Goal: Information Seeking & Learning: Learn about a topic

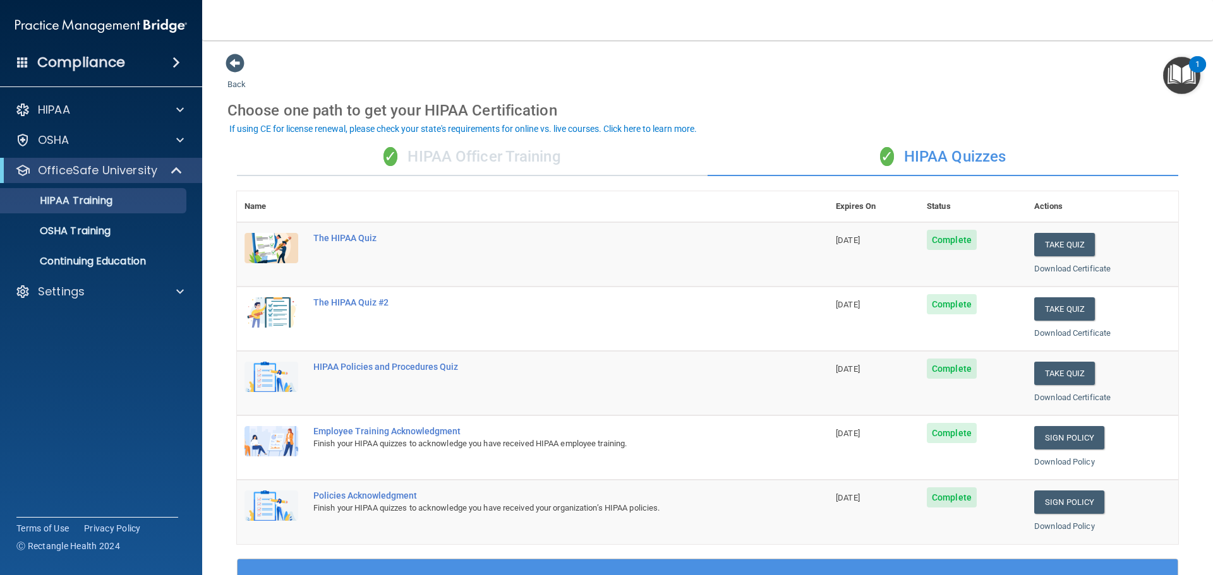
click at [551, 157] on div "✓ HIPAA Officer Training" at bounding box center [472, 157] width 471 height 38
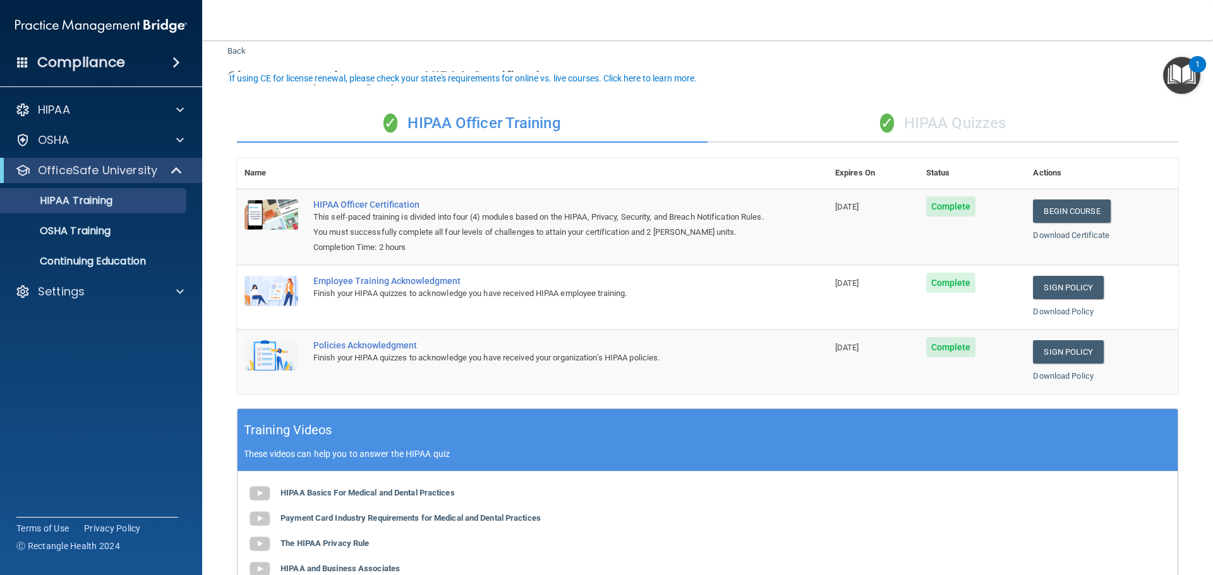
scroll to position [63, 0]
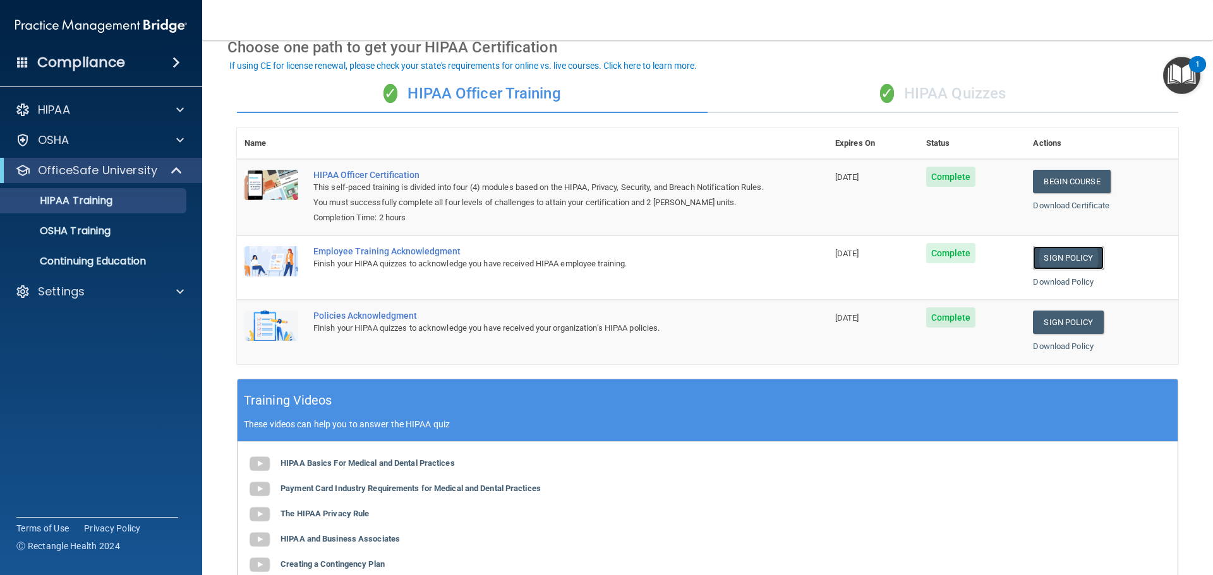
click at [1043, 255] on link "Sign Policy" at bounding box center [1068, 257] width 70 height 23
click at [1065, 321] on link "Sign Policy" at bounding box center [1068, 322] width 70 height 23
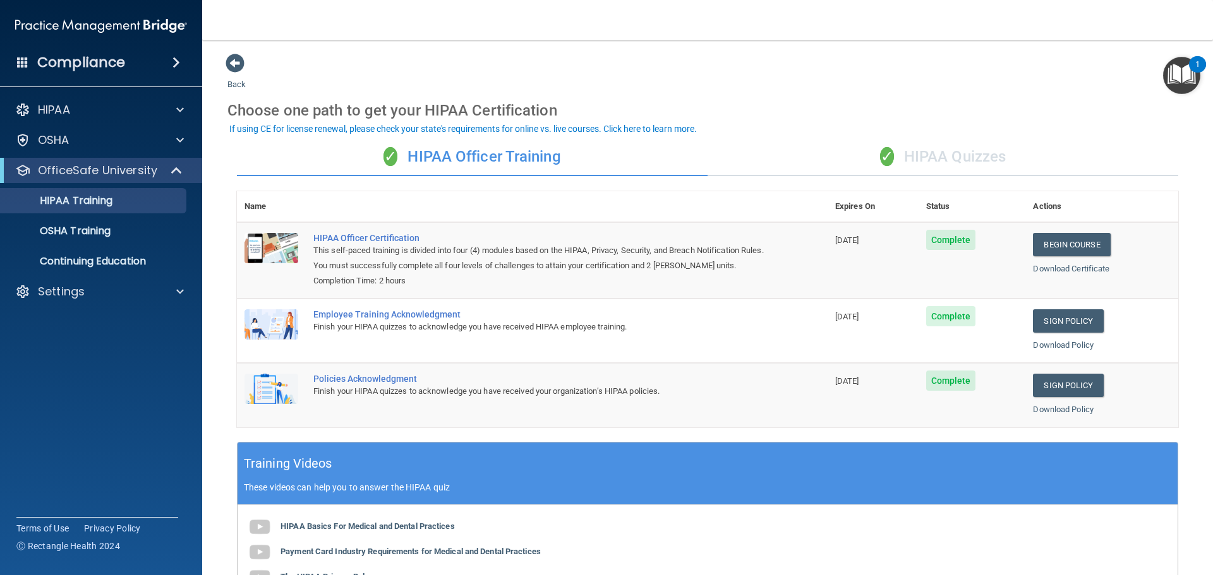
click at [940, 150] on div "✓ HIPAA Quizzes" at bounding box center [942, 157] width 471 height 38
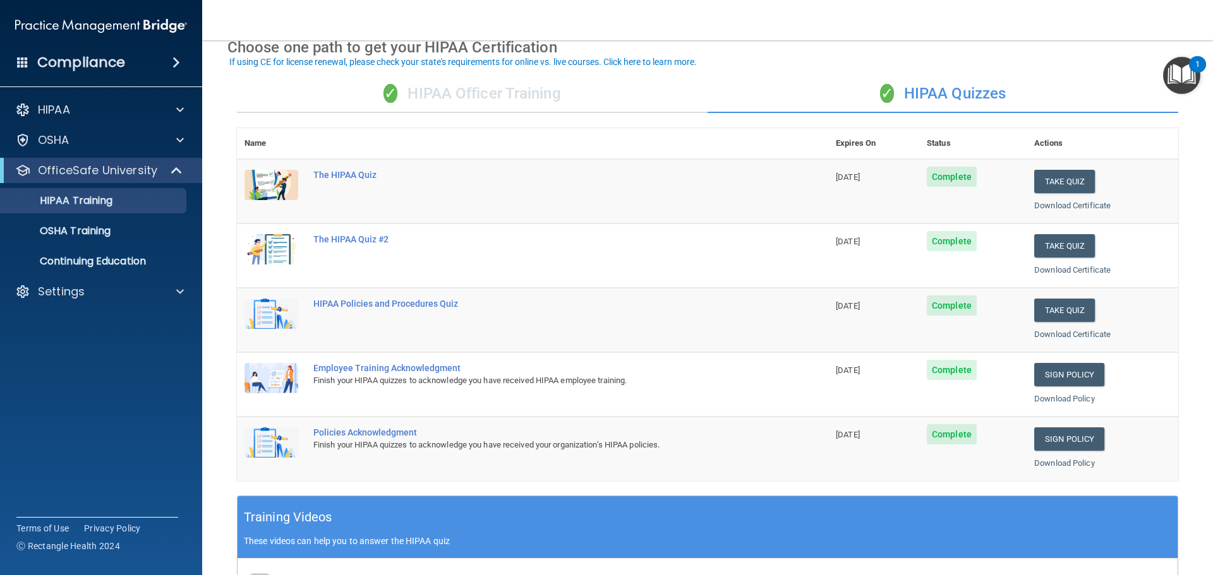
scroll to position [126, 0]
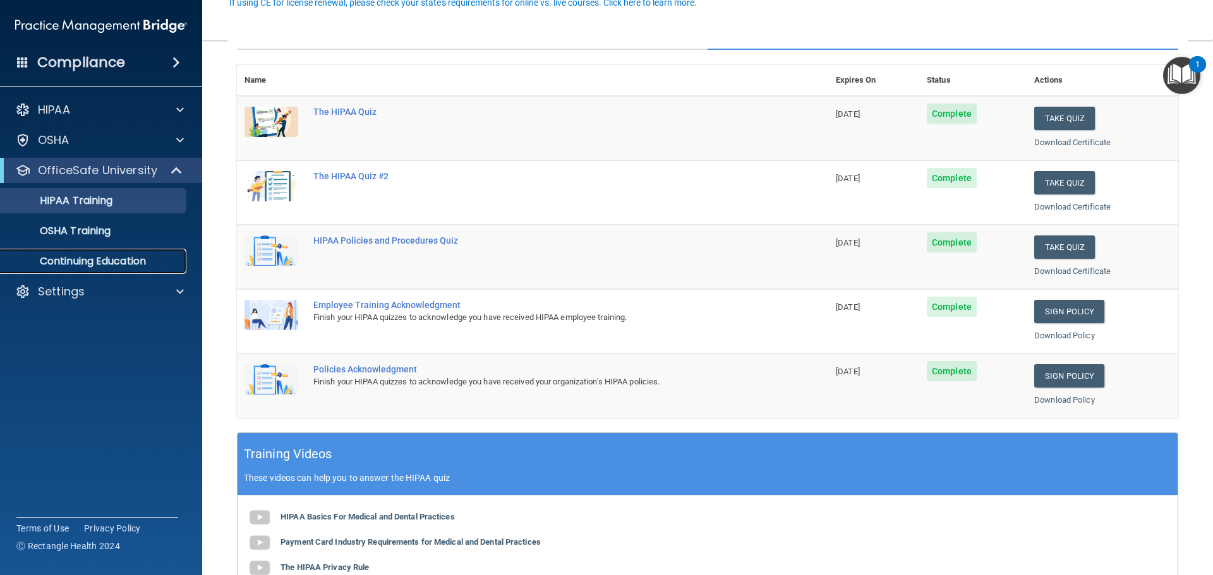
click at [88, 260] on p "Continuing Education" at bounding box center [94, 261] width 172 height 13
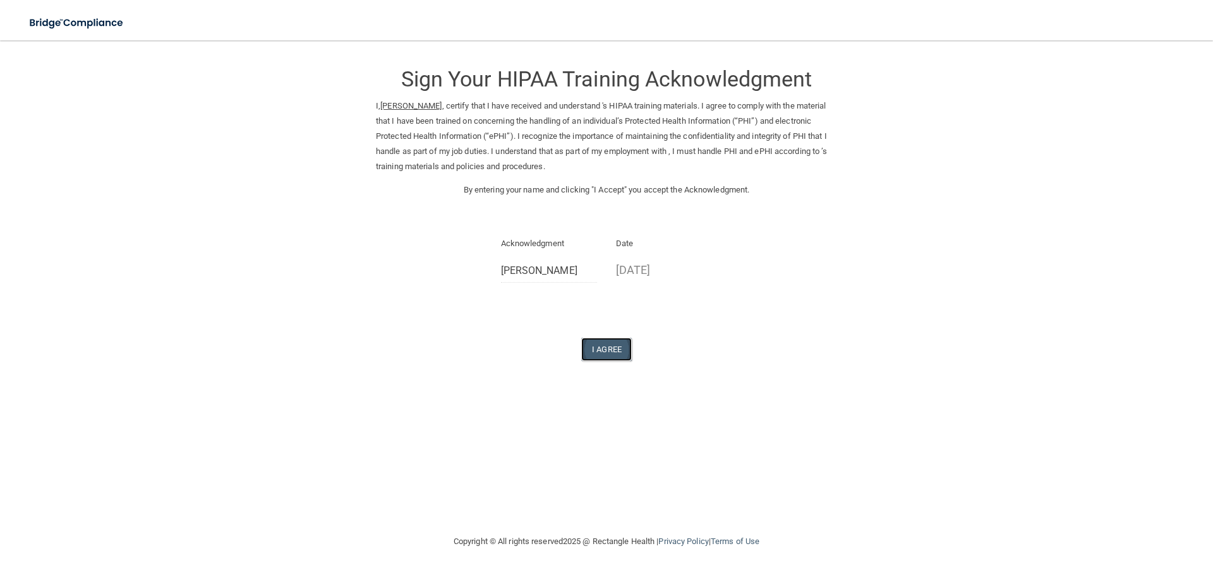
click at [604, 346] on button "I Agree" at bounding box center [606, 349] width 51 height 23
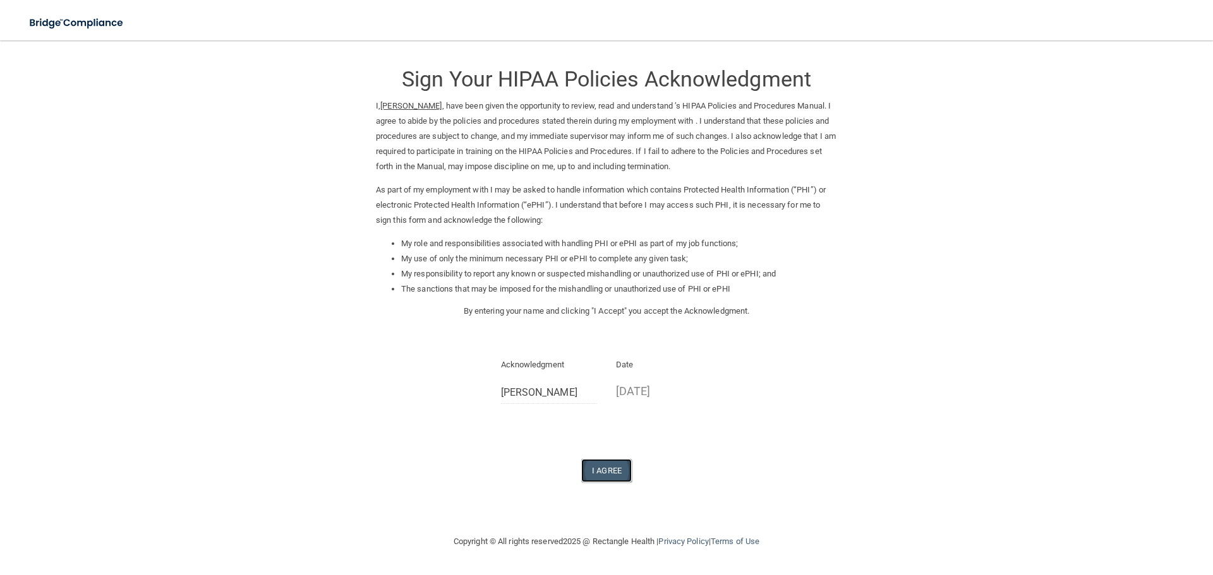
click at [600, 474] on button "I Agree" at bounding box center [606, 470] width 51 height 23
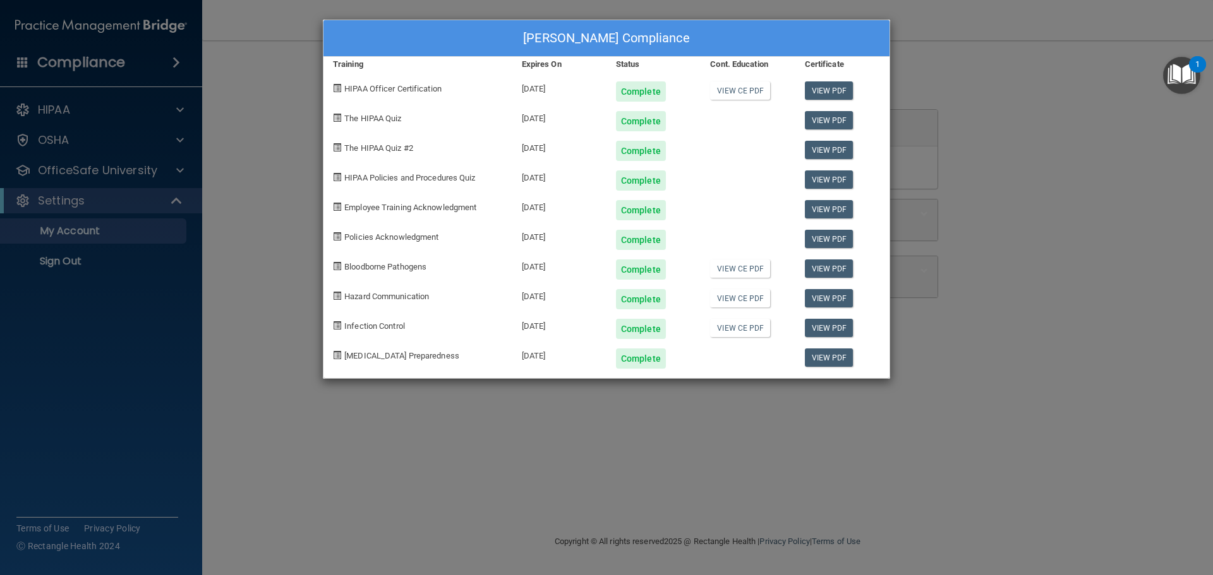
click at [1108, 212] on div "Jose Garcia's Compliance Training Expires On Status Cont. Education Certificate…" at bounding box center [606, 287] width 1213 height 575
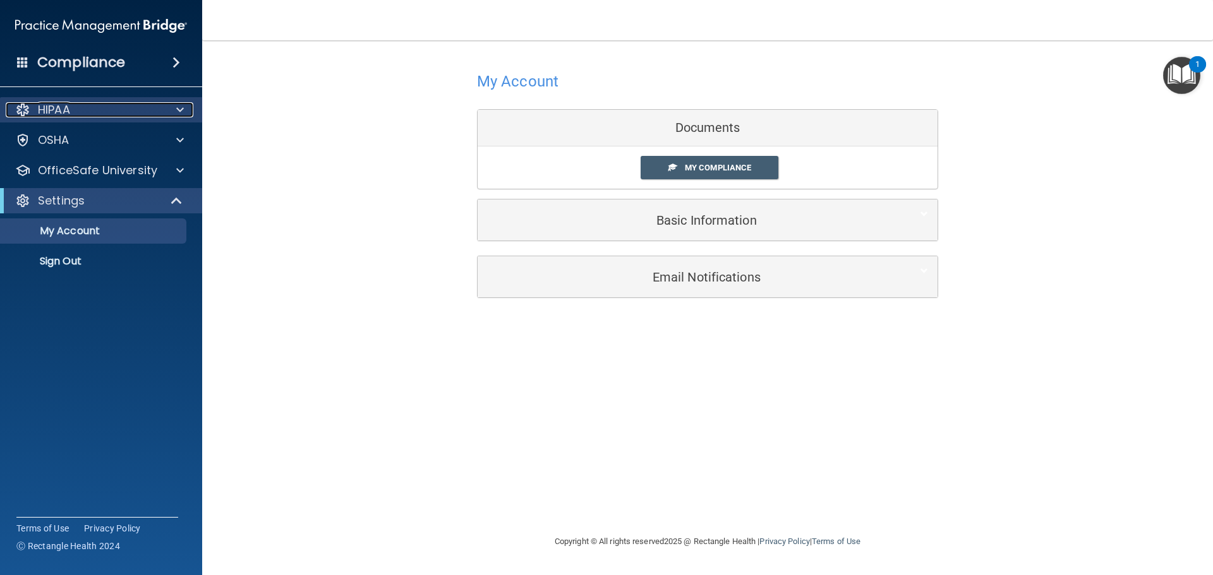
click at [99, 105] on div "HIPAA" at bounding box center [84, 109] width 157 height 15
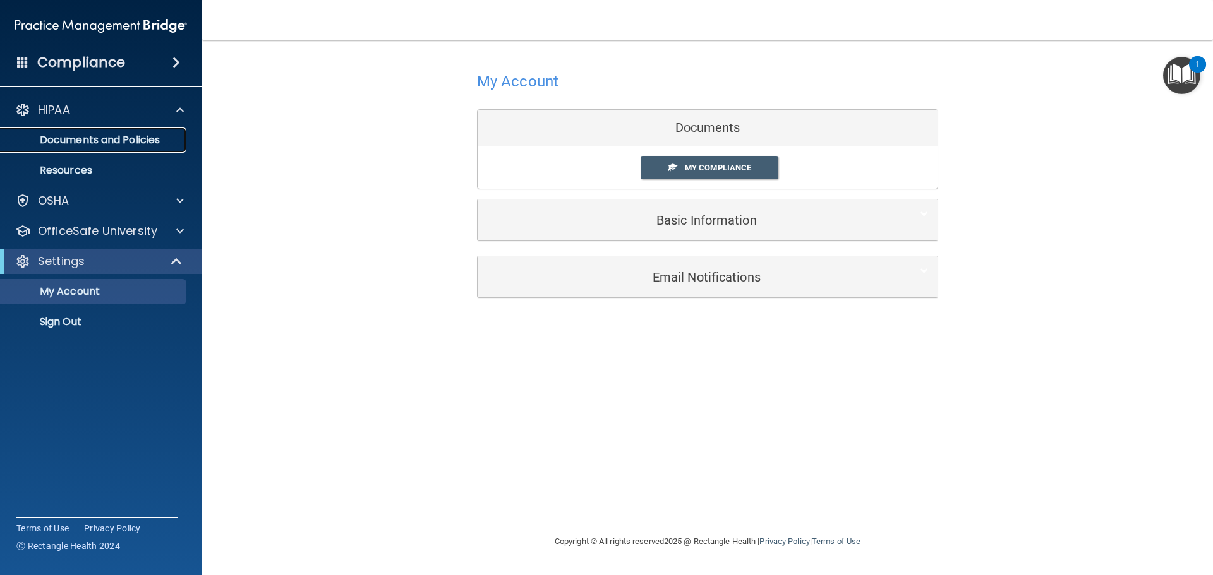
click at [125, 146] on p "Documents and Policies" at bounding box center [94, 140] width 172 height 13
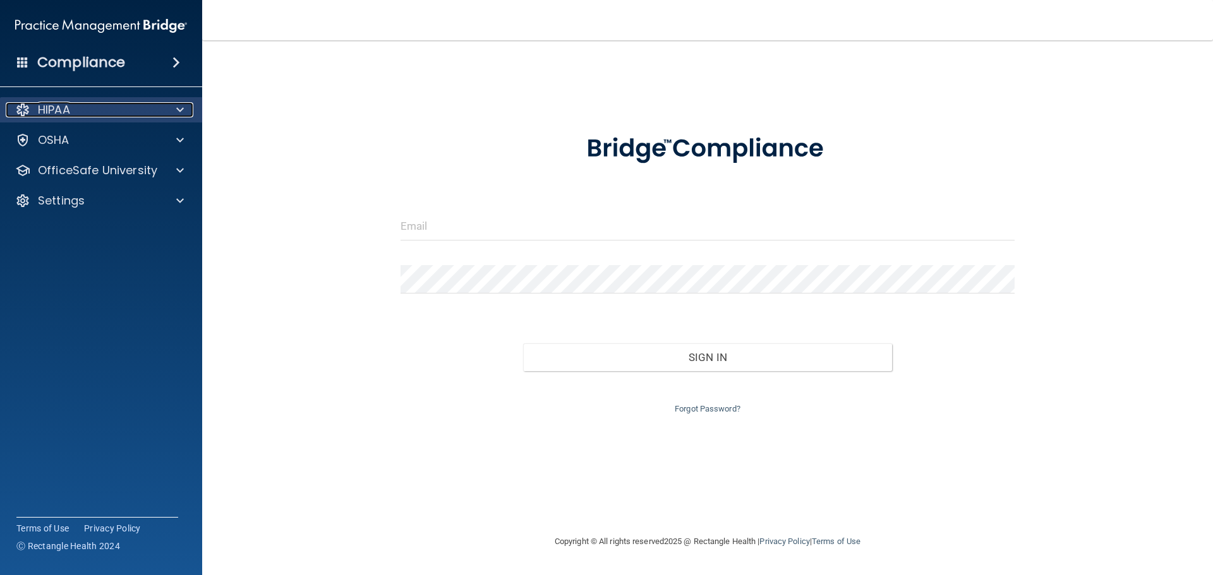
click at [189, 112] on div at bounding box center [178, 109] width 32 height 15
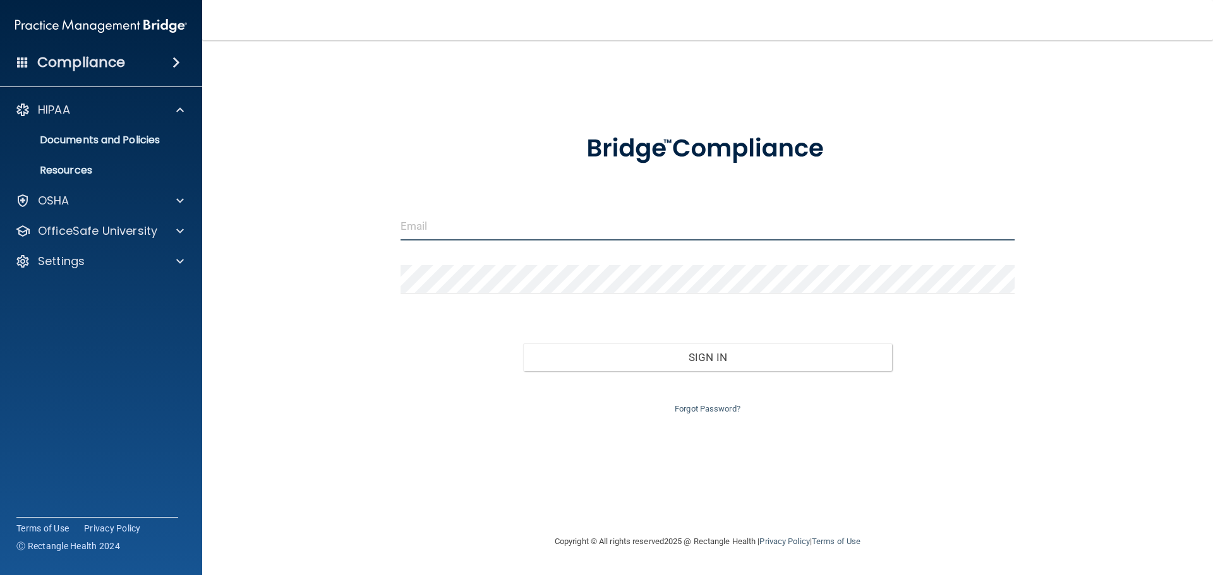
click at [432, 229] on input "email" at bounding box center [707, 226] width 615 height 28
type input "[EMAIL_ADDRESS][DOMAIN_NAME]"
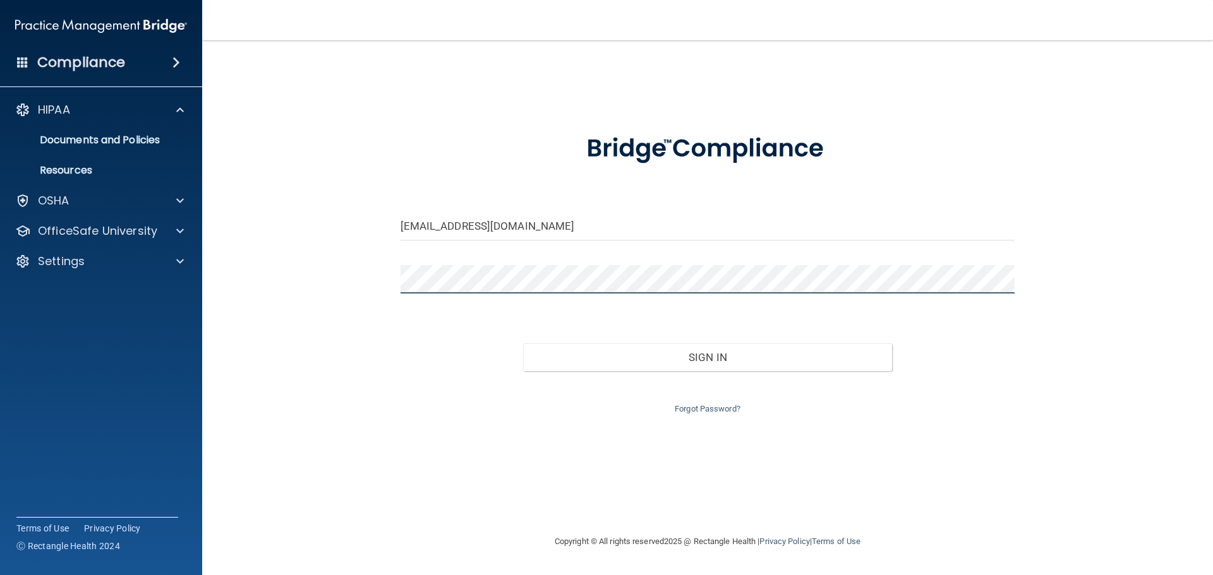
click at [523, 344] on button "Sign In" at bounding box center [707, 358] width 369 height 28
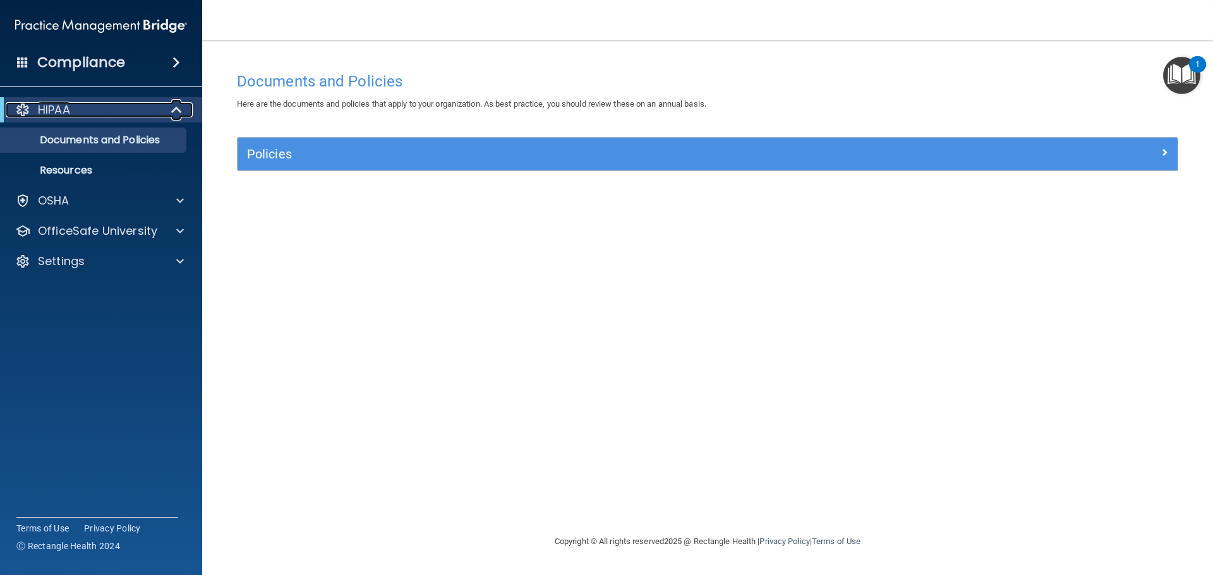
click at [181, 109] on span at bounding box center [177, 109] width 11 height 15
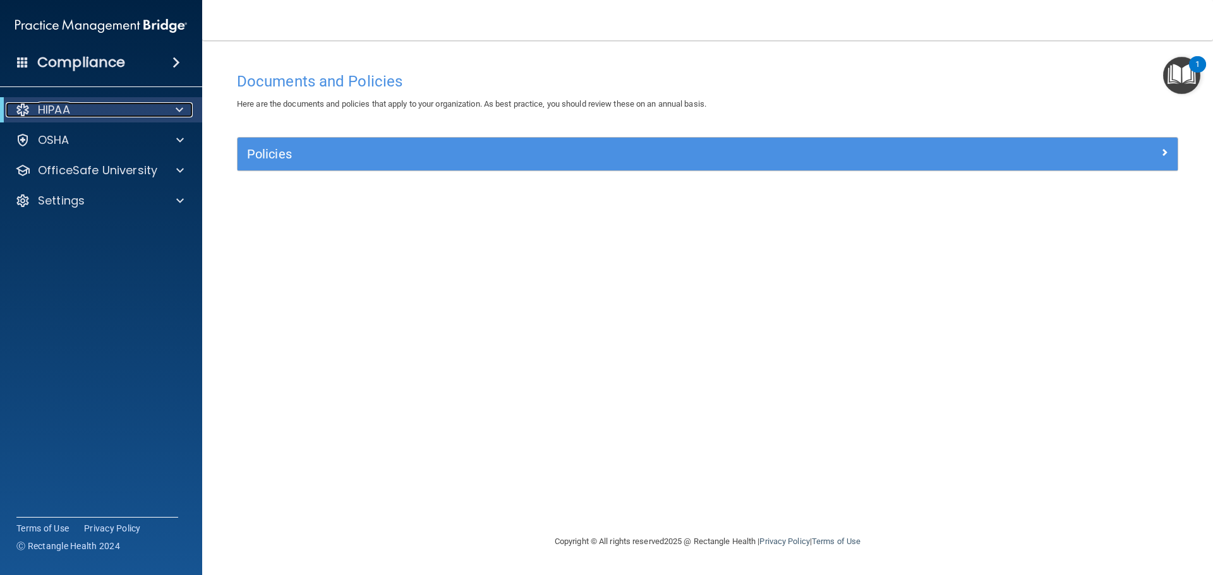
click at [181, 109] on span at bounding box center [180, 109] width 8 height 15
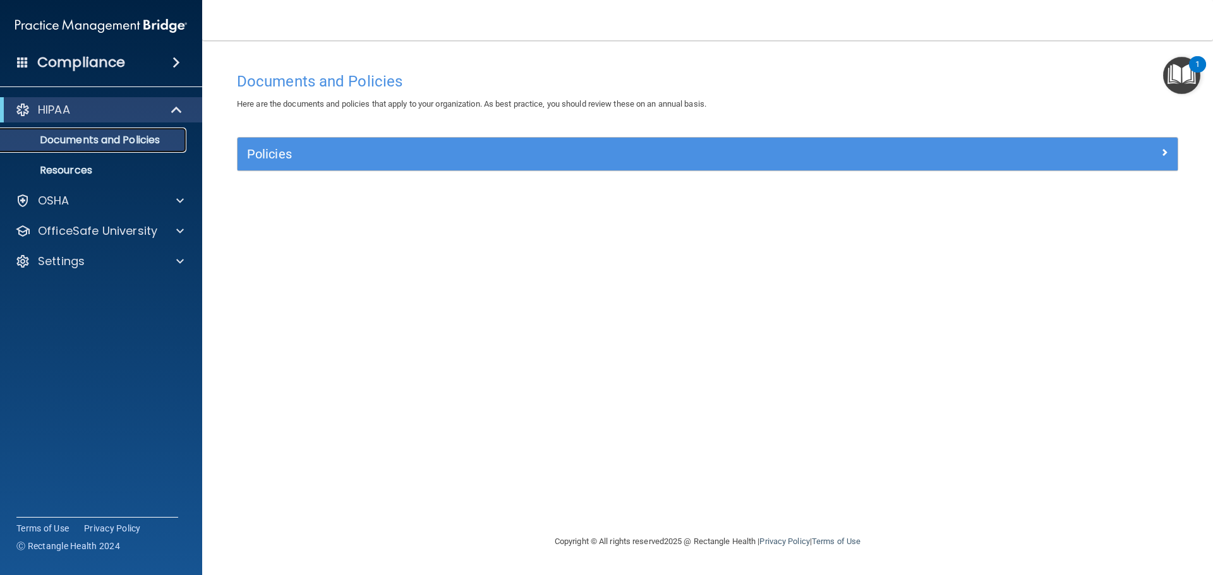
click at [153, 141] on p "Documents and Policies" at bounding box center [94, 140] width 172 height 13
click at [92, 175] on p "Resources" at bounding box center [94, 170] width 172 height 13
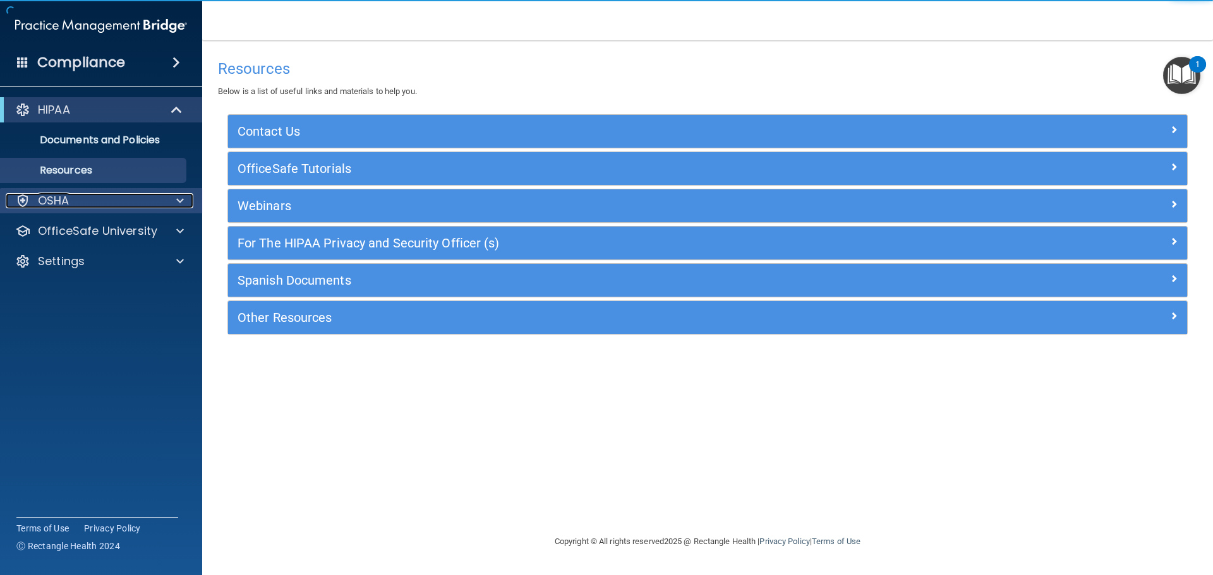
click at [76, 200] on div "OSHA" at bounding box center [84, 200] width 157 height 15
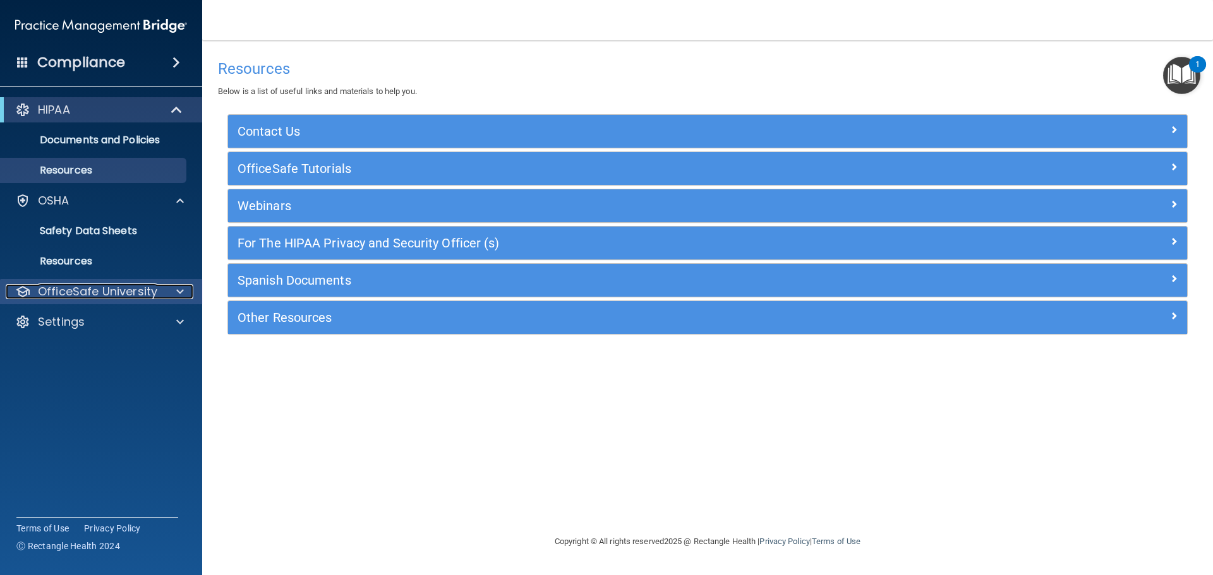
click at [181, 289] on span at bounding box center [180, 291] width 8 height 15
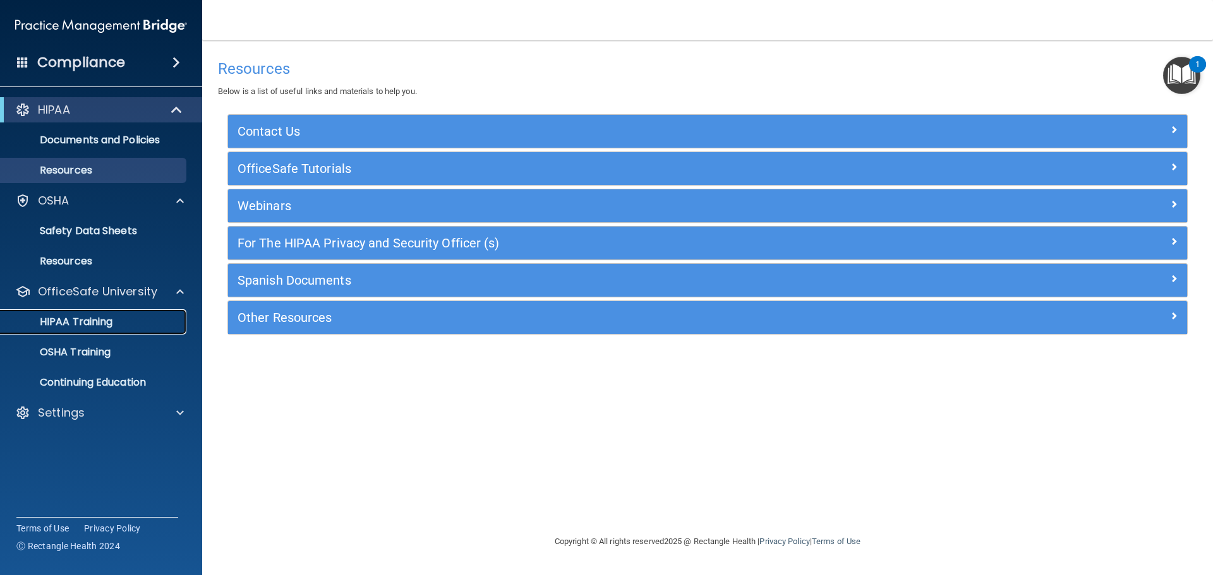
click at [149, 319] on div "HIPAA Training" at bounding box center [94, 322] width 172 height 13
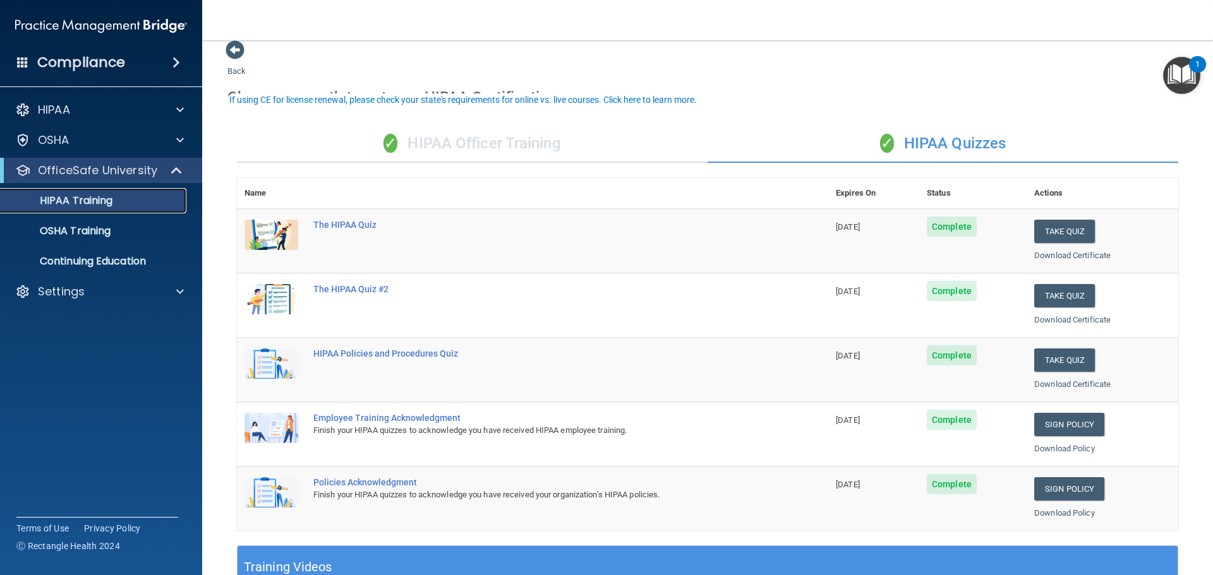
scroll to position [40, 0]
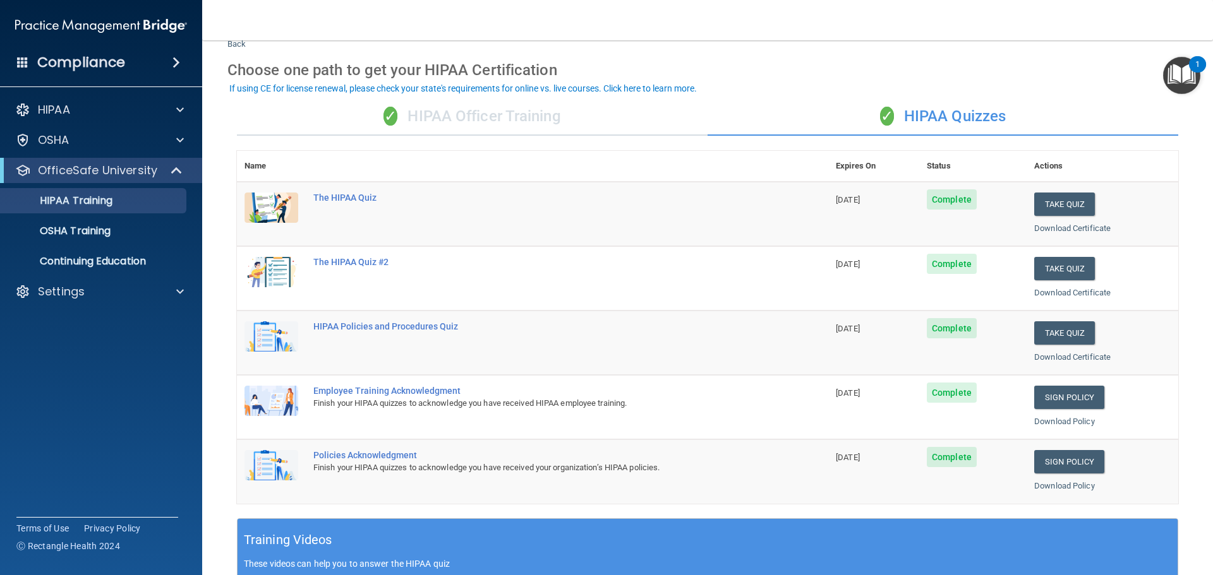
click at [505, 114] on div "✓ HIPAA Officer Training" at bounding box center [472, 117] width 471 height 38
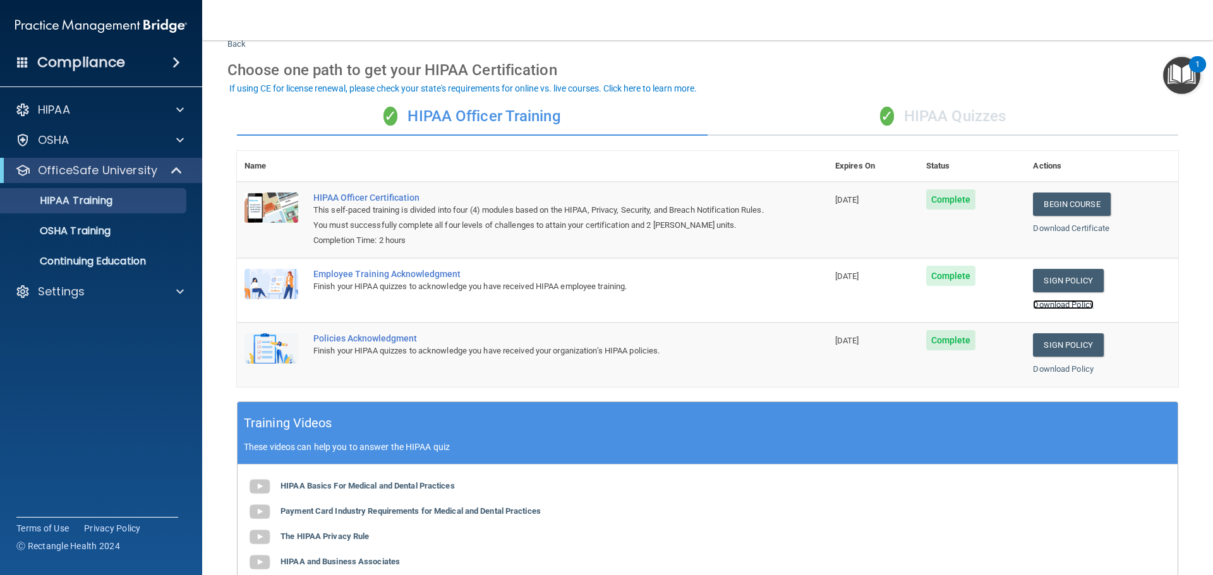
click at [1051, 305] on link "Download Policy" at bounding box center [1063, 304] width 61 height 9
click at [1067, 371] on link "Download Policy" at bounding box center [1063, 368] width 61 height 9
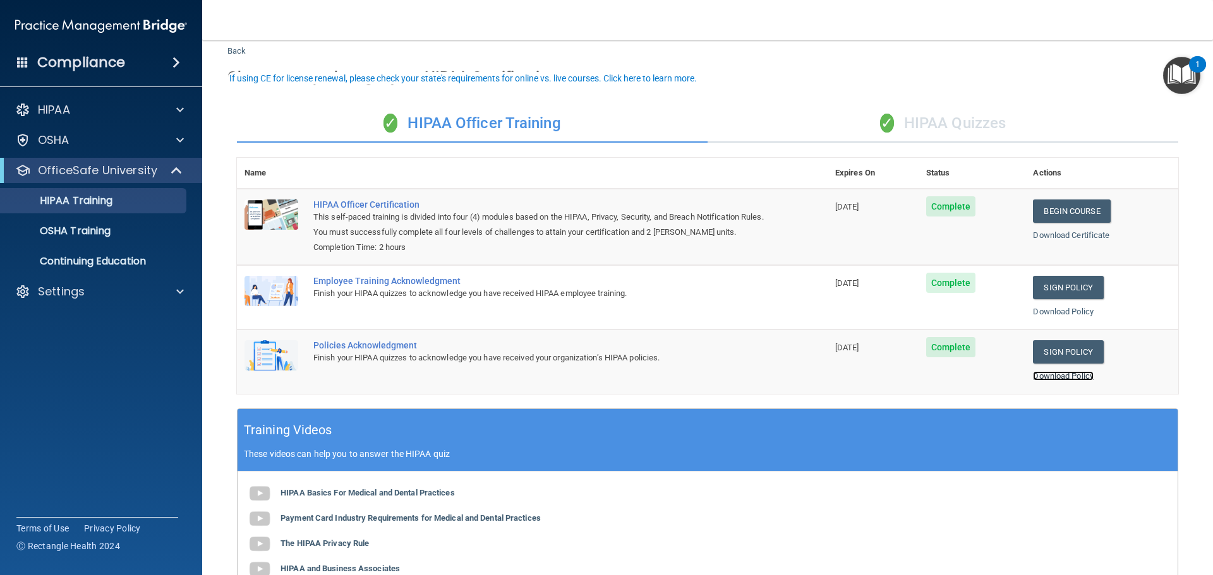
scroll to position [63, 0]
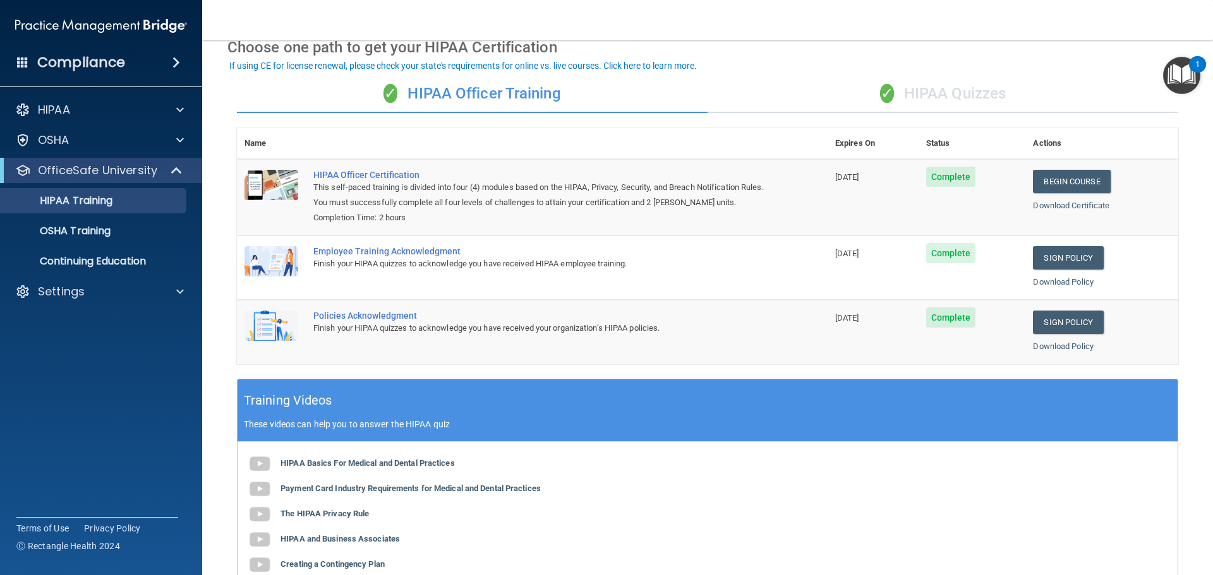
click at [927, 88] on div "✓ HIPAA Quizzes" at bounding box center [942, 94] width 471 height 38
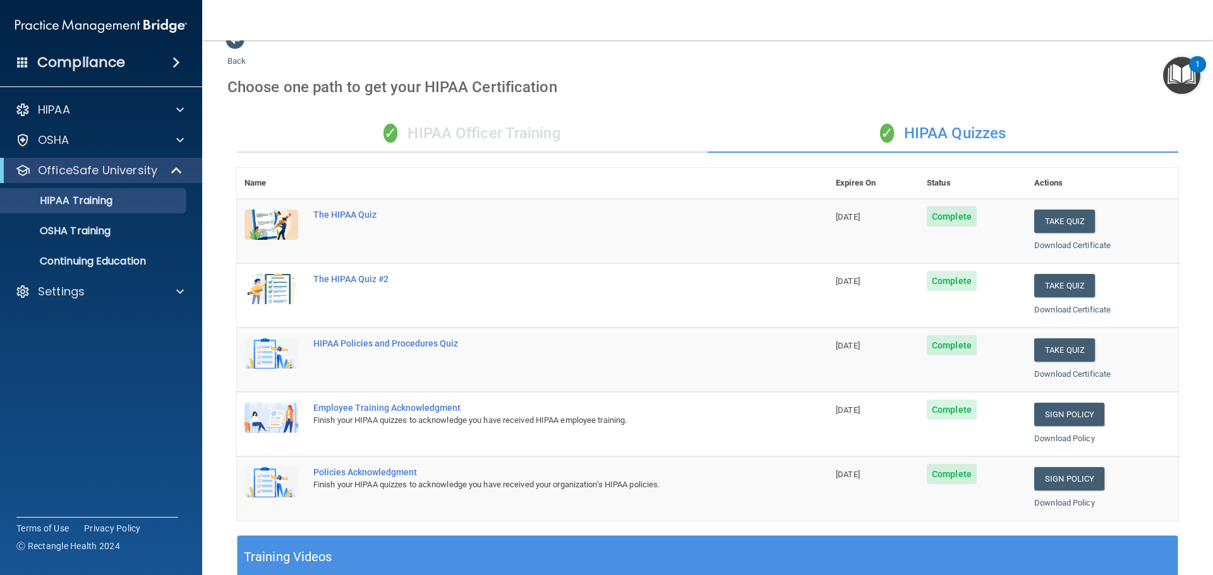
scroll to position [0, 0]
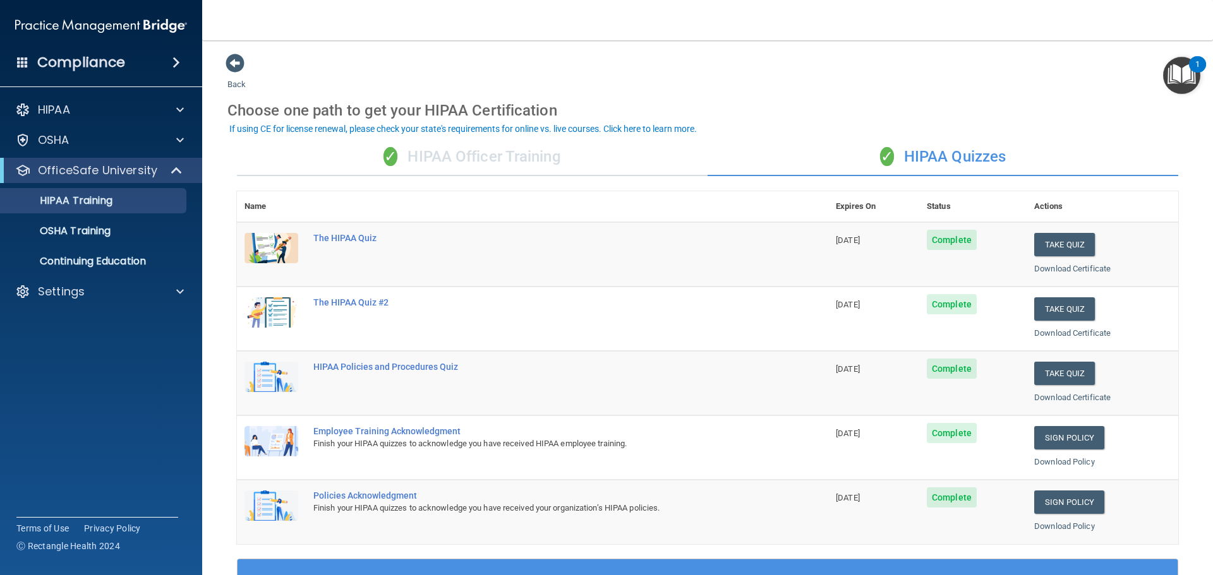
click at [560, 132] on div "If using CE for license renewal, please check your state's requirements for onl…" at bounding box center [462, 128] width 467 height 9
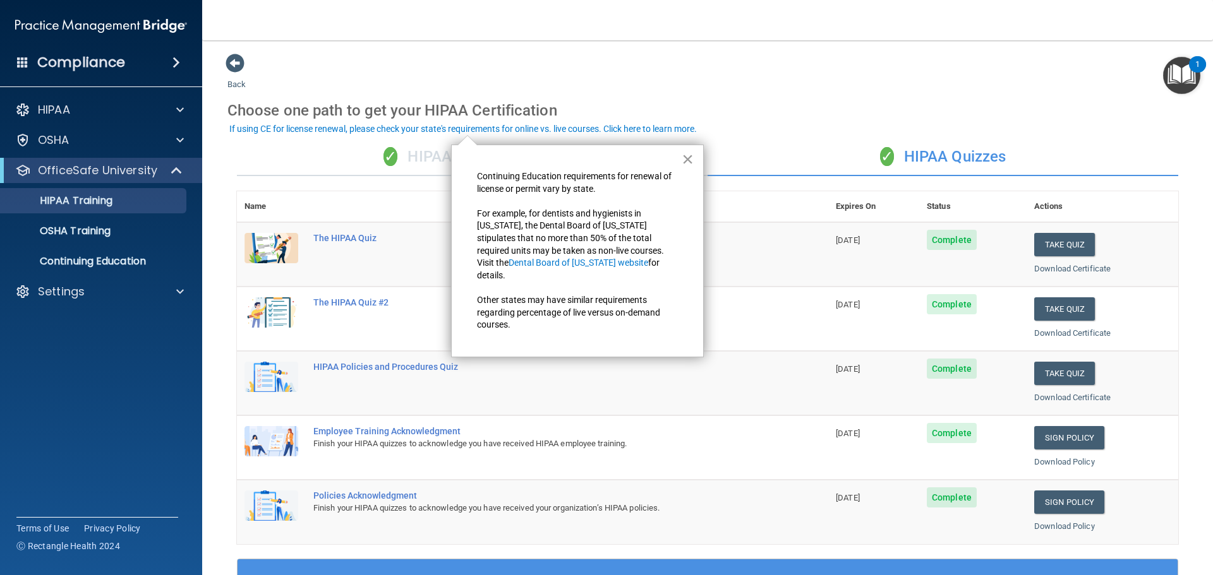
click at [690, 157] on button "×" at bounding box center [688, 159] width 12 height 20
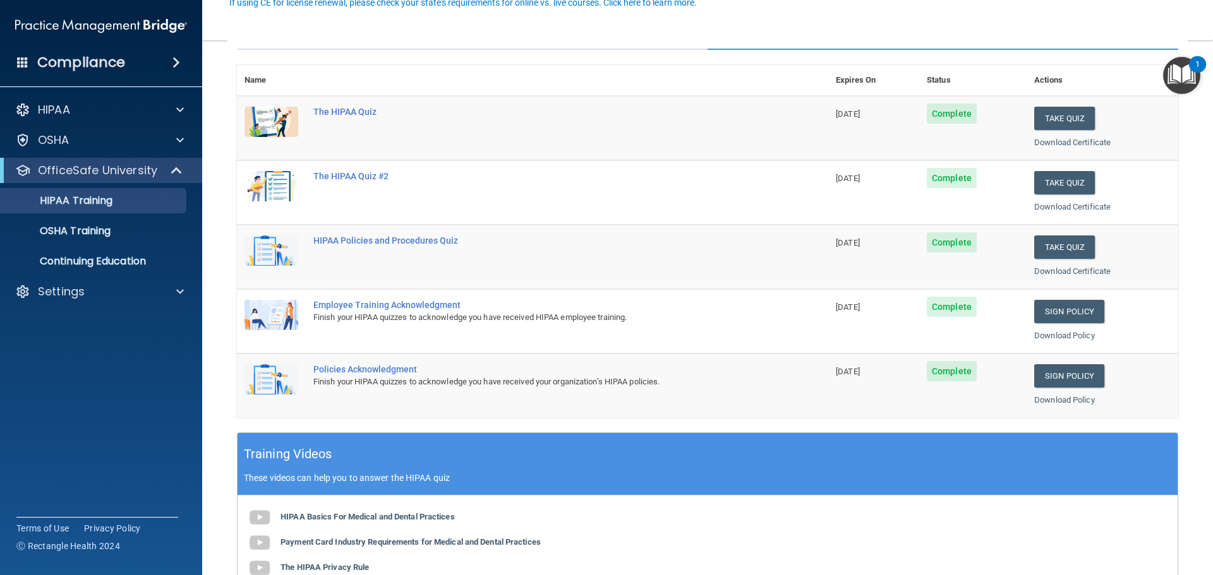
scroll to position [189, 0]
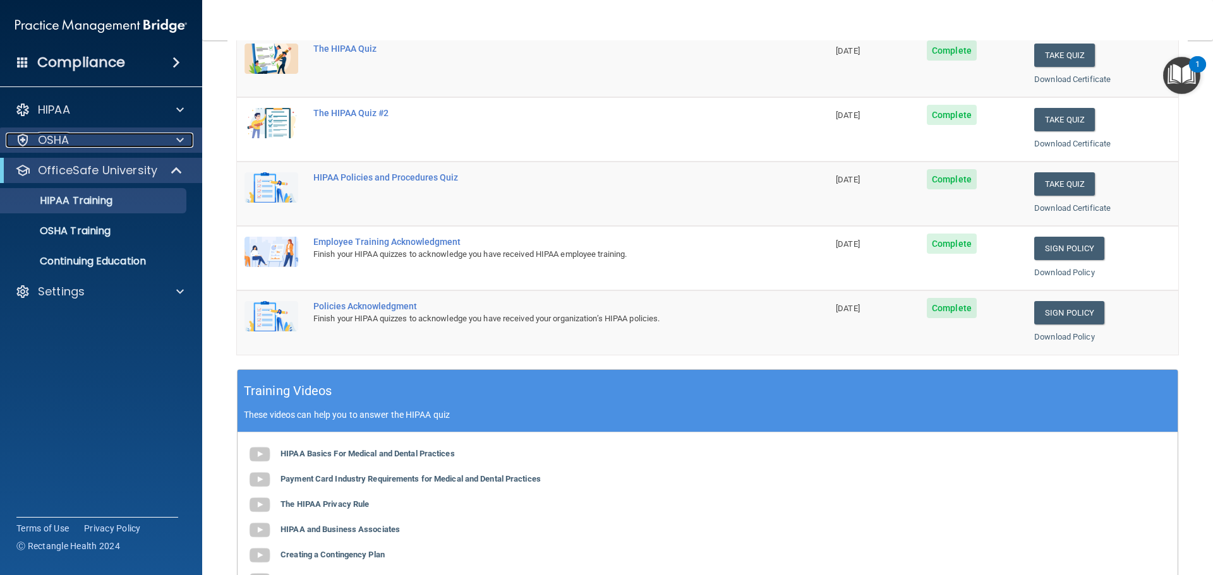
click at [186, 144] on div at bounding box center [178, 140] width 32 height 15
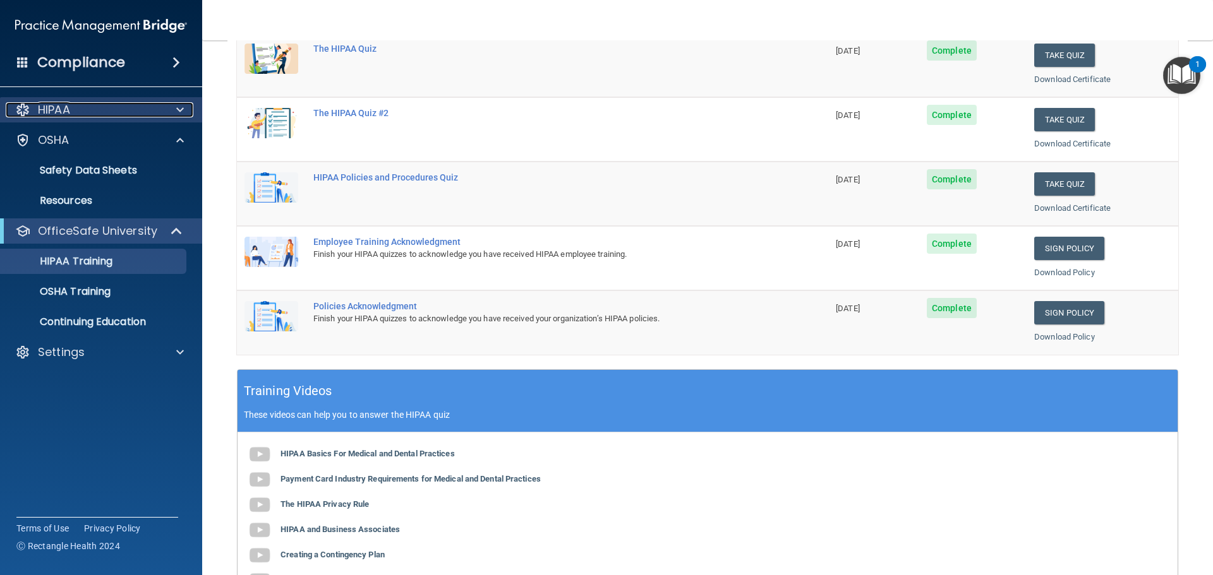
click at [183, 109] on span at bounding box center [180, 109] width 8 height 15
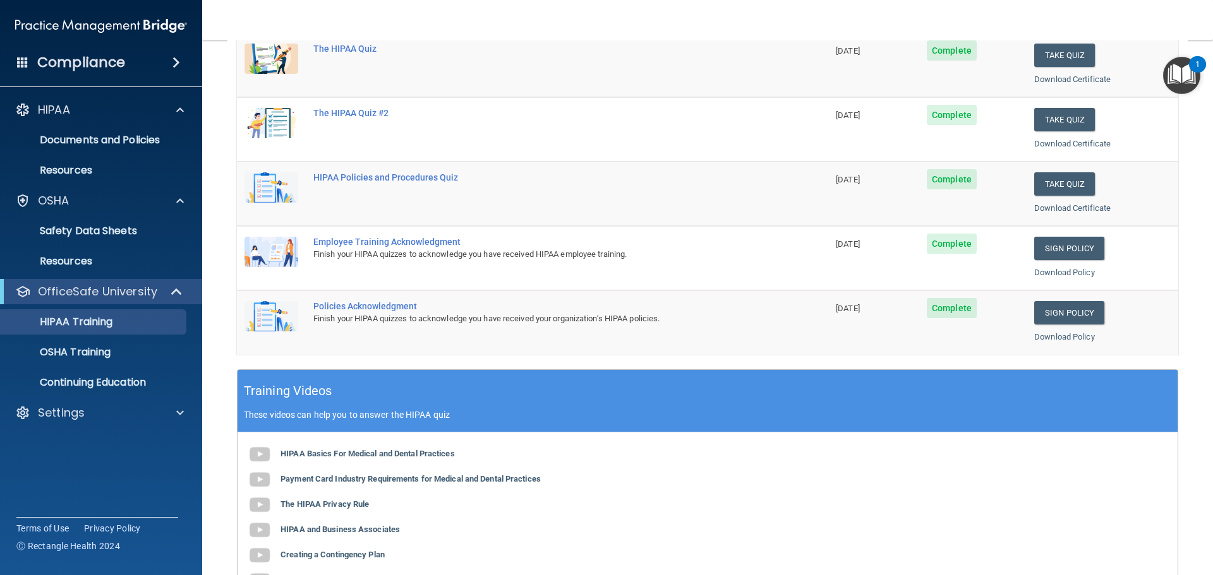
click at [172, 61] on span at bounding box center [176, 62] width 8 height 15
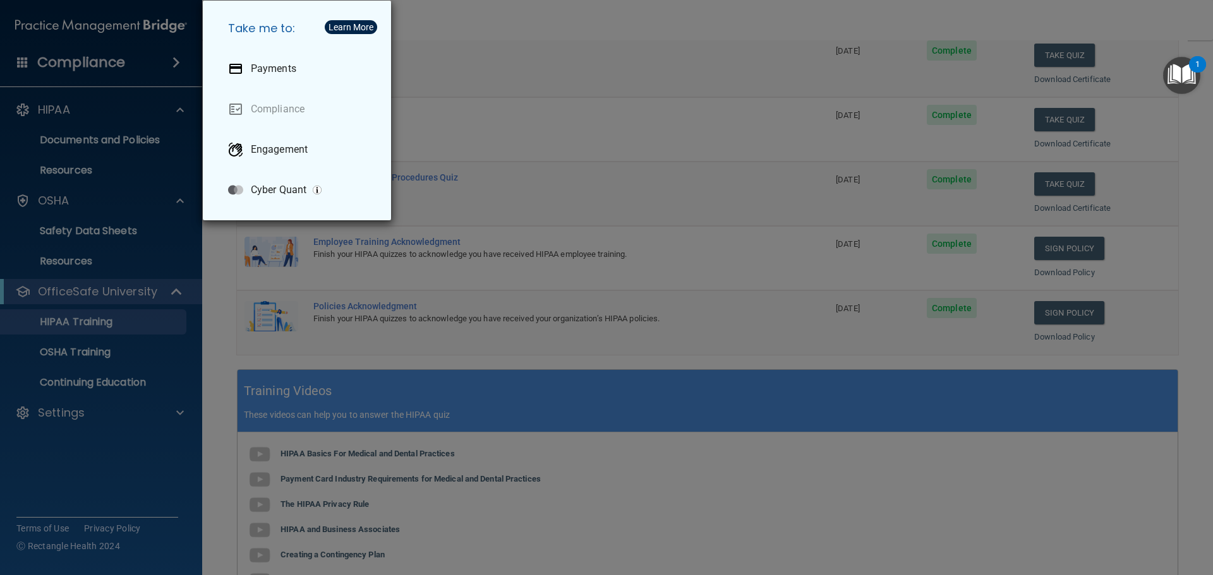
click at [169, 61] on div "Take me to: Payments Compliance Engagement Cyber Quant" at bounding box center [606, 287] width 1213 height 575
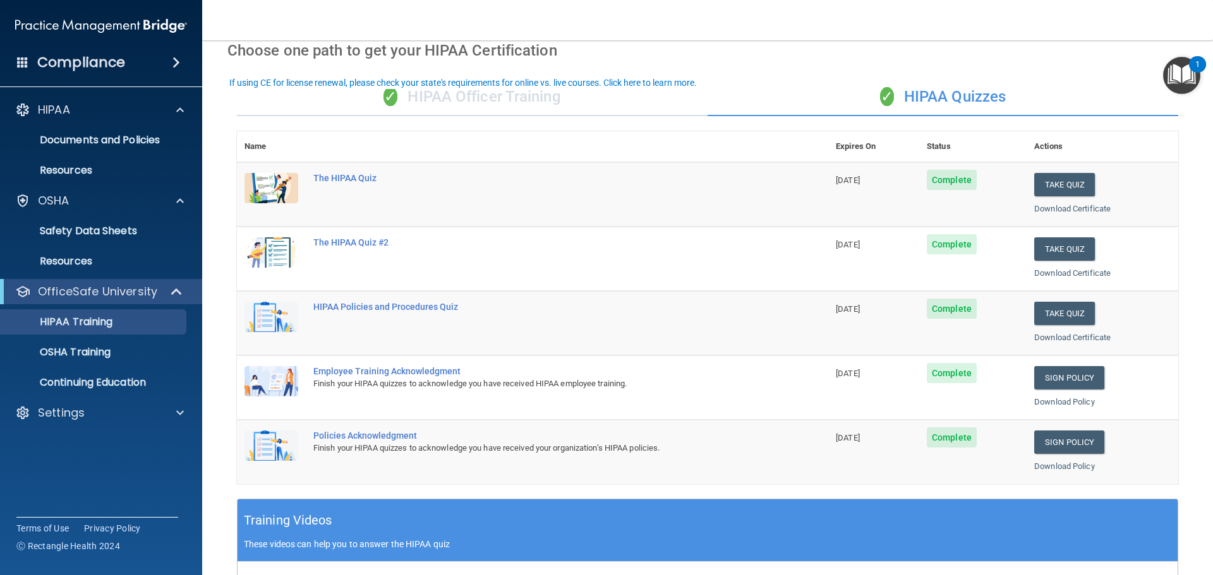
scroll to position [0, 0]
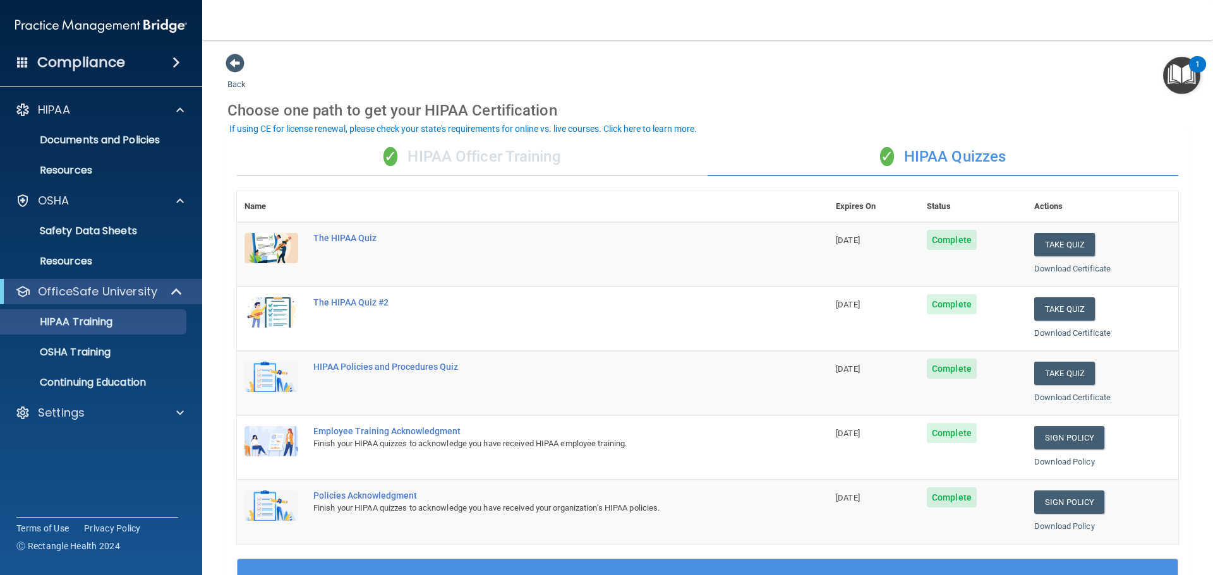
click at [716, 197] on th at bounding box center [567, 206] width 522 height 31
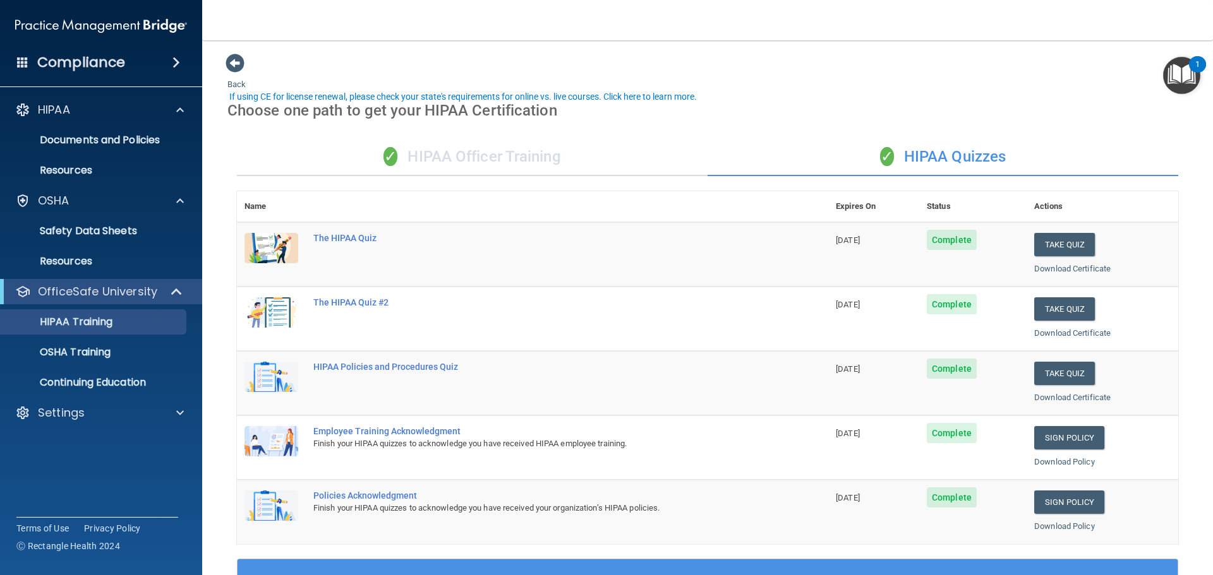
scroll to position [63, 0]
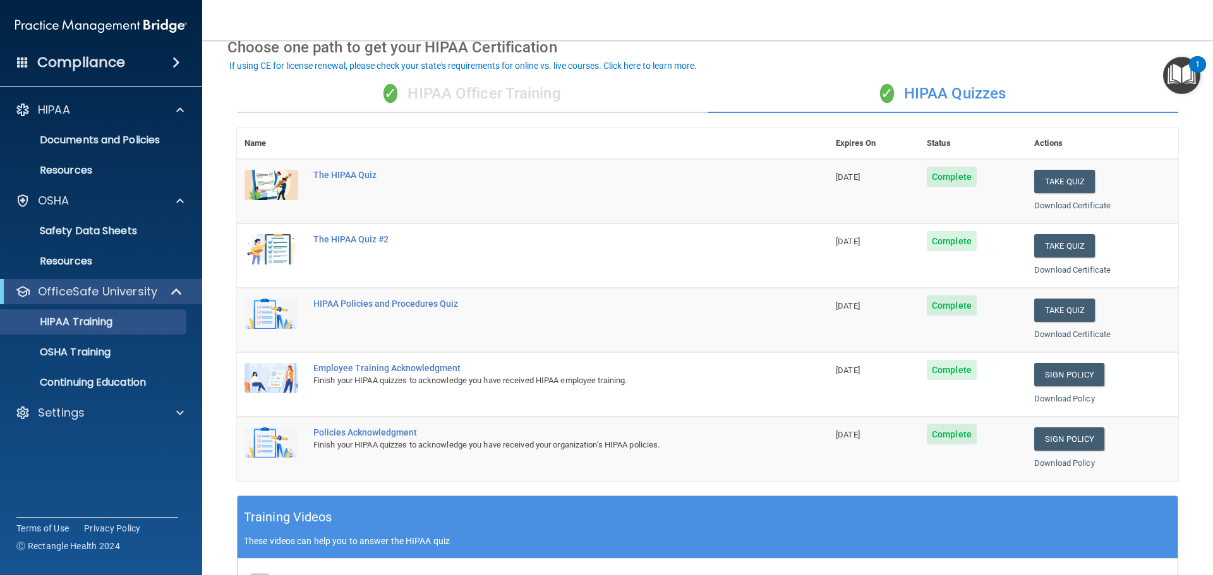
click at [1201, 64] on div "1" at bounding box center [1197, 64] width 17 height 16
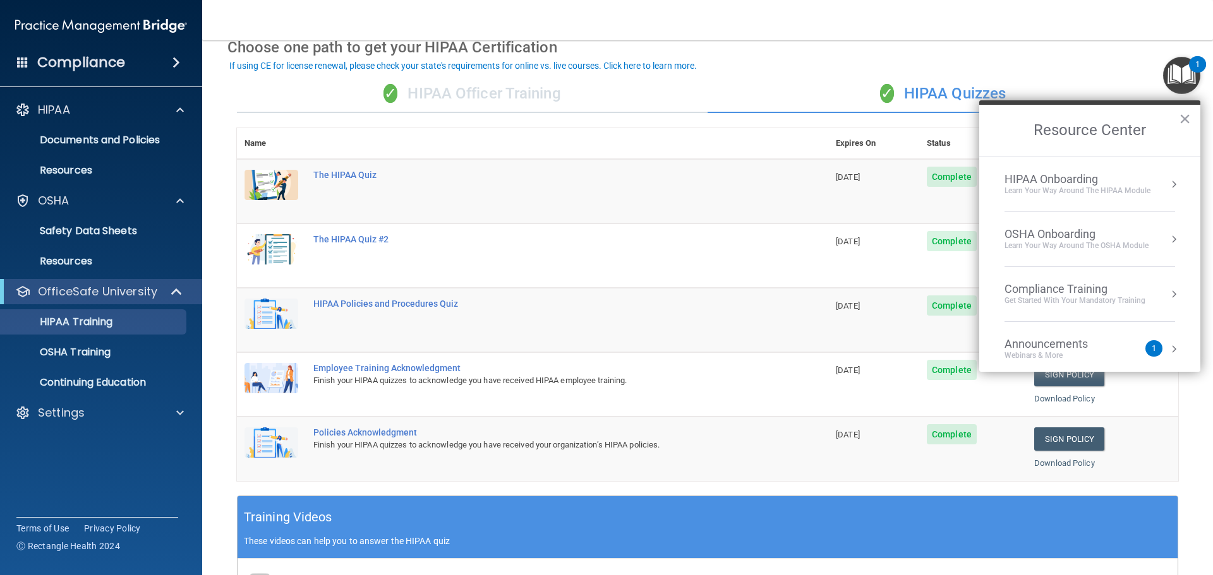
click at [1151, 349] on div "1" at bounding box center [1153, 349] width 4 height 0
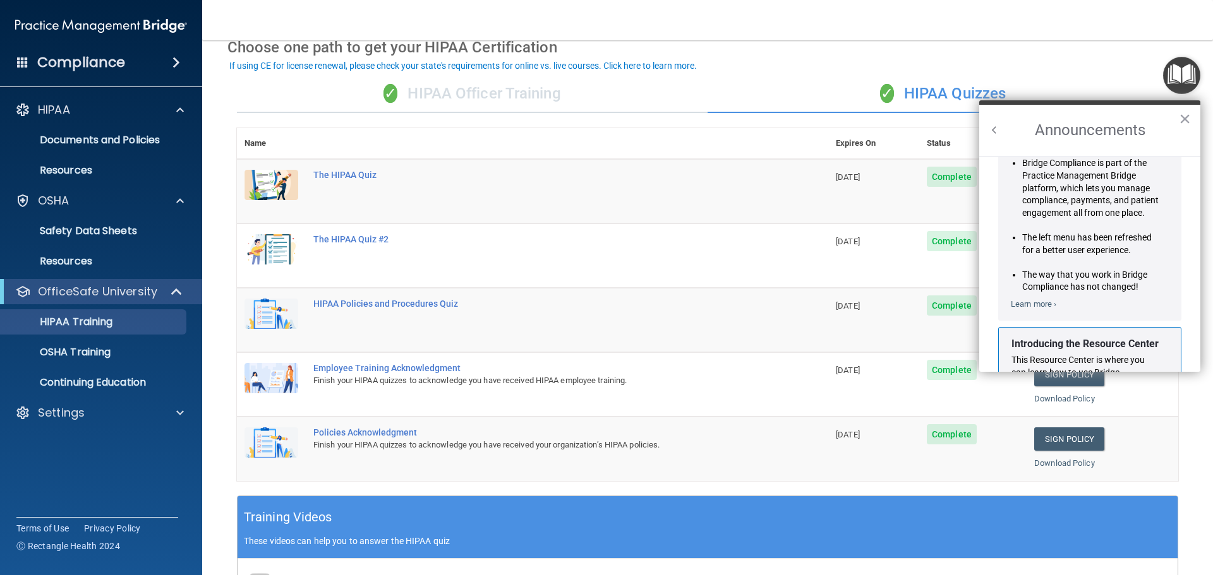
scroll to position [0, 0]
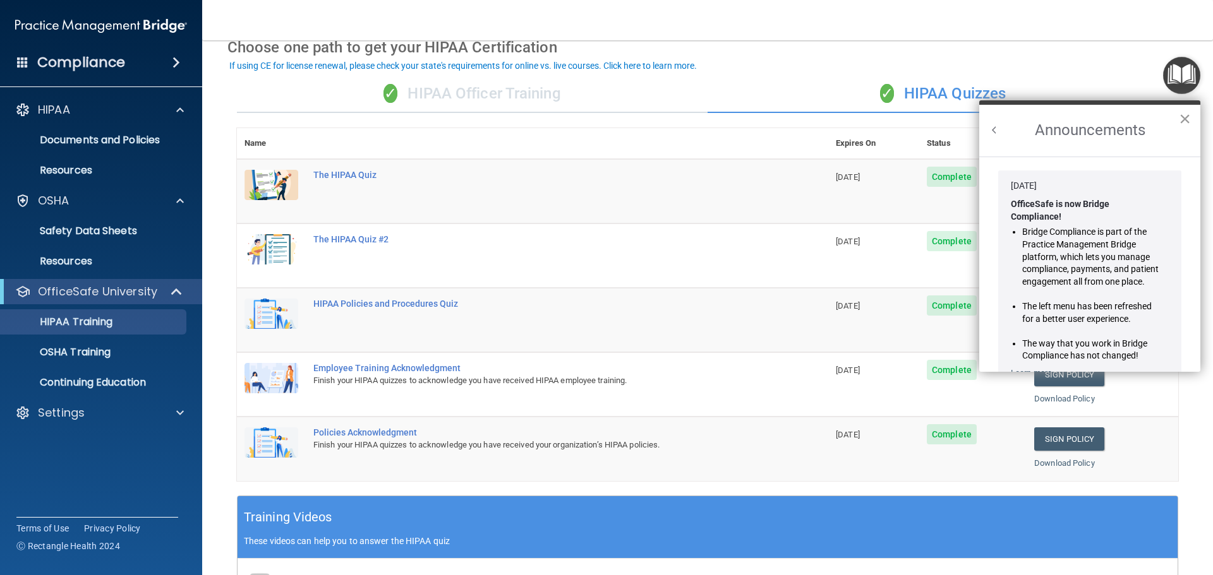
click at [1186, 121] on button "×" at bounding box center [1185, 119] width 12 height 20
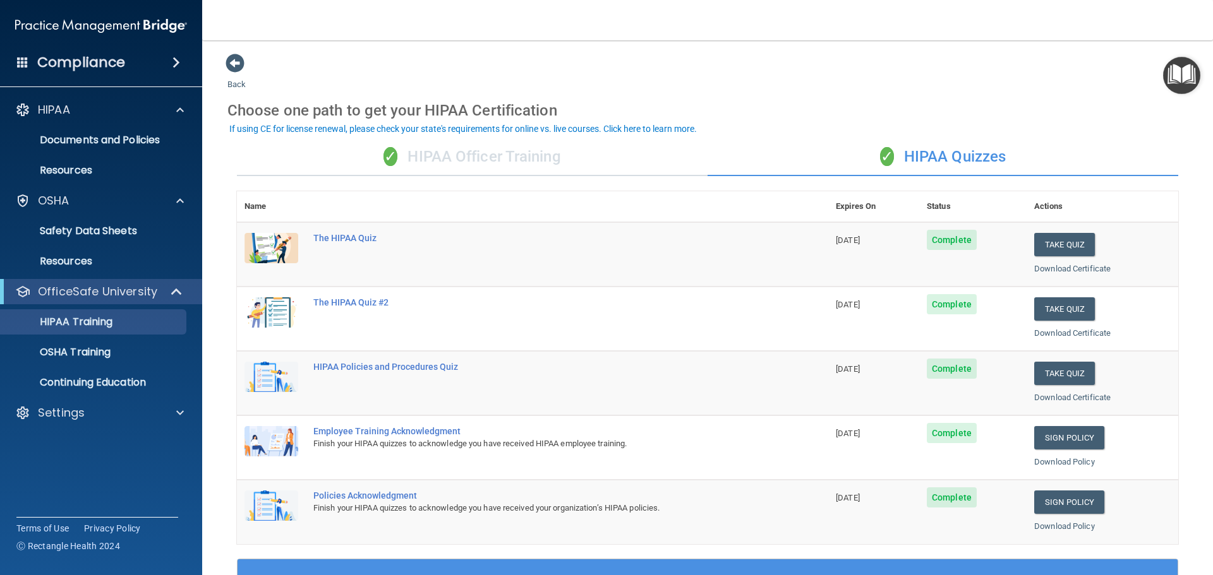
click at [531, 152] on div "✓ HIPAA Officer Training" at bounding box center [472, 157] width 471 height 38
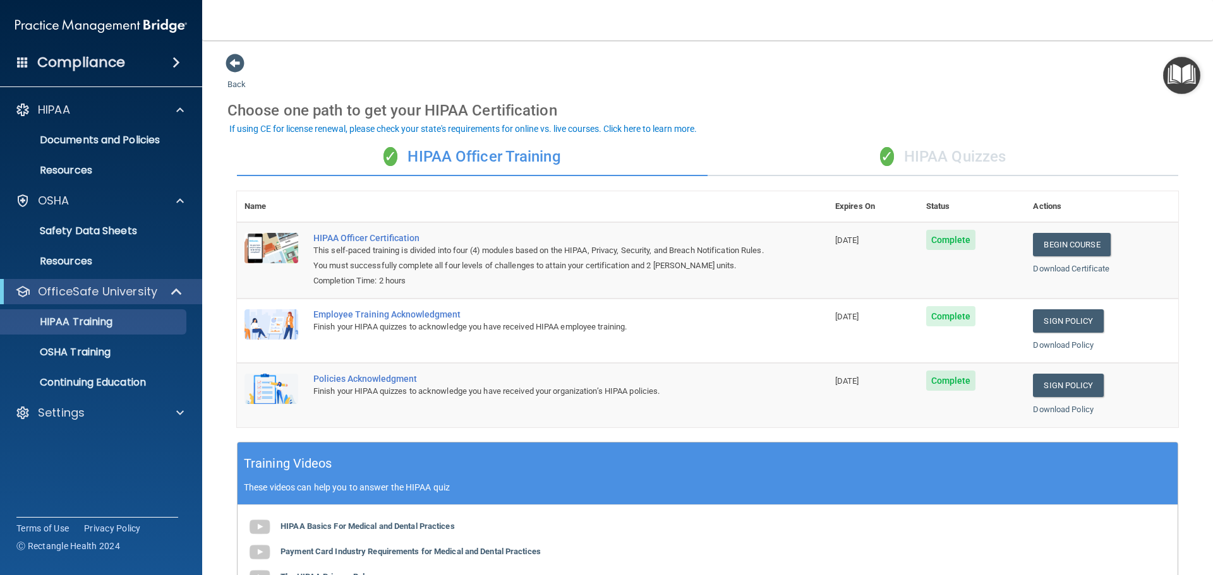
click at [973, 157] on div "✓ HIPAA Quizzes" at bounding box center [942, 157] width 471 height 38
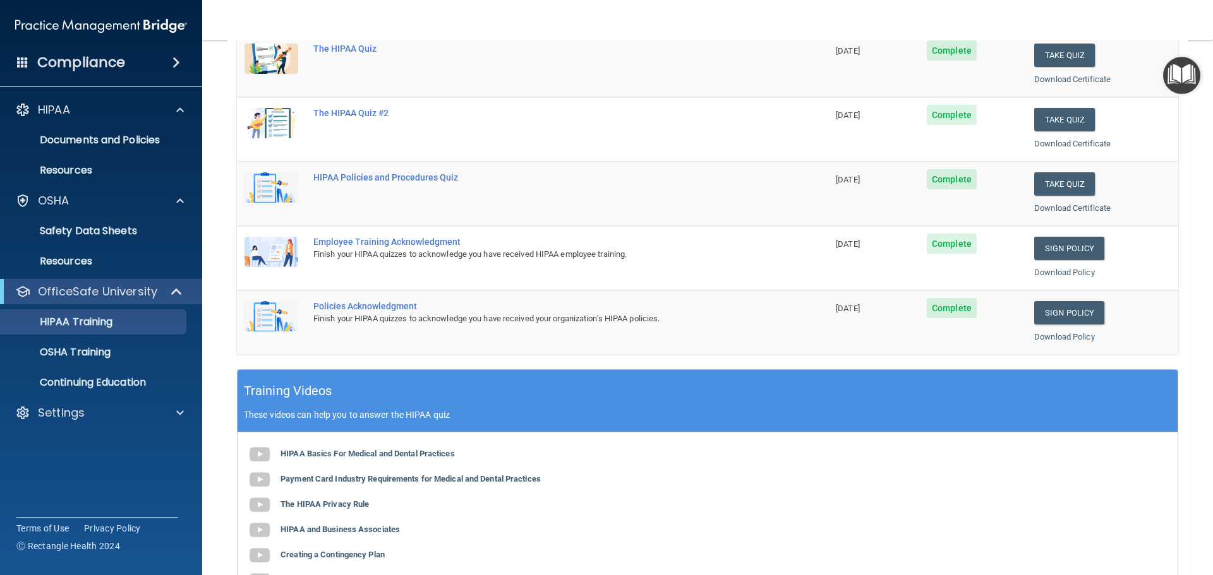
scroll to position [126, 0]
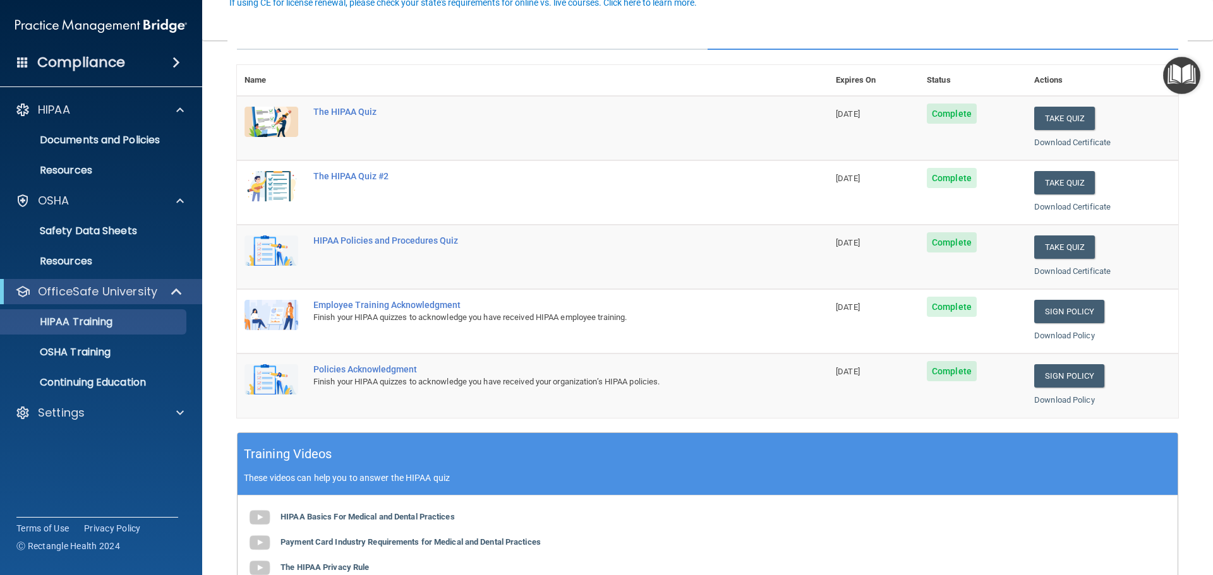
click at [708, 217] on td "The HIPAA Quiz #2" at bounding box center [567, 192] width 522 height 64
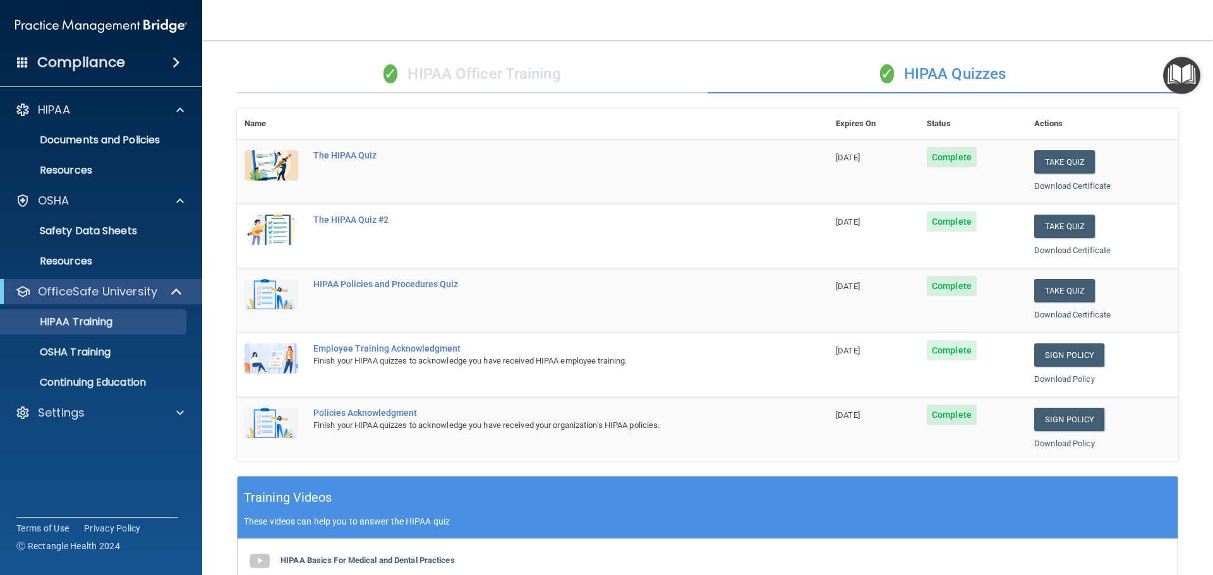
scroll to position [63, 0]
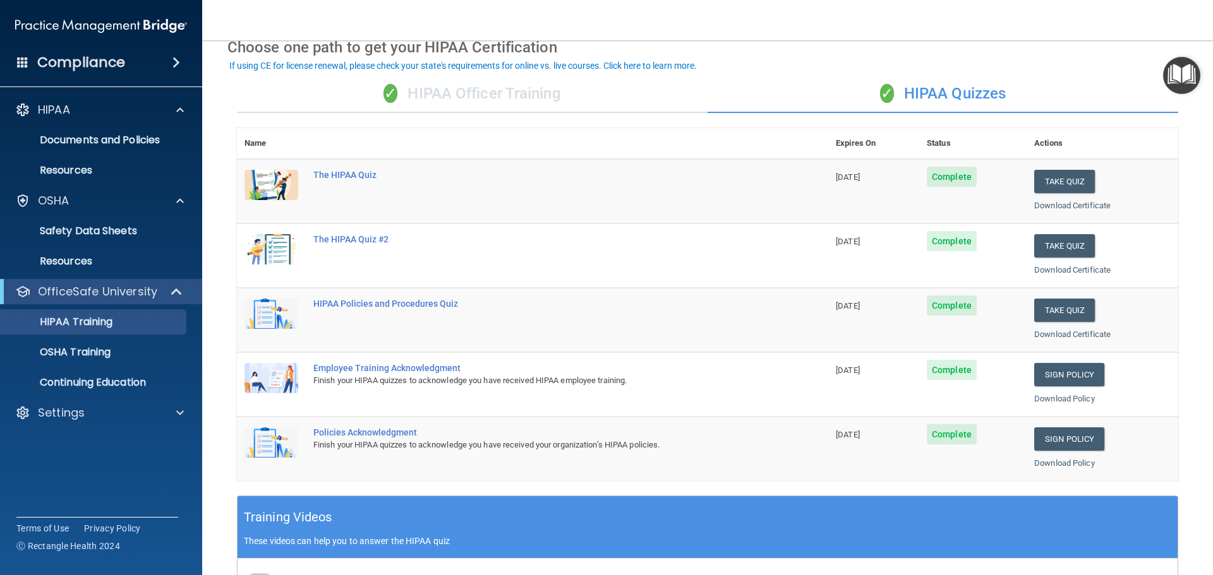
click at [447, 83] on div "✓ HIPAA Officer Training" at bounding box center [472, 94] width 471 height 38
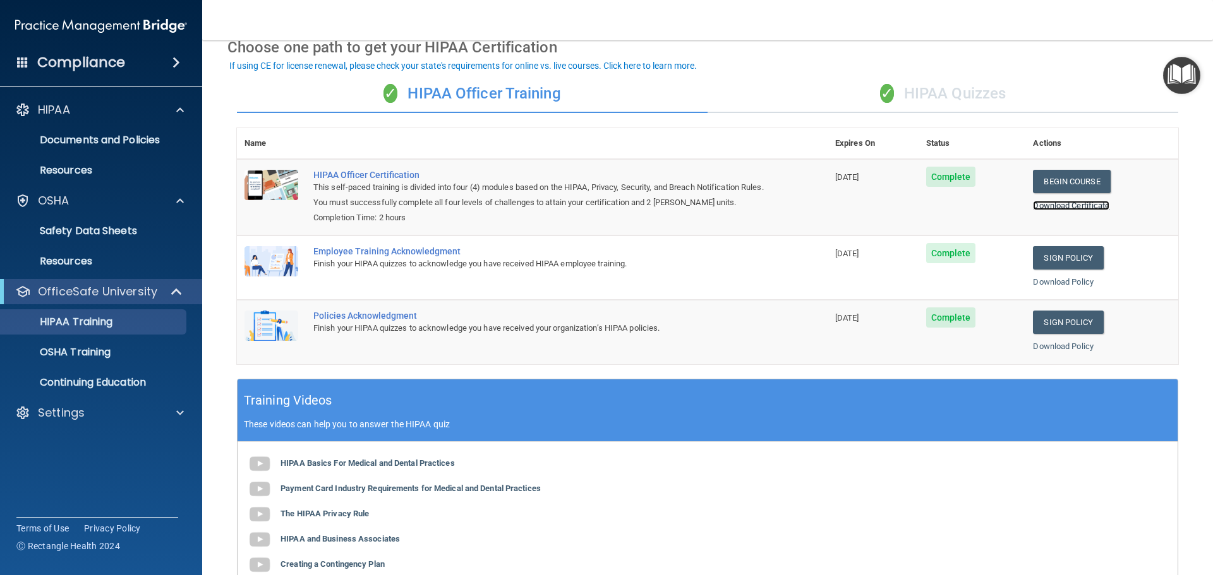
click at [1050, 206] on link "Download Certificate" at bounding box center [1071, 205] width 76 height 9
click at [935, 94] on div "✓ HIPAA Quizzes" at bounding box center [942, 94] width 471 height 38
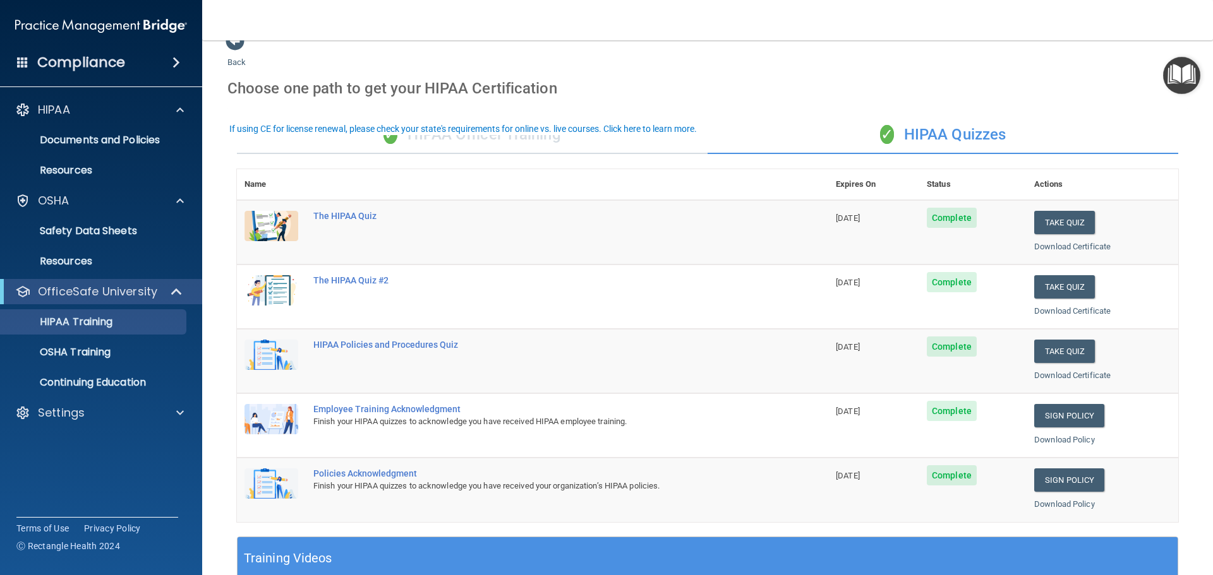
scroll to position [0, 0]
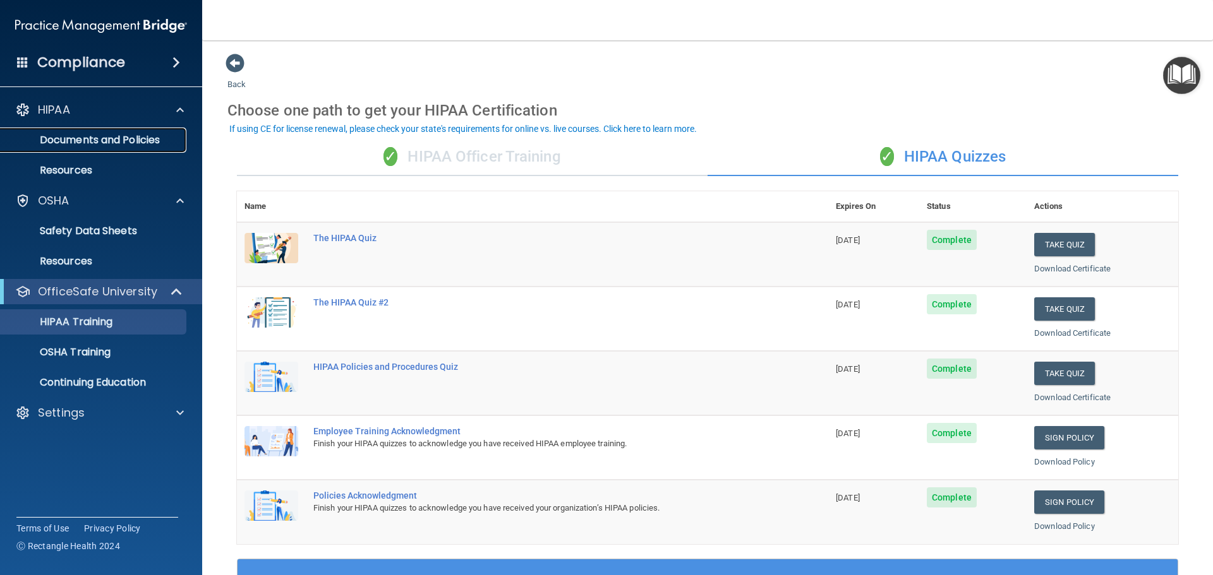
click at [99, 138] on p "Documents and Policies" at bounding box center [94, 140] width 172 height 13
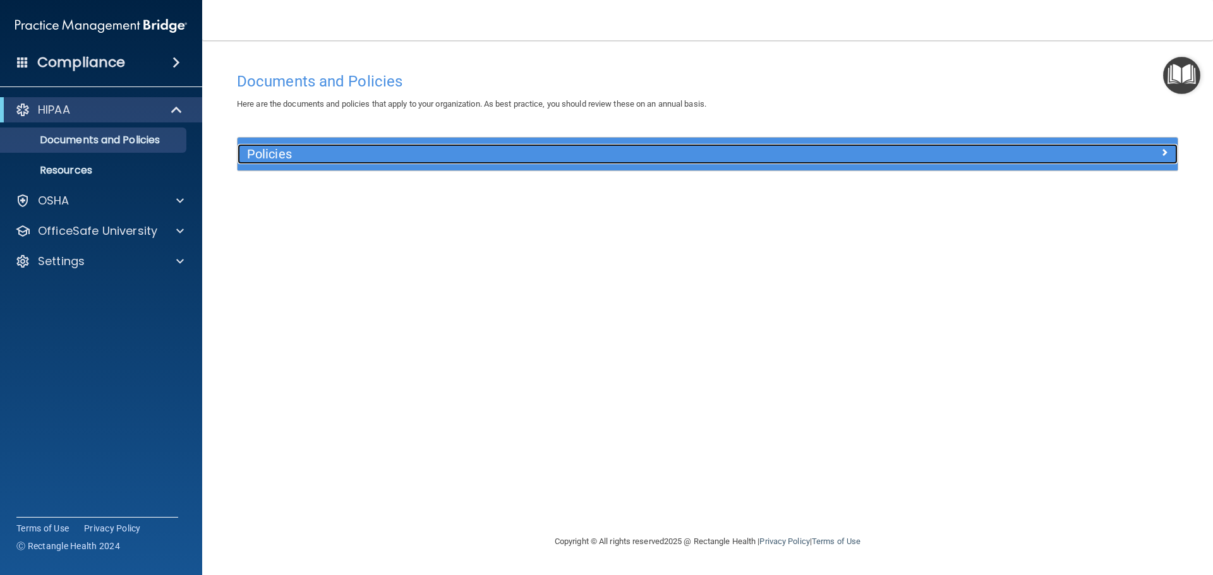
click at [1167, 149] on span at bounding box center [1164, 152] width 8 height 15
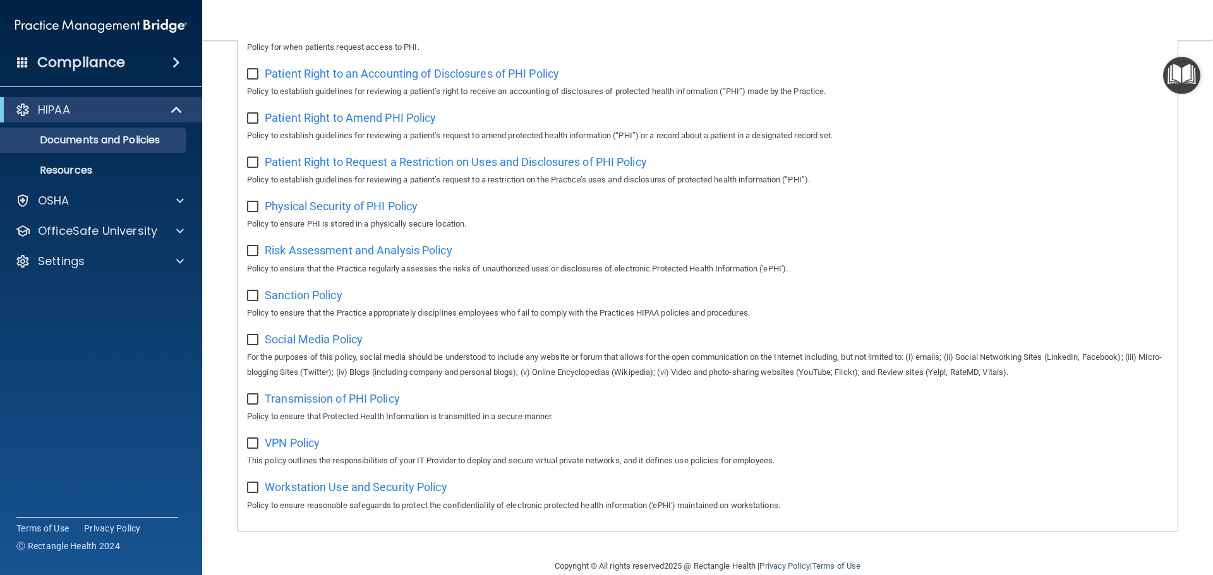
scroll to position [692, 0]
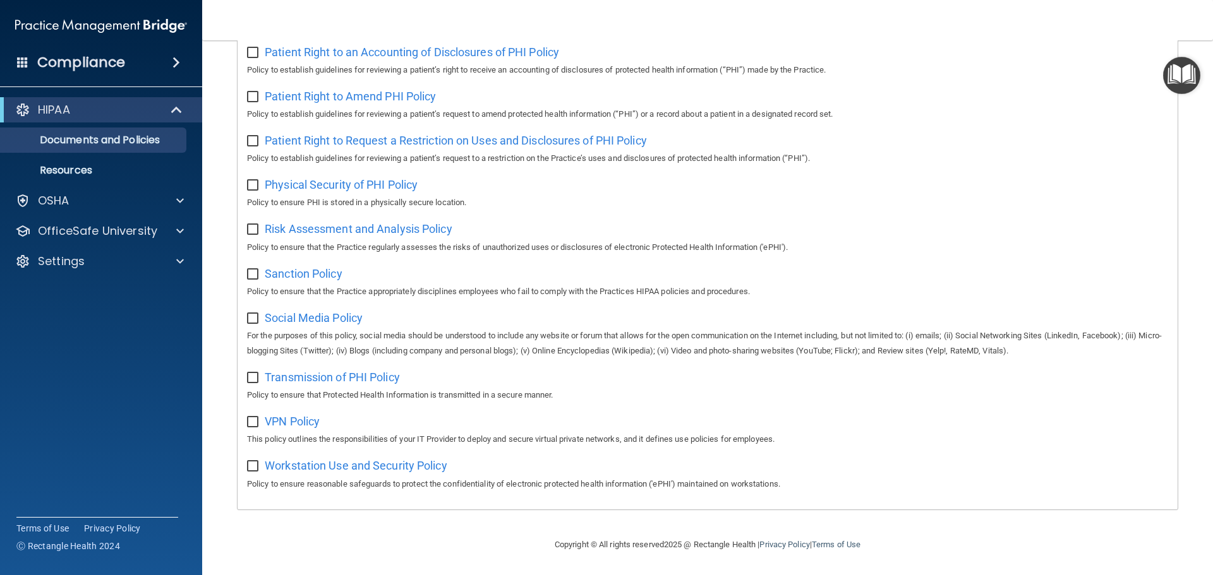
click at [176, 63] on span at bounding box center [176, 62] width 8 height 15
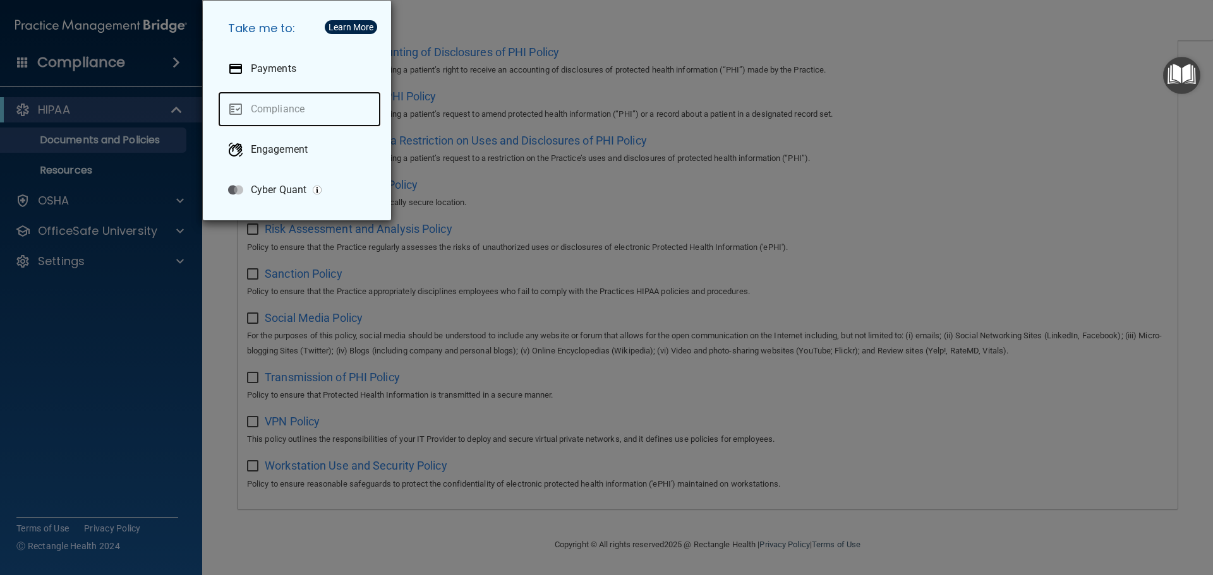
click at [266, 109] on link "Compliance" at bounding box center [299, 109] width 163 height 35
click at [143, 218] on div "Take me to: Payments Compliance Engagement Cyber Quant" at bounding box center [606, 287] width 1213 height 575
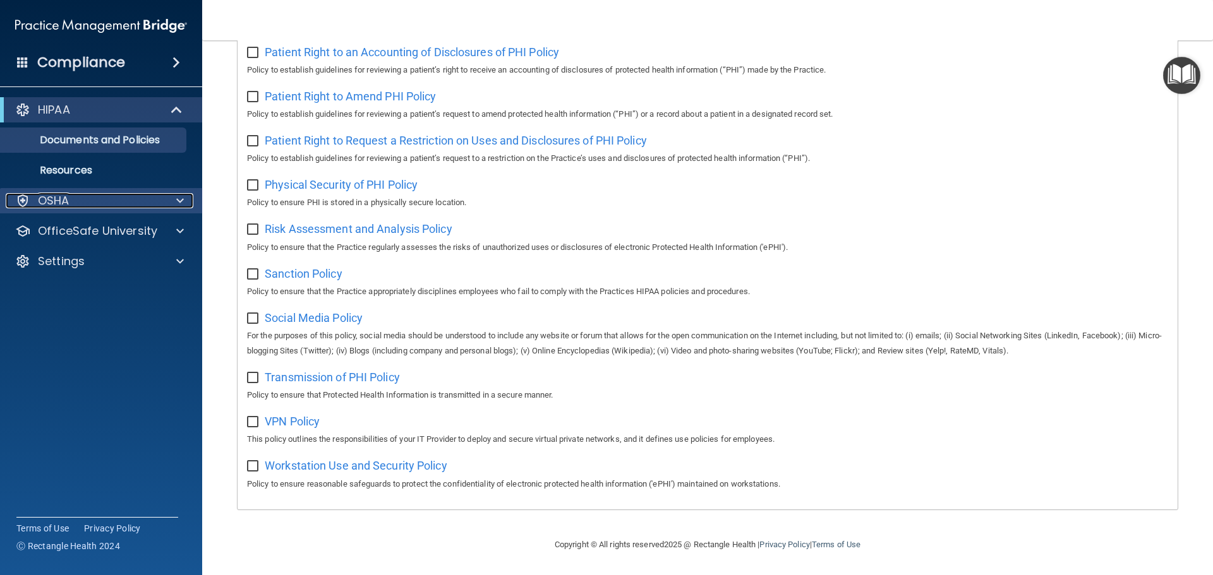
click at [177, 196] on span at bounding box center [180, 200] width 8 height 15
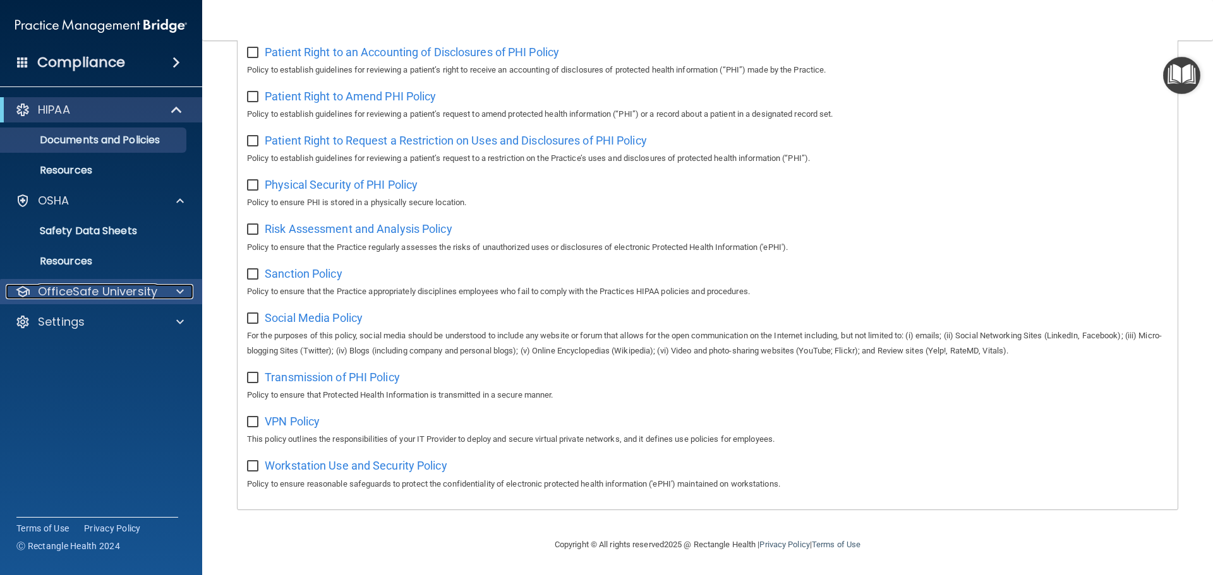
click at [184, 290] on div at bounding box center [178, 291] width 32 height 15
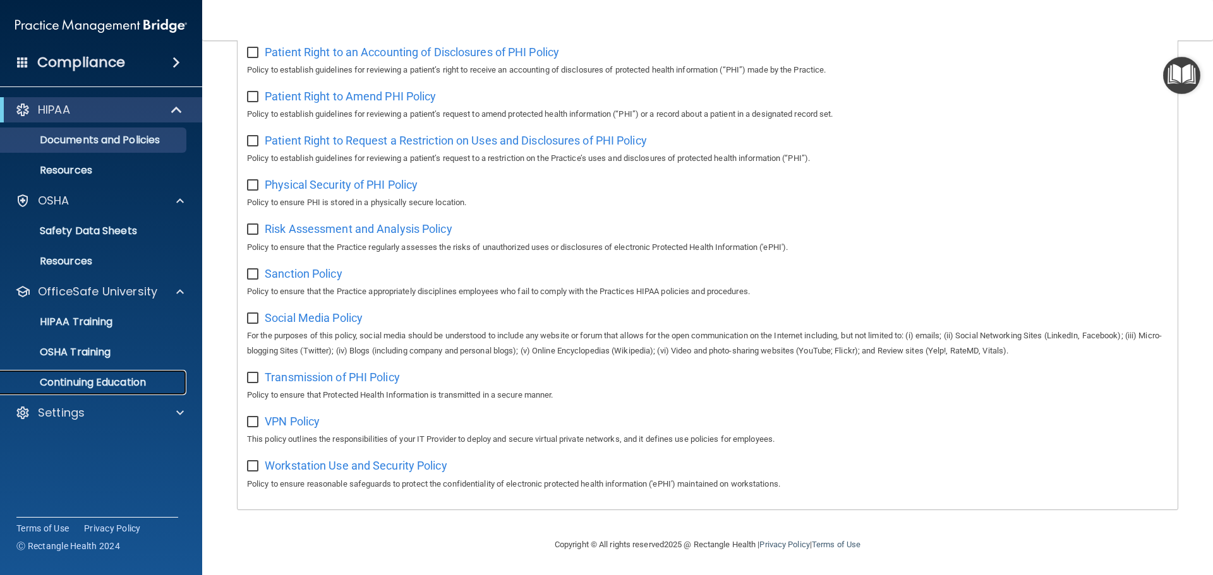
click at [145, 384] on p "Continuing Education" at bounding box center [94, 382] width 172 height 13
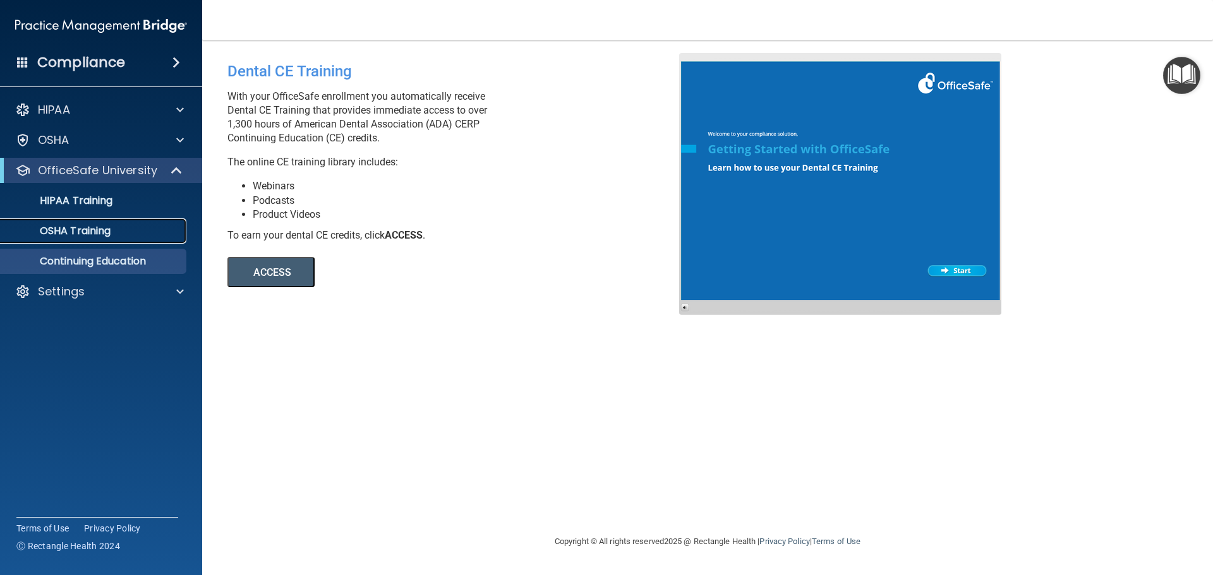
click at [107, 231] on p "OSHA Training" at bounding box center [59, 231] width 102 height 13
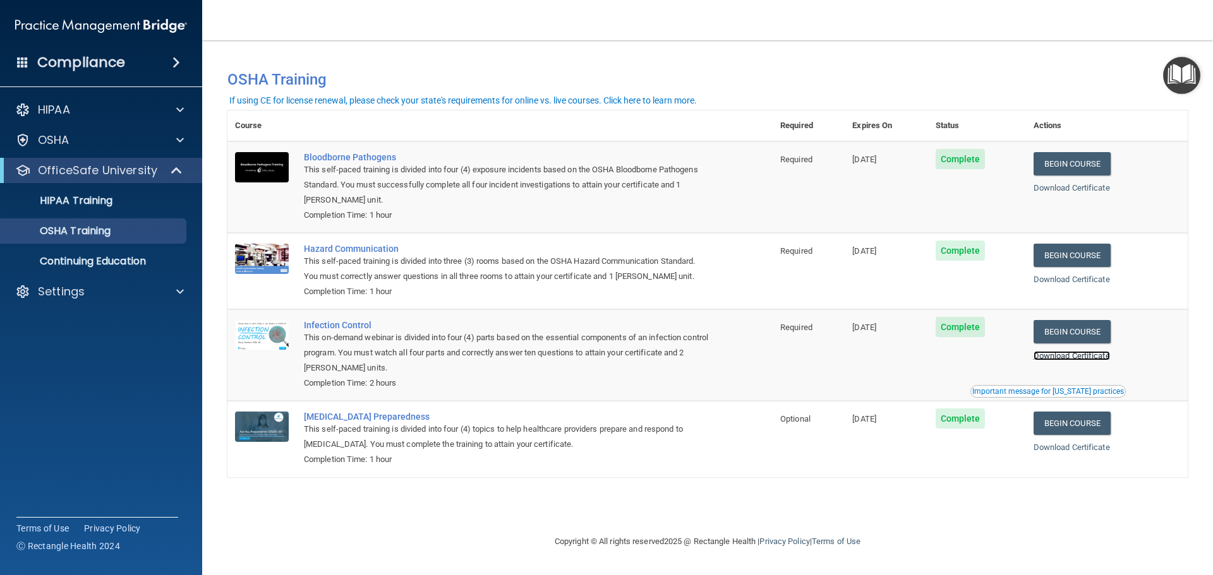
click at [1052, 356] on link "Download Certificate" at bounding box center [1071, 355] width 76 height 9
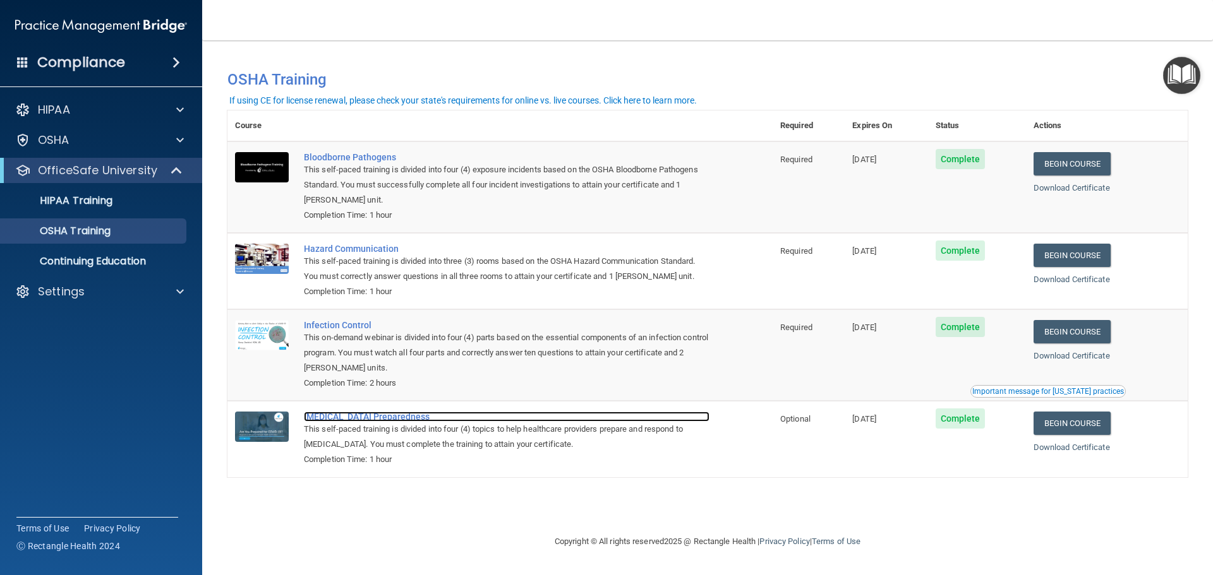
click at [336, 418] on div "[MEDICAL_DATA] Preparedness" at bounding box center [507, 417] width 406 height 10
click at [971, 163] on span "Complete" at bounding box center [960, 159] width 50 height 20
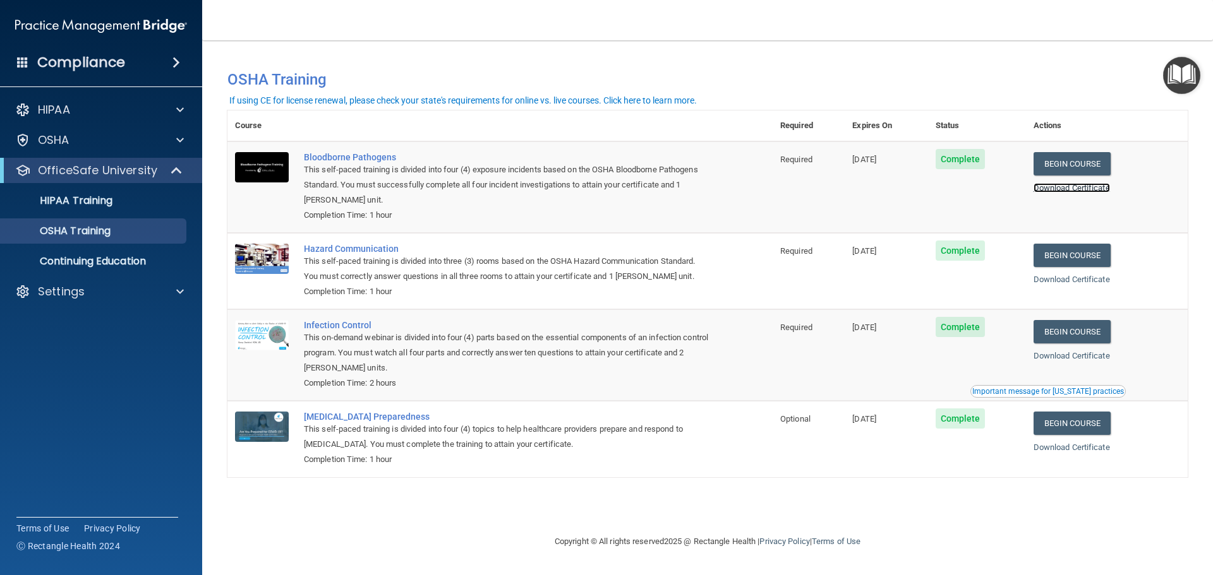
click at [1063, 189] on link "Download Certificate" at bounding box center [1071, 187] width 76 height 9
click at [1049, 188] on link "Download Certificate" at bounding box center [1071, 187] width 76 height 9
click at [1080, 162] on link "Begin Course" at bounding box center [1071, 163] width 77 height 23
click at [1192, 77] on img "Open Resource Center" at bounding box center [1181, 75] width 37 height 37
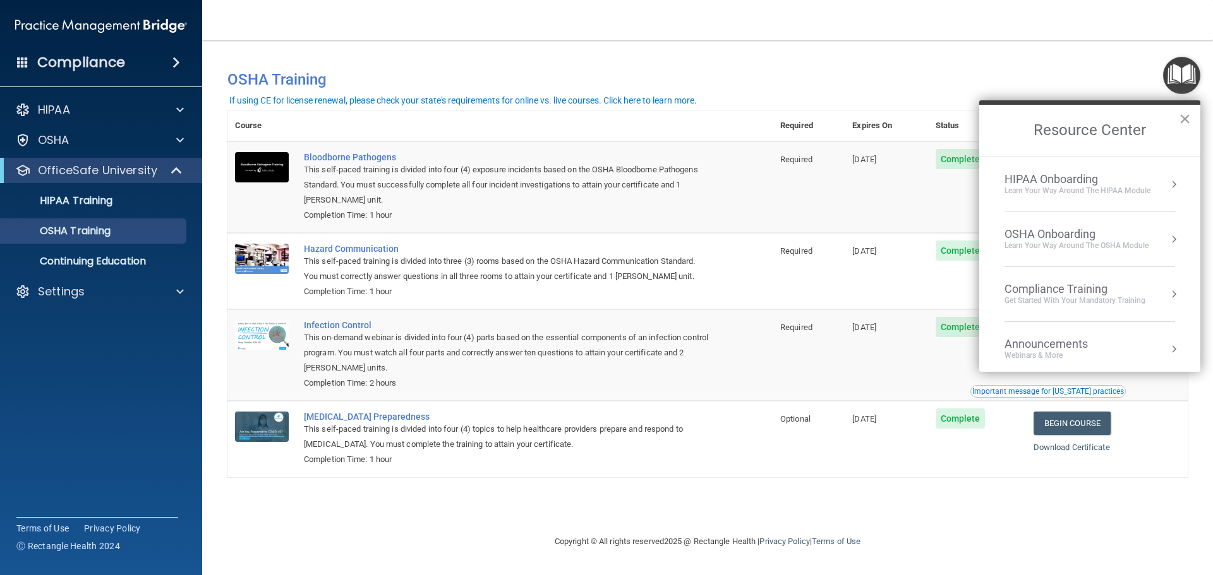
click at [1110, 232] on div "OSHA Onboarding" at bounding box center [1076, 234] width 144 height 14
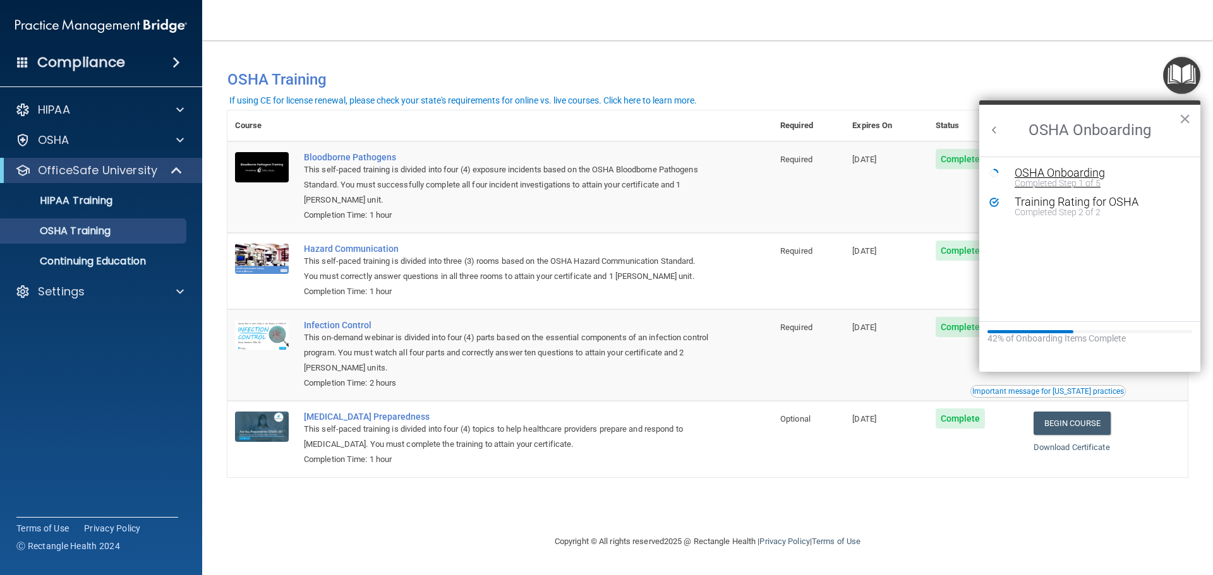
click at [1059, 179] on div "Completed Step 1 of 5" at bounding box center [1098, 183] width 169 height 9
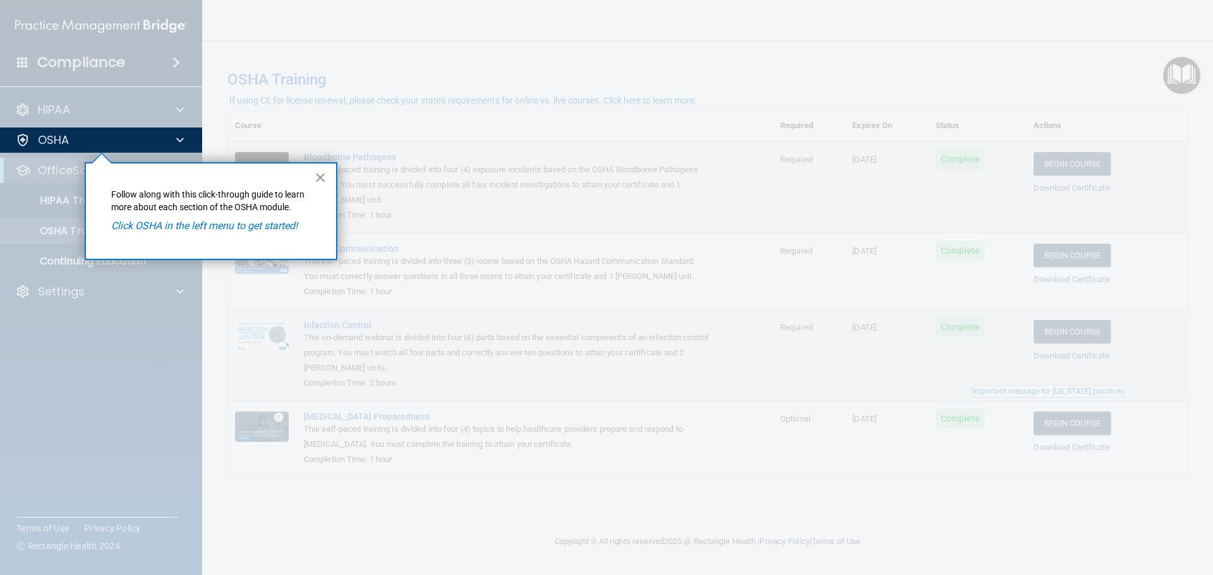
click at [319, 179] on button "×" at bounding box center [321, 177] width 12 height 20
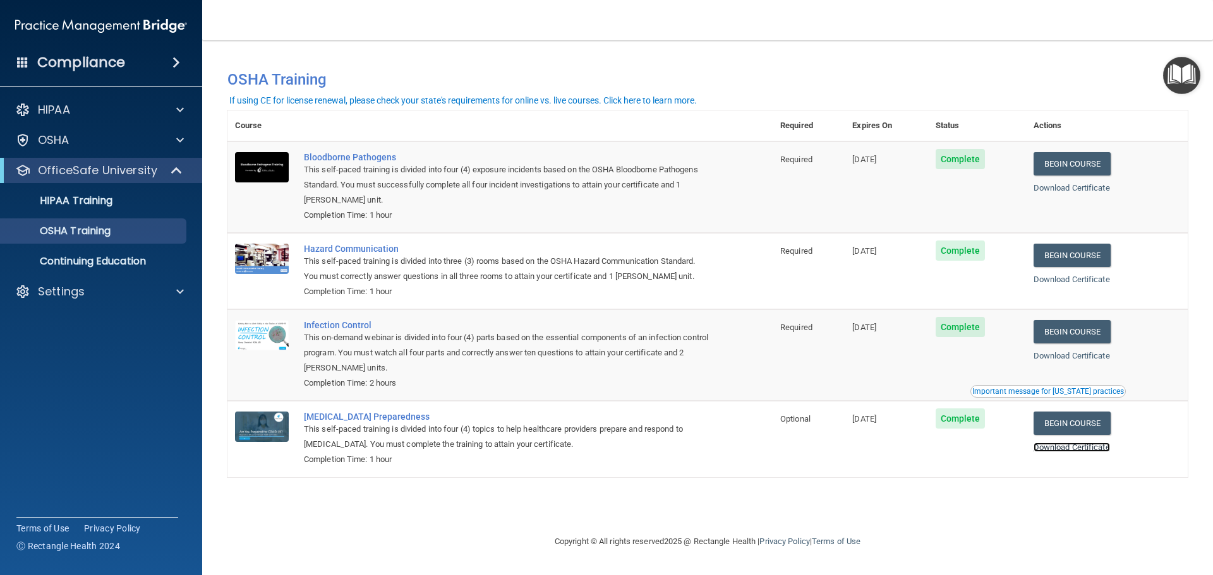
click at [1072, 448] on link "Download Certificate" at bounding box center [1071, 447] width 76 height 9
click at [901, 468] on td "[DATE]" at bounding box center [885, 439] width 83 height 76
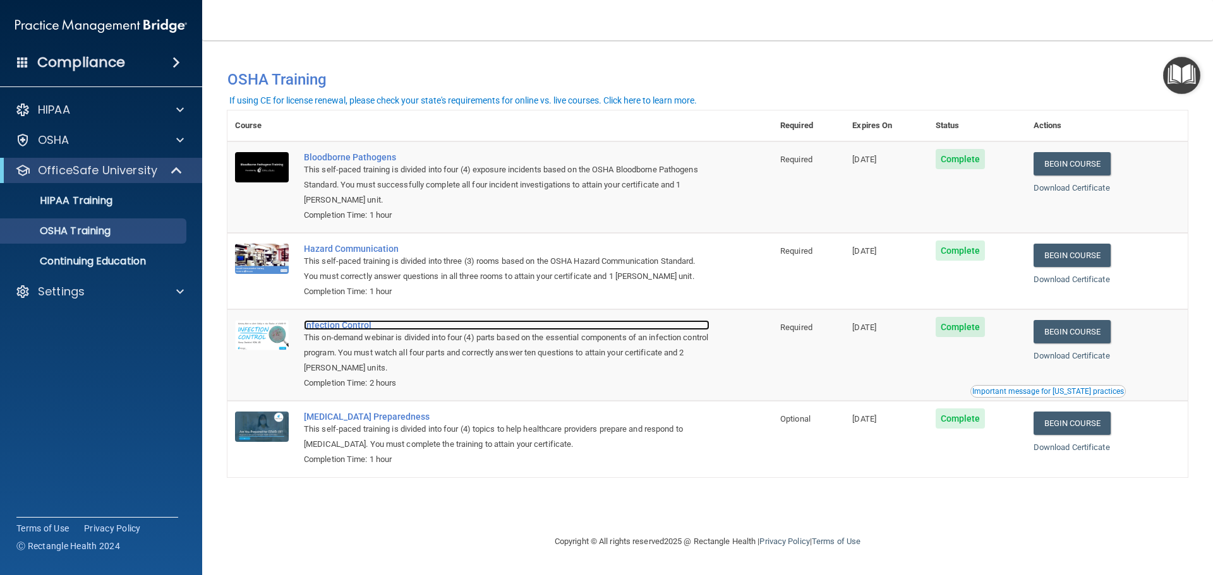
click at [349, 326] on div "Infection Control" at bounding box center [507, 325] width 406 height 10
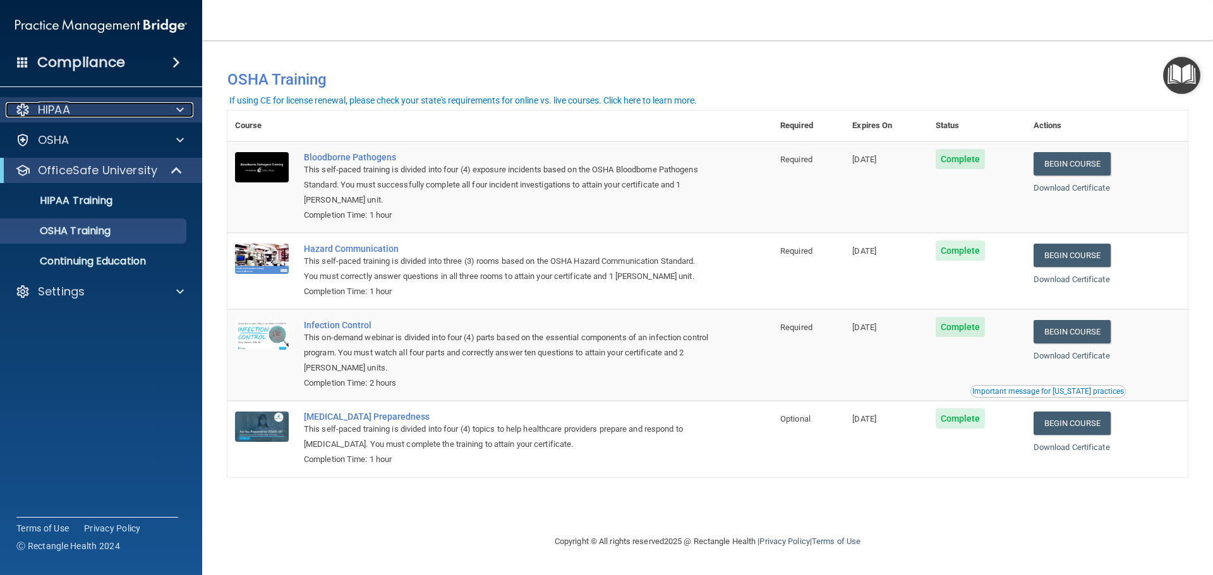
click at [136, 103] on div "HIPAA" at bounding box center [84, 109] width 157 height 15
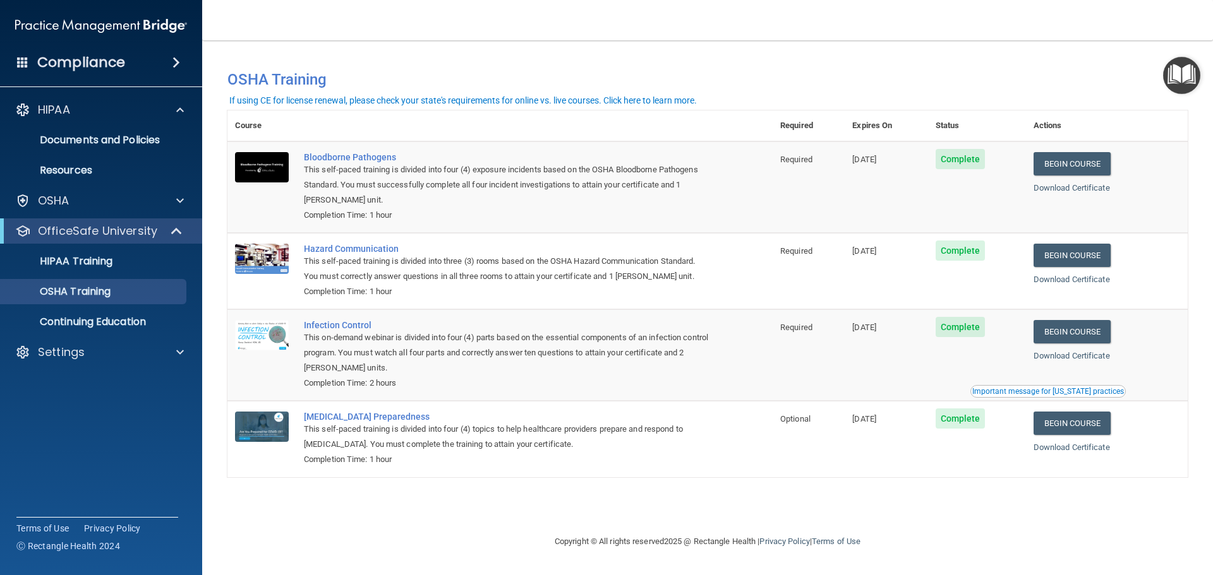
click at [1180, 81] on img "Open Resource Center" at bounding box center [1181, 75] width 37 height 37
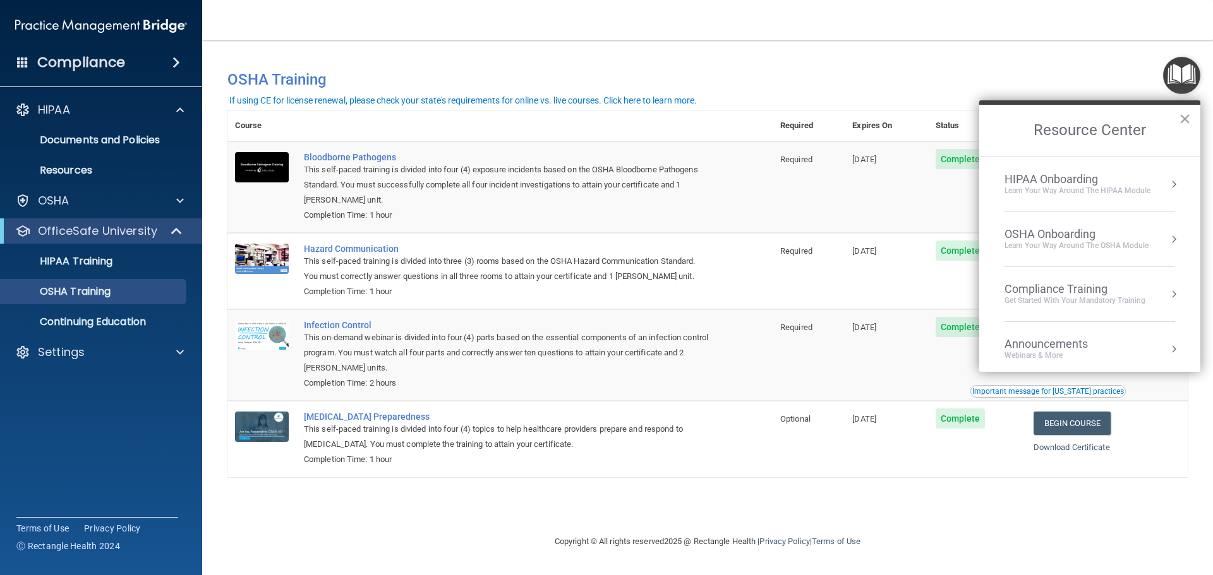
click at [1117, 184] on div "HIPAA Onboarding" at bounding box center [1077, 179] width 146 height 14
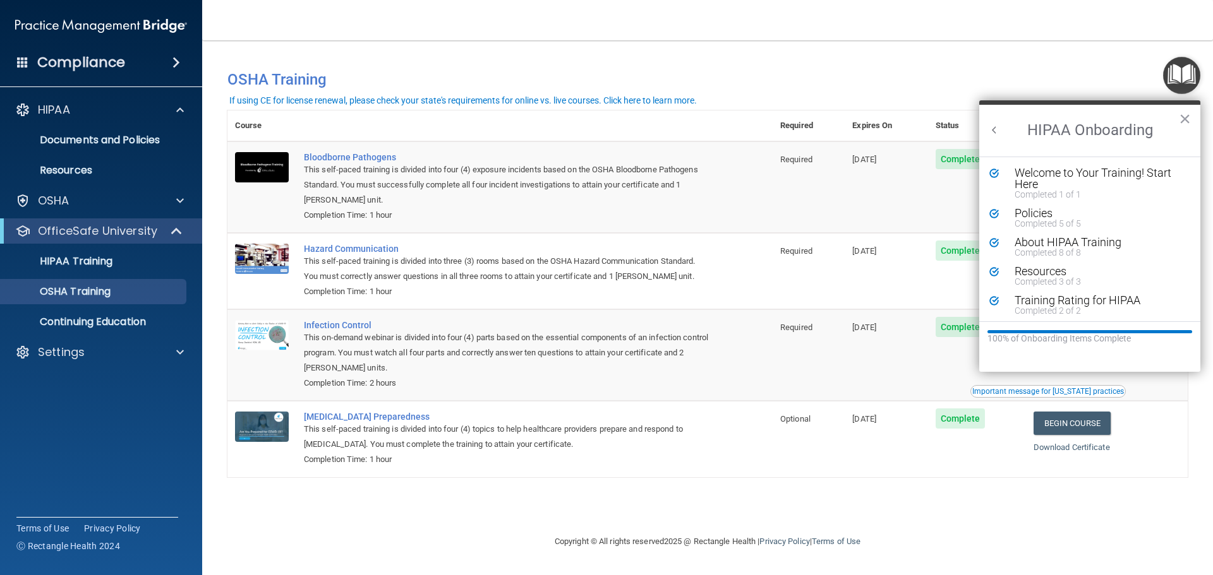
click at [993, 133] on button "Back to Resource Center Home" at bounding box center [994, 130] width 13 height 13
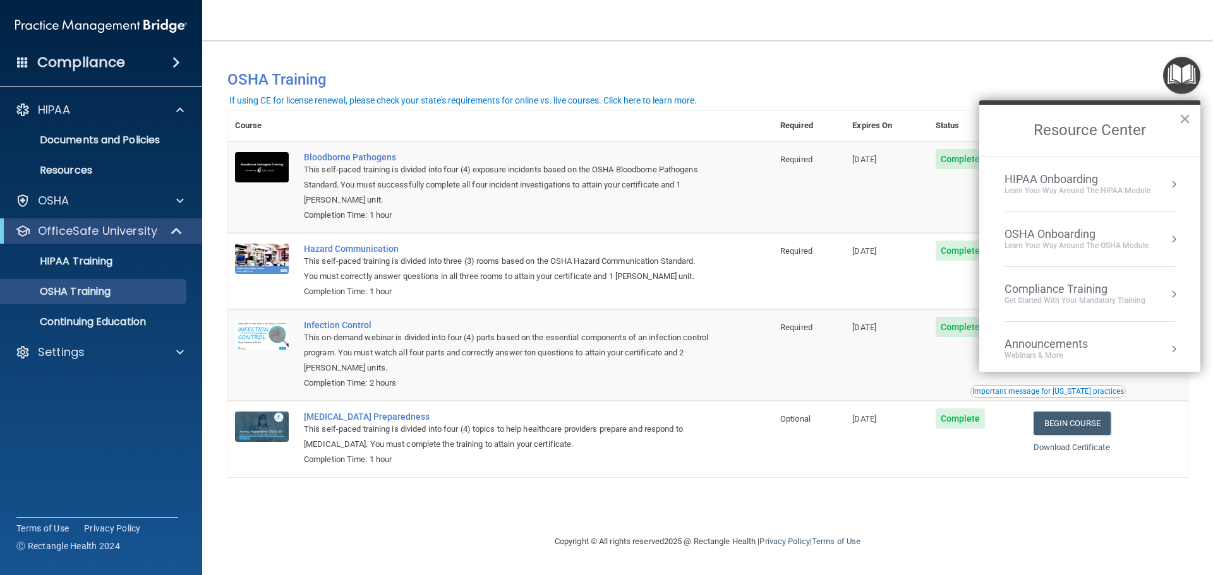
click at [1023, 229] on div "OSHA Onboarding" at bounding box center [1076, 234] width 144 height 14
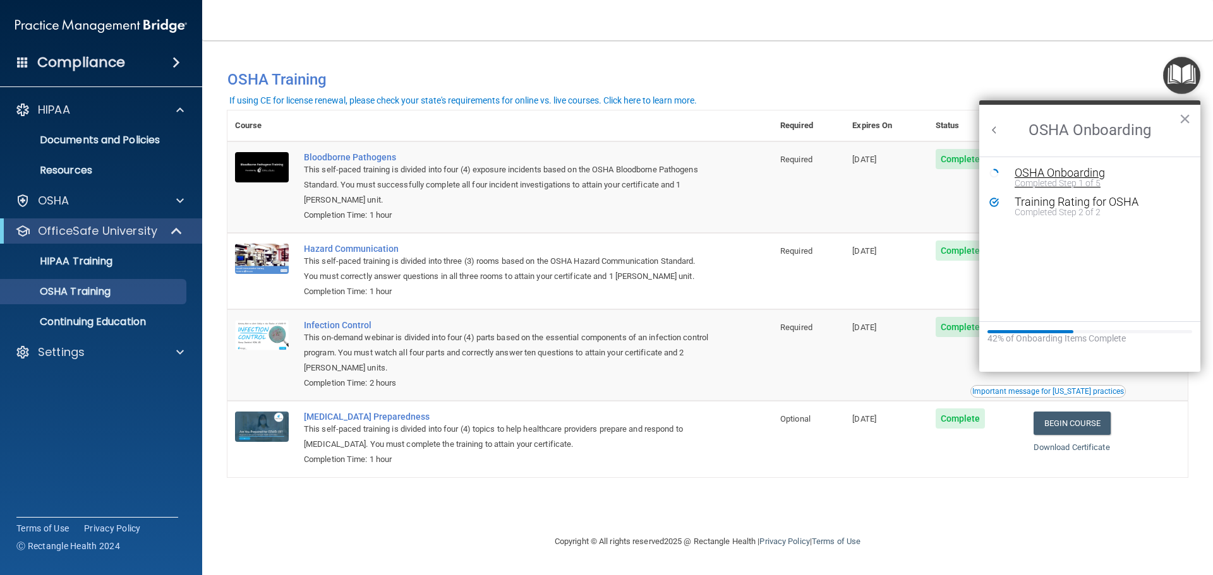
click at [1030, 175] on div "OSHA Onboarding" at bounding box center [1098, 172] width 169 height 11
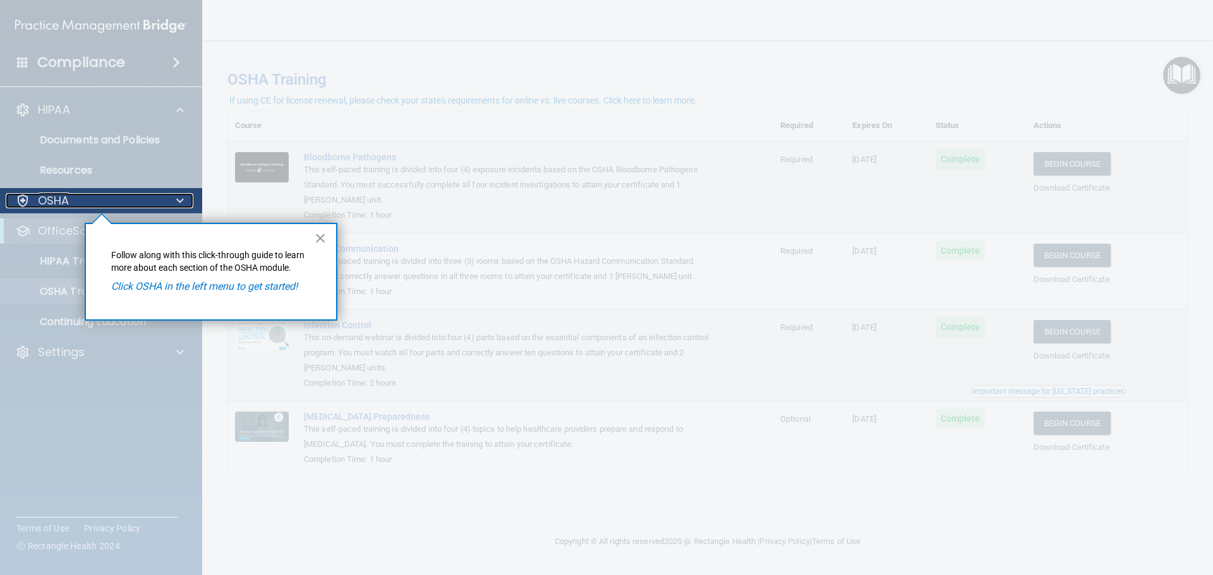
click at [74, 197] on div "OSHA" at bounding box center [84, 200] width 157 height 15
click at [63, 230] on div at bounding box center [101, 394] width 203 height 362
click at [124, 286] on em "Click OSHA in the left menu to get started!" at bounding box center [204, 286] width 186 height 12
click at [165, 289] on em "Click OSHA in the left menu to get started!" at bounding box center [204, 286] width 186 height 12
click at [320, 239] on button "×" at bounding box center [321, 238] width 12 height 20
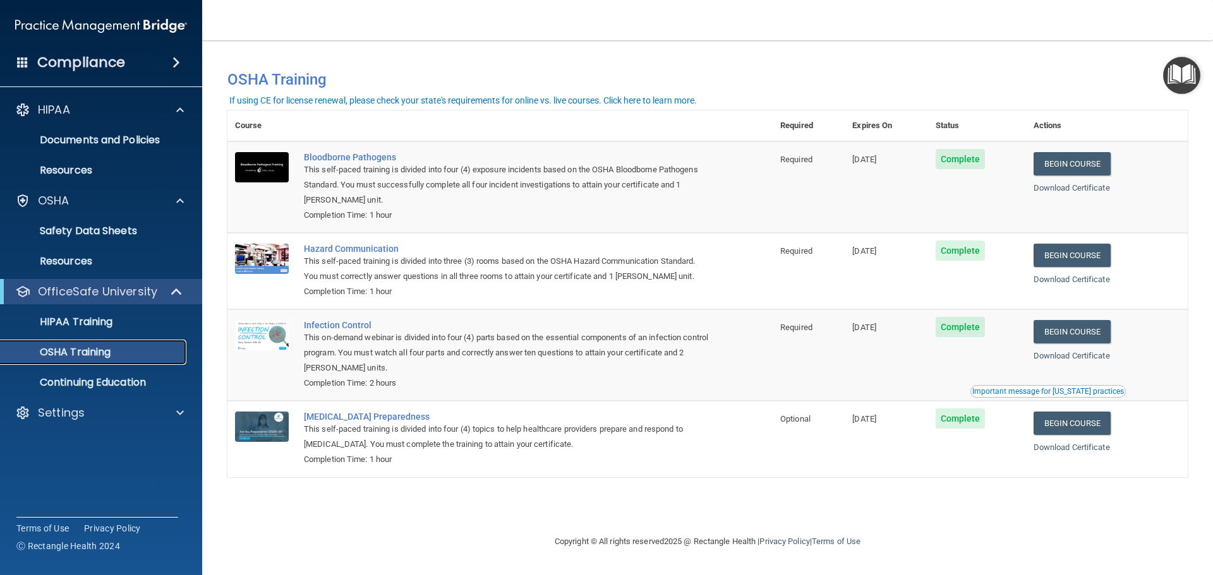
click at [85, 351] on p "OSHA Training" at bounding box center [59, 352] width 102 height 13
click at [102, 351] on p "OSHA Training" at bounding box center [59, 352] width 102 height 13
click at [61, 351] on p "OSHA Training" at bounding box center [59, 352] width 102 height 13
click at [72, 382] on p "Continuing Education" at bounding box center [94, 382] width 172 height 13
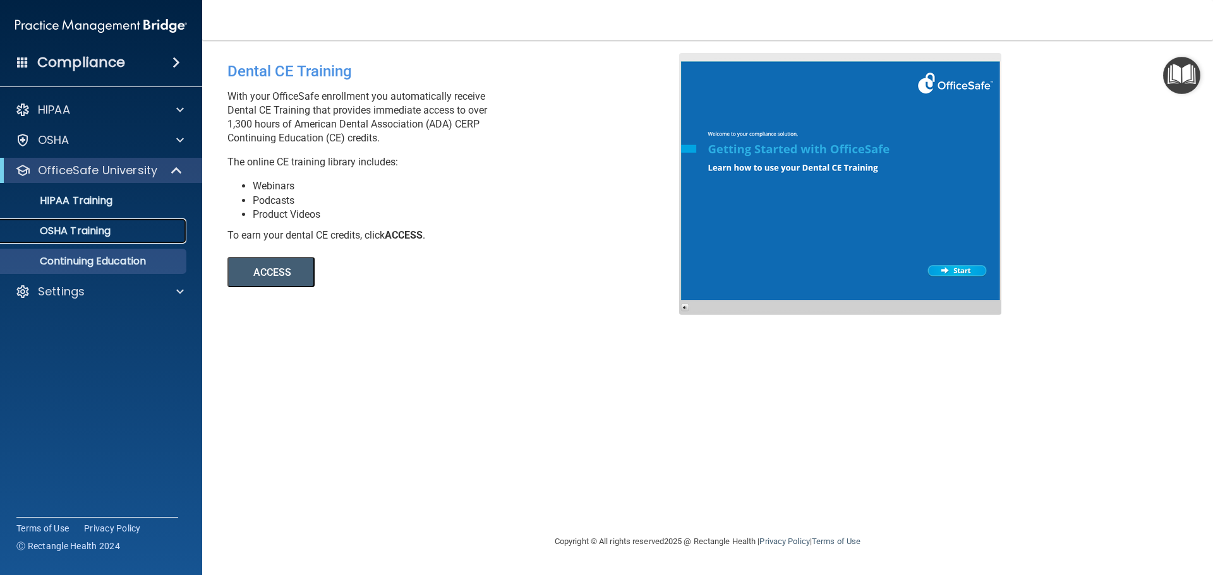
click at [134, 231] on div "OSHA Training" at bounding box center [94, 231] width 172 height 13
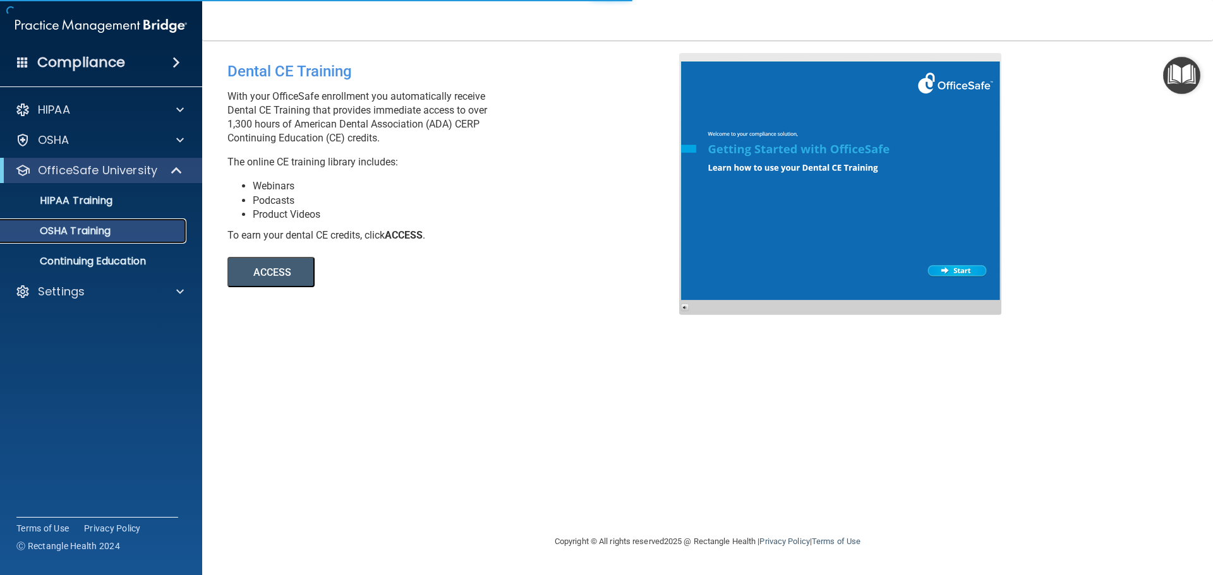
click at [87, 228] on p "OSHA Training" at bounding box center [59, 231] width 102 height 13
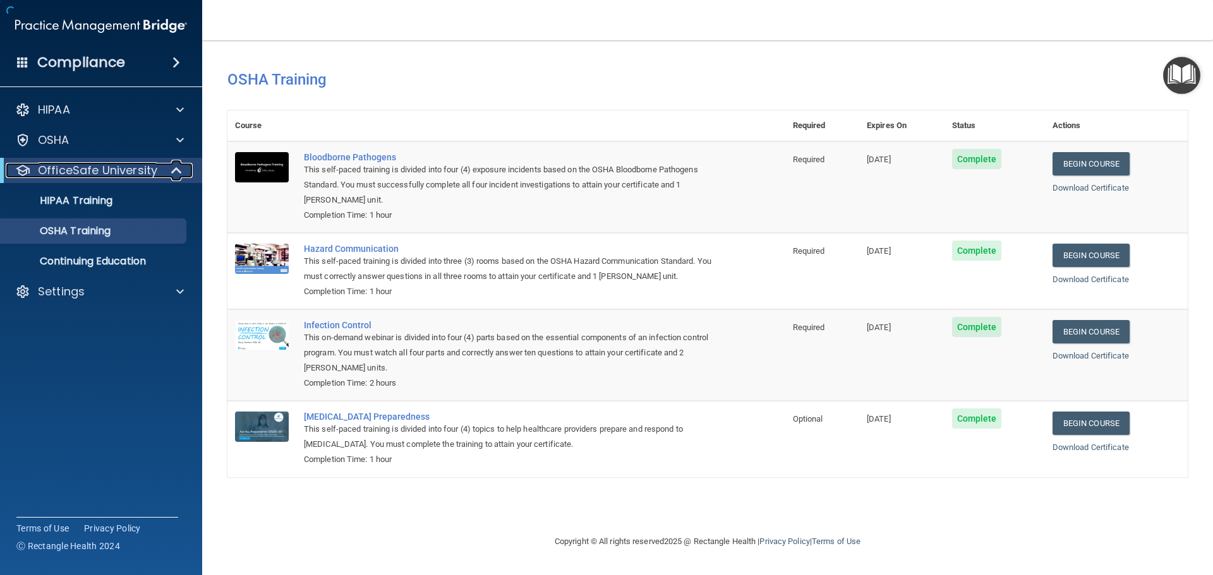
click at [83, 174] on p "OfficeSafe University" at bounding box center [97, 170] width 119 height 15
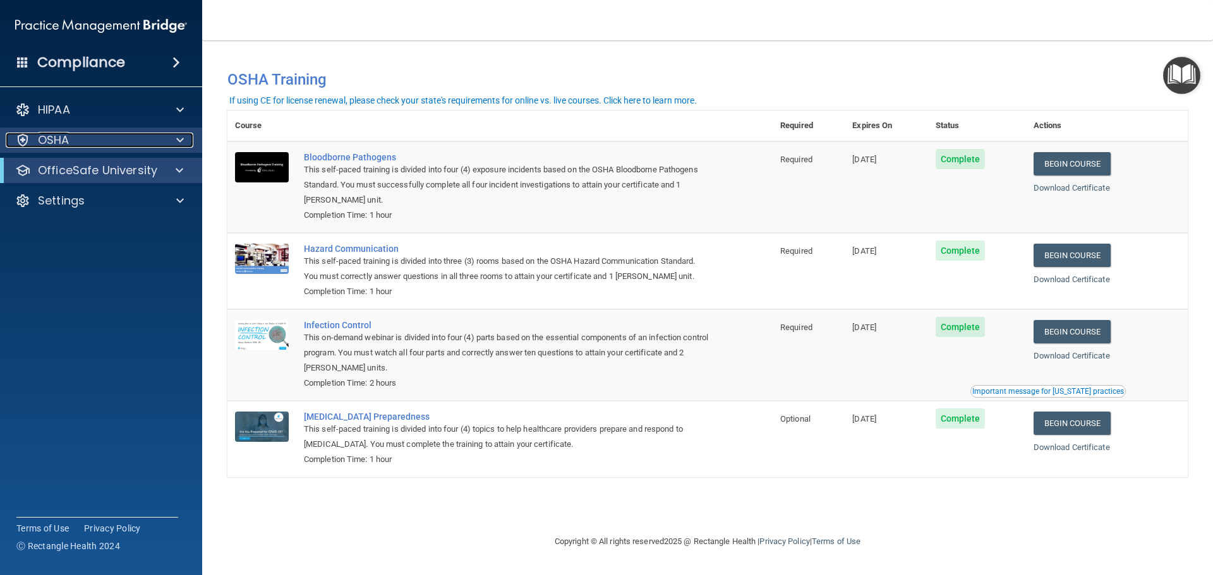
click at [123, 139] on div "OSHA" at bounding box center [84, 140] width 157 height 15
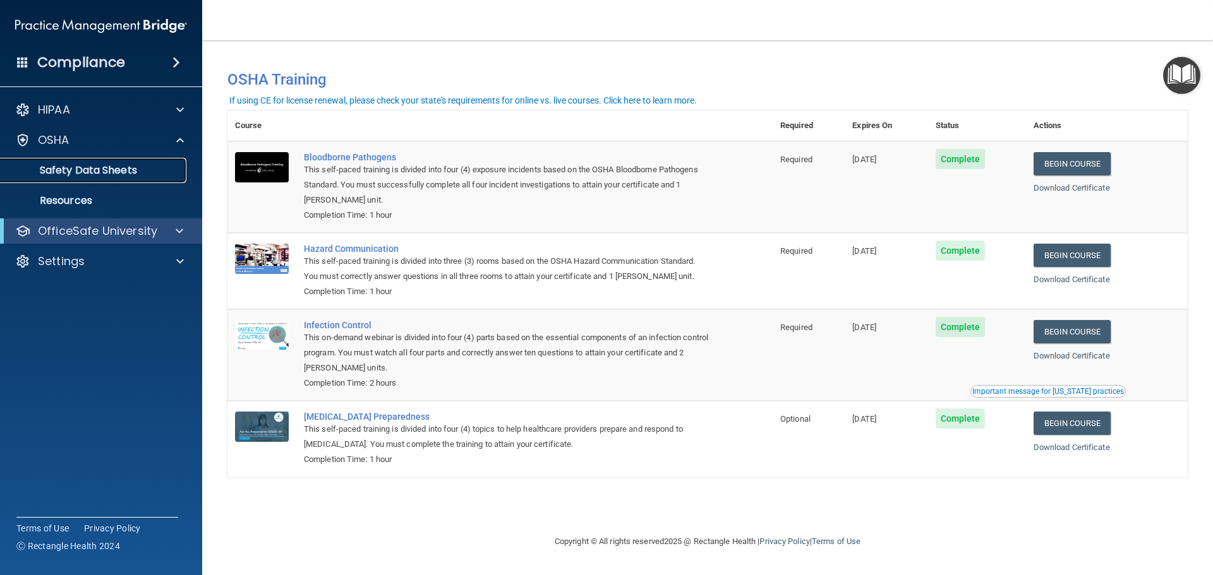
click at [87, 172] on p "Safety Data Sheets" at bounding box center [94, 170] width 172 height 13
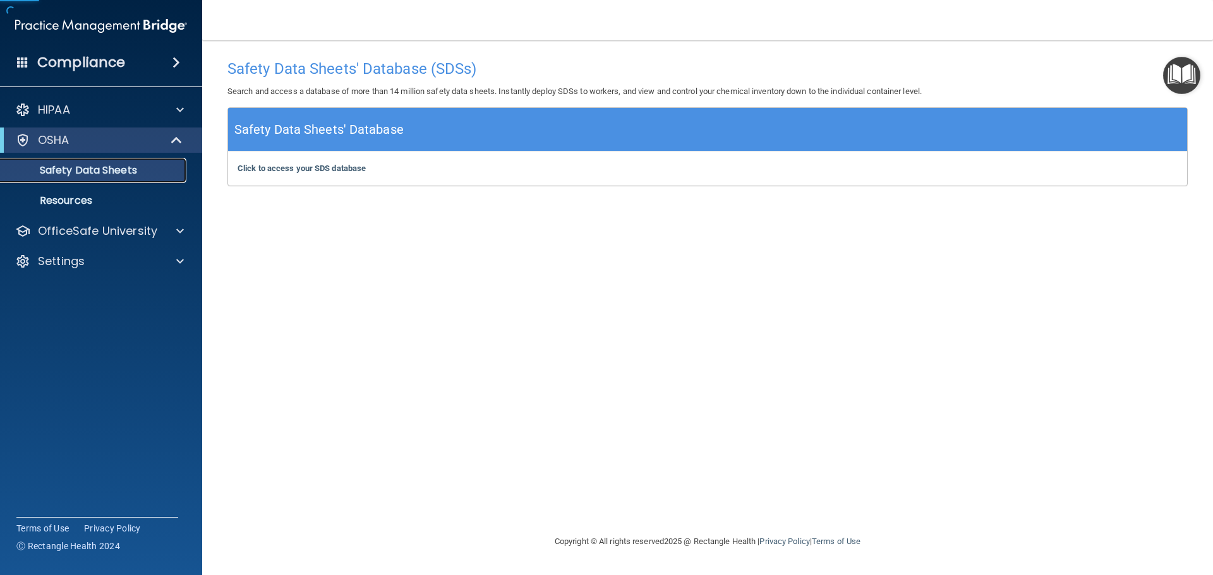
click at [87, 172] on p "Safety Data Sheets" at bounding box center [94, 170] width 172 height 13
click at [67, 196] on p "Resources" at bounding box center [94, 201] width 172 height 13
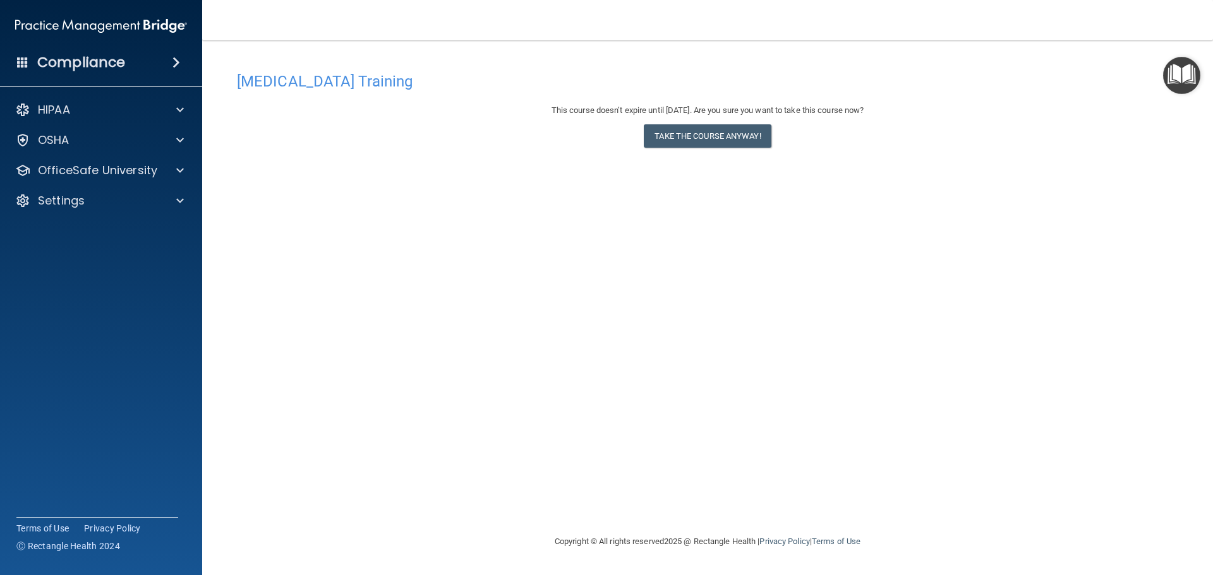
click at [866, 349] on div "[MEDICAL_DATA] Training This course doesn’t expire until [DATE]. Are you sure y…" at bounding box center [707, 300] width 960 height 469
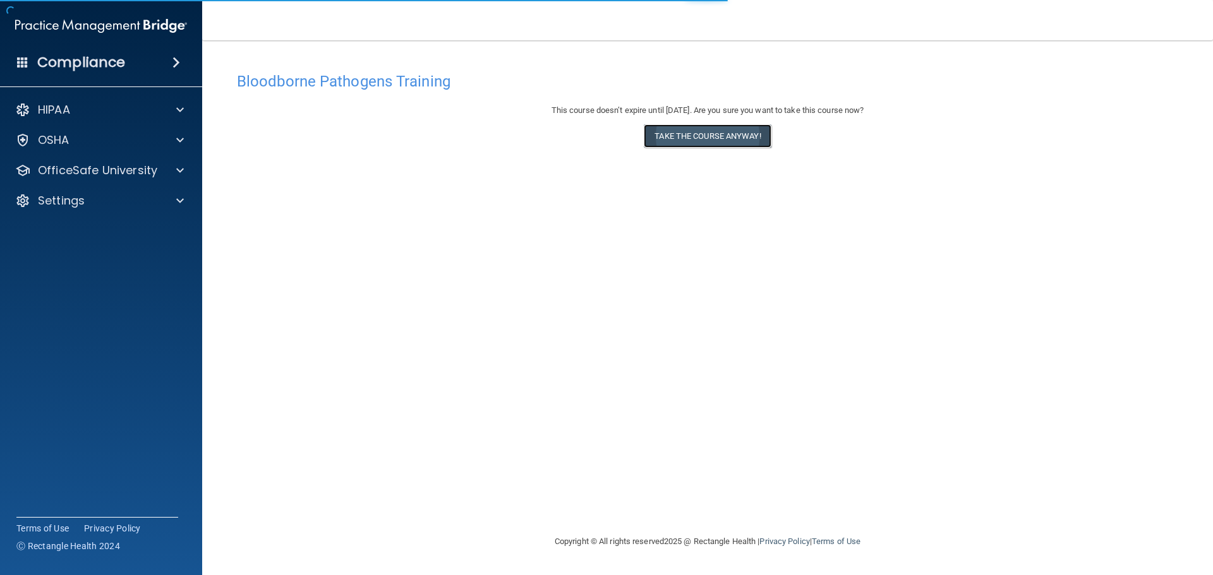
click at [696, 140] on button "Take the course anyway!" at bounding box center [707, 135] width 127 height 23
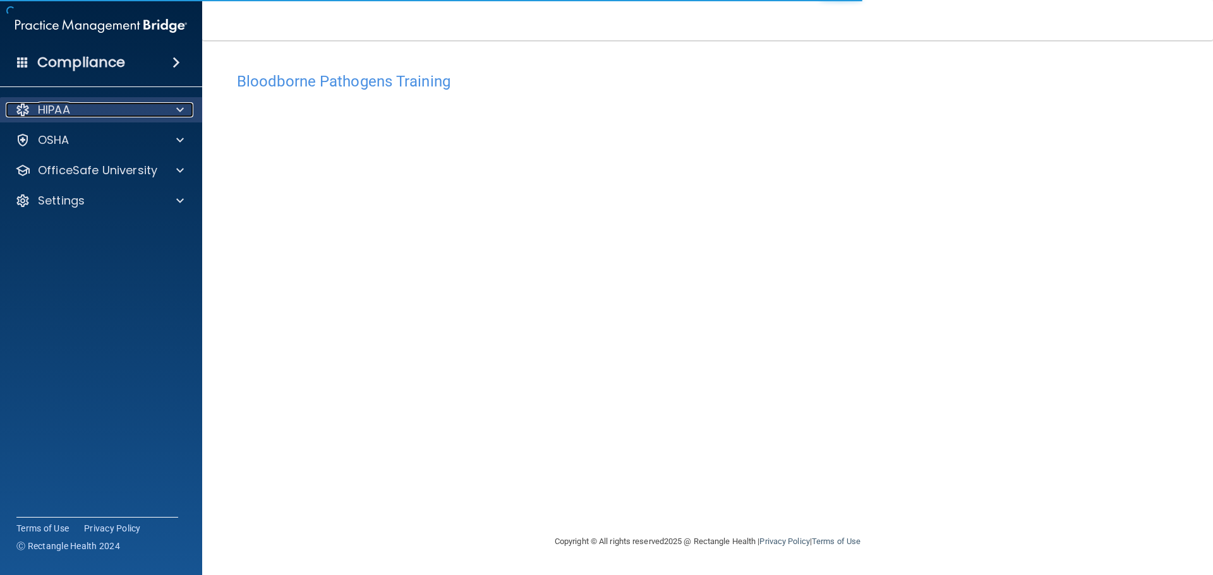
click at [61, 105] on p "HIPAA" at bounding box center [54, 109] width 32 height 15
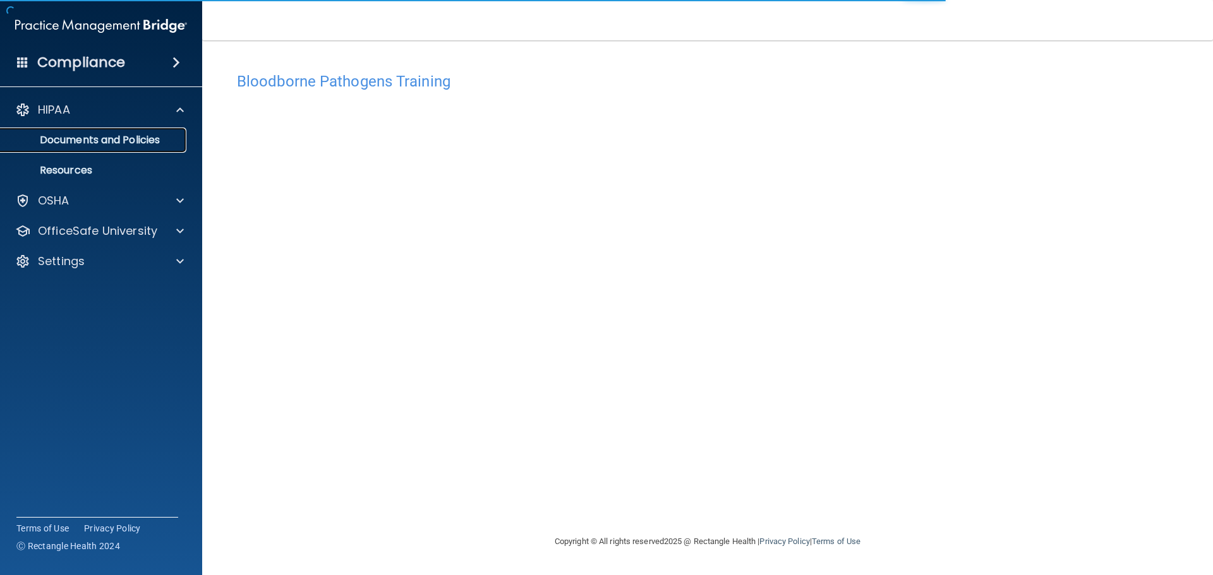
click at [118, 141] on p "Documents and Policies" at bounding box center [94, 140] width 172 height 13
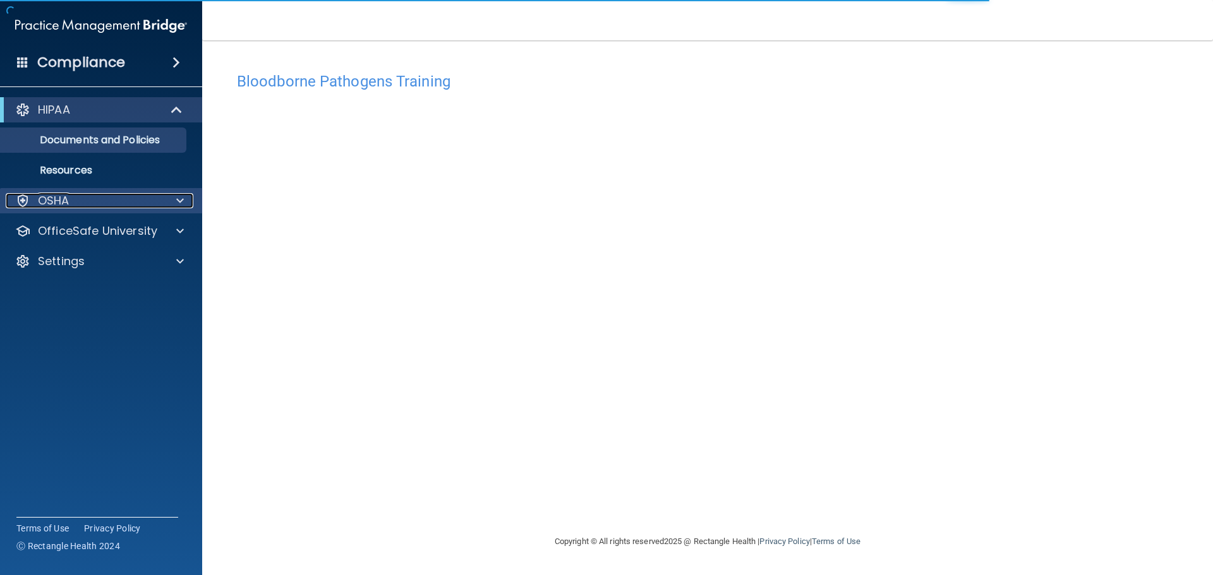
click at [186, 200] on div at bounding box center [178, 200] width 32 height 15
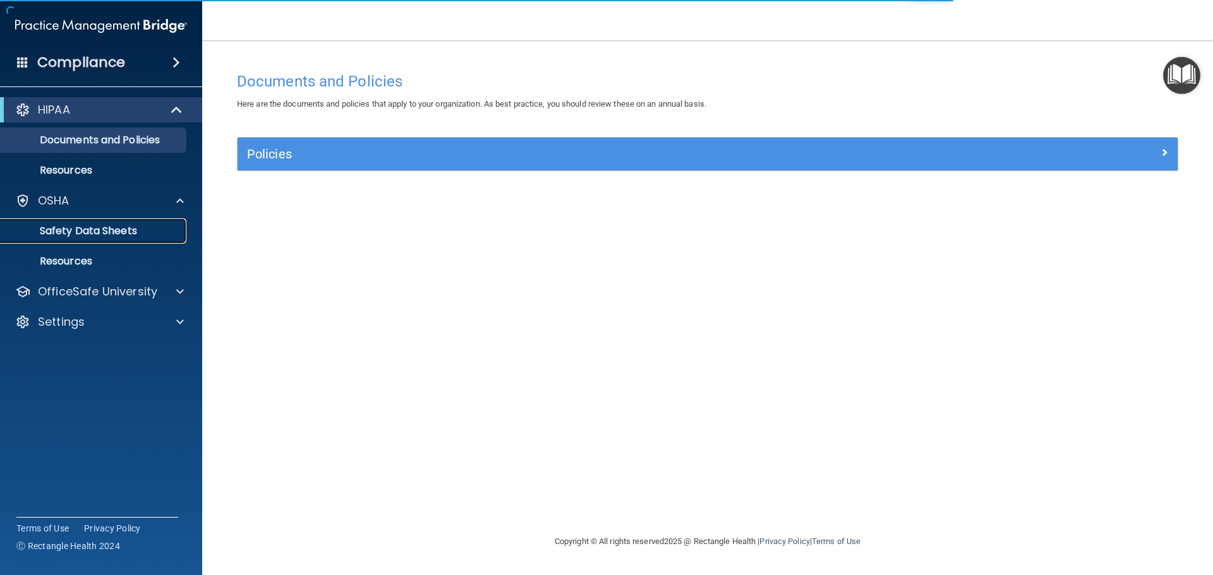
click at [128, 236] on p "Safety Data Sheets" at bounding box center [94, 231] width 172 height 13
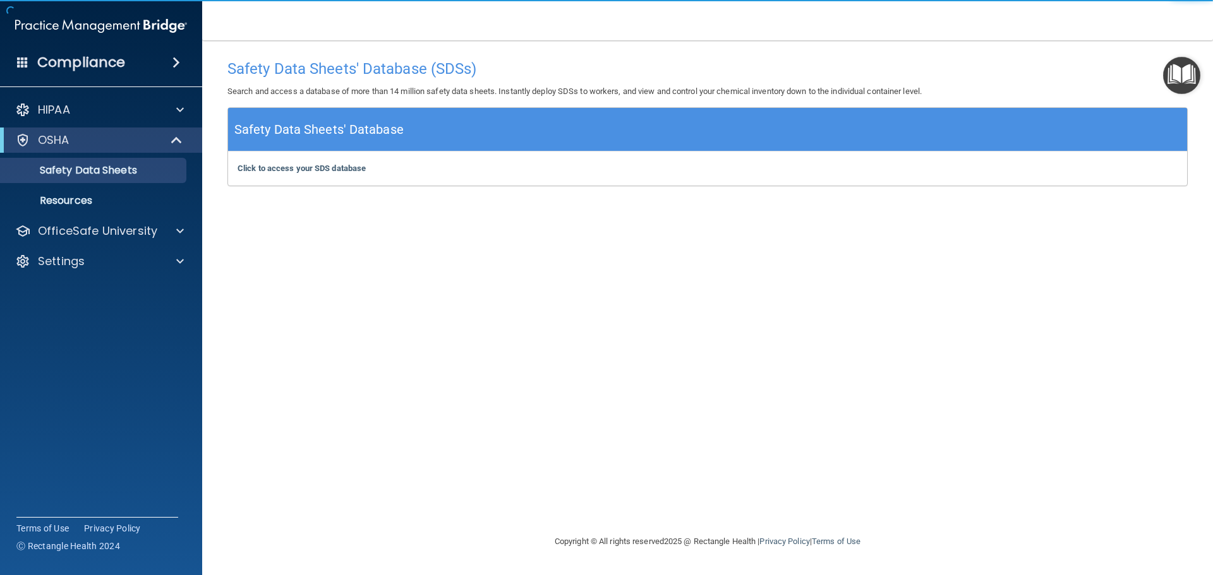
click at [1181, 74] on img "Open Resource Center" at bounding box center [1181, 75] width 37 height 37
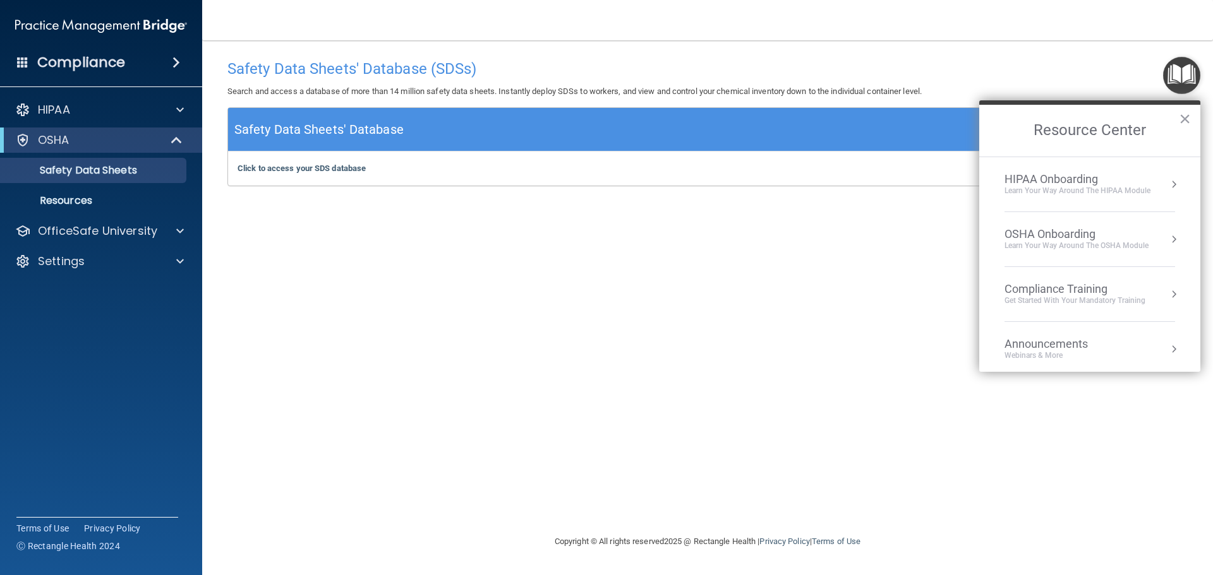
click at [1121, 179] on div "HIPAA Onboarding" at bounding box center [1077, 179] width 146 height 14
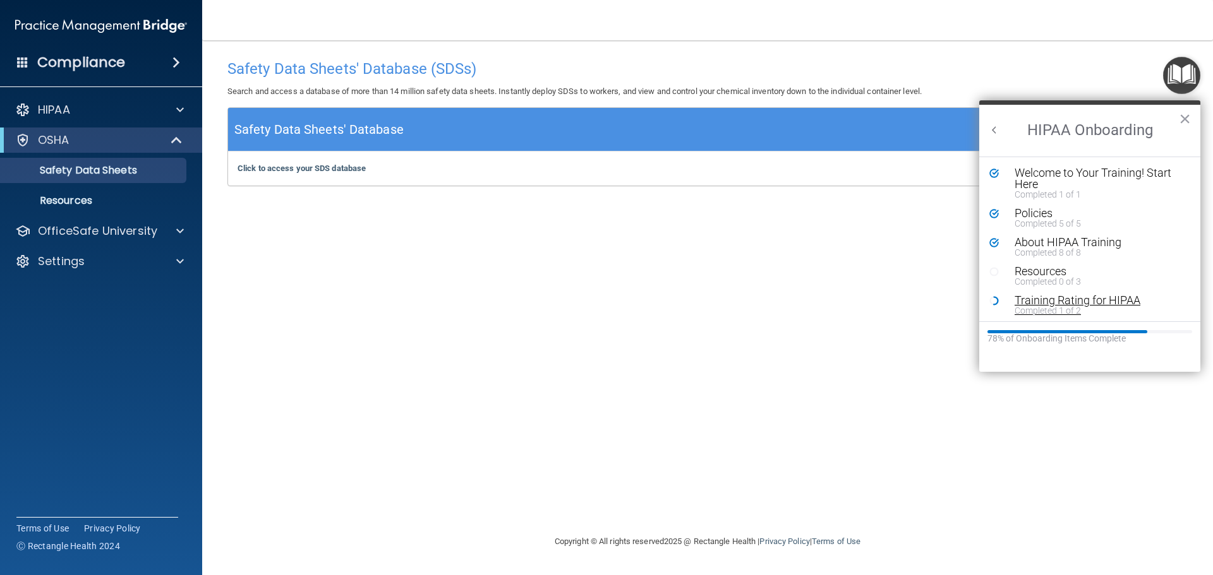
click at [1062, 300] on div "Training Rating for HIPAA" at bounding box center [1094, 300] width 160 height 11
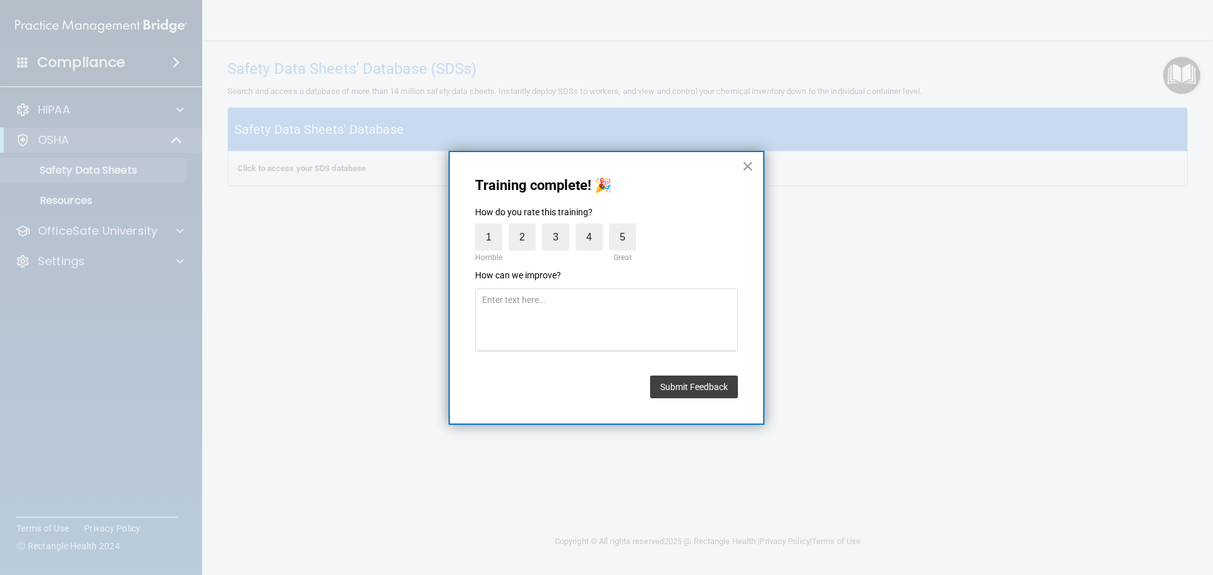
click at [745, 162] on button "×" at bounding box center [748, 166] width 12 height 20
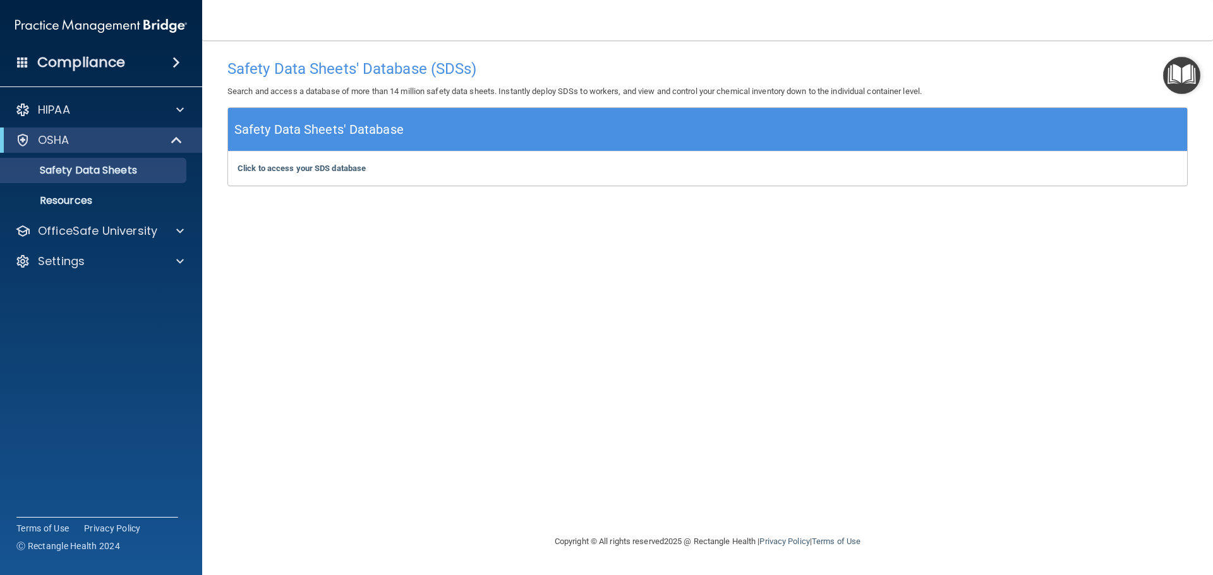
click at [1189, 71] on img "Open Resource Center" at bounding box center [1181, 75] width 37 height 37
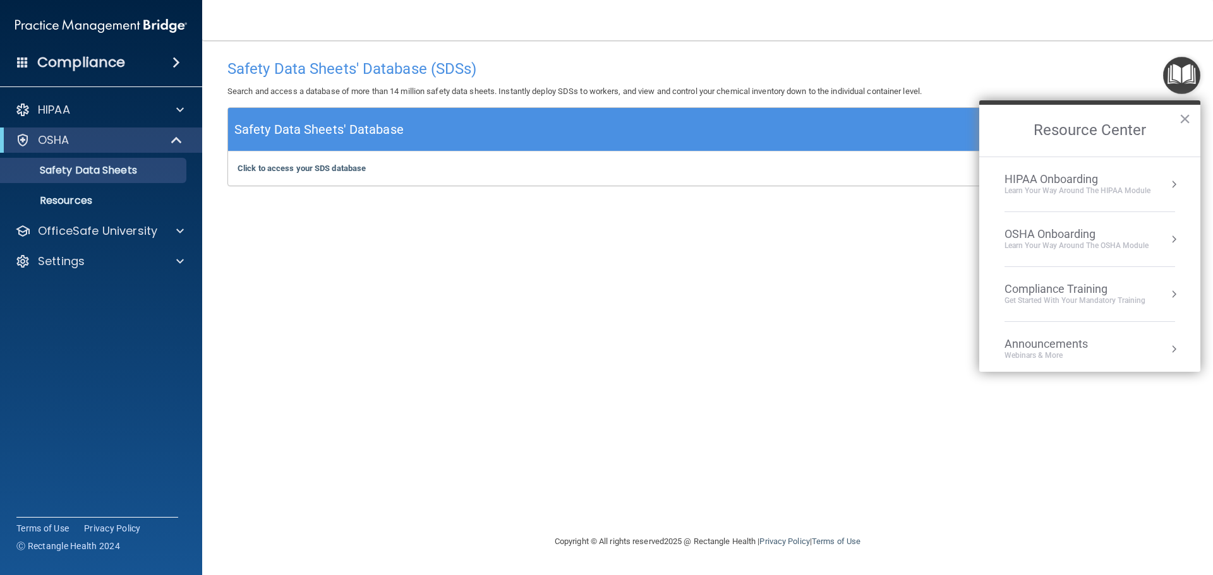
click at [1155, 181] on div "HIPAA Onboarding Learn Your Way around the HIPAA module" at bounding box center [1089, 184] width 171 height 24
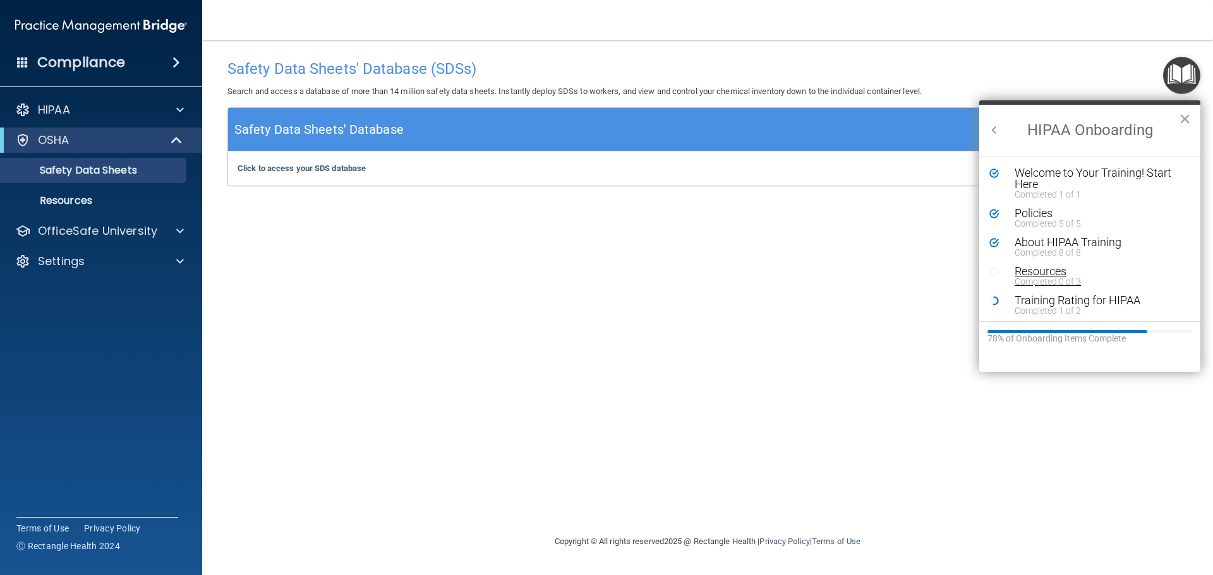
click at [1035, 273] on div "Resources" at bounding box center [1094, 271] width 160 height 11
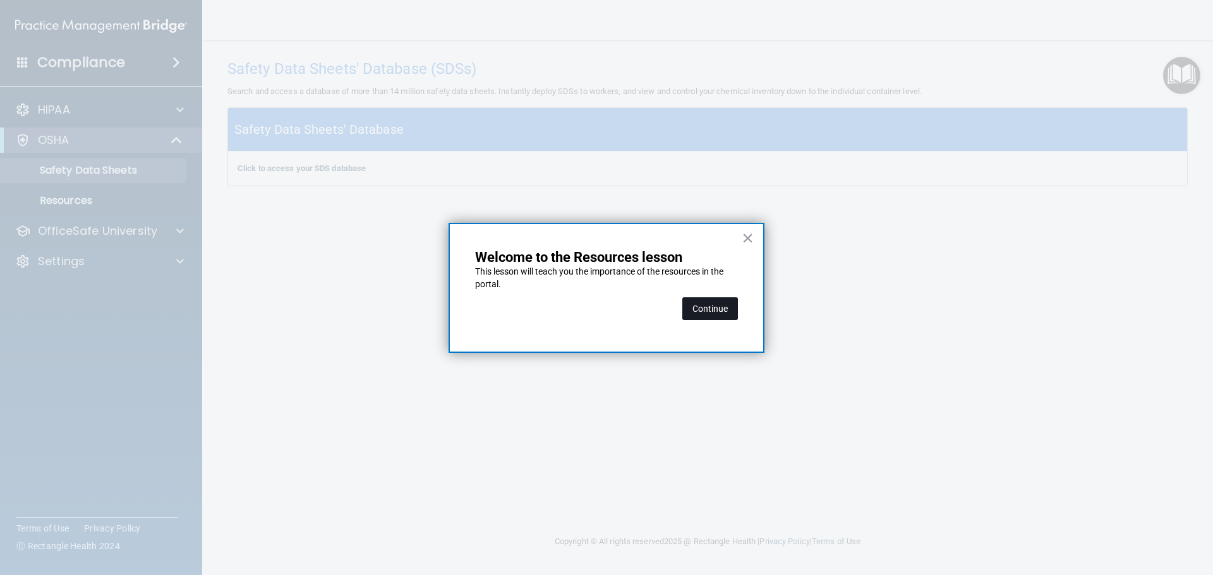
click at [730, 312] on button "Continue" at bounding box center [710, 308] width 56 height 23
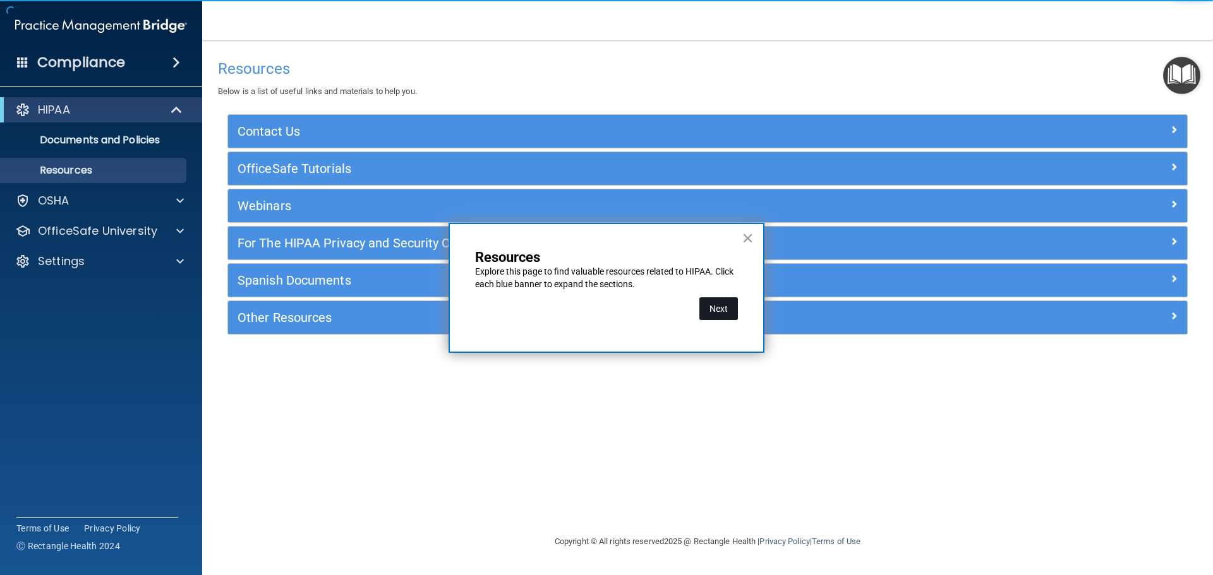
click at [730, 312] on button "Next" at bounding box center [718, 308] width 39 height 23
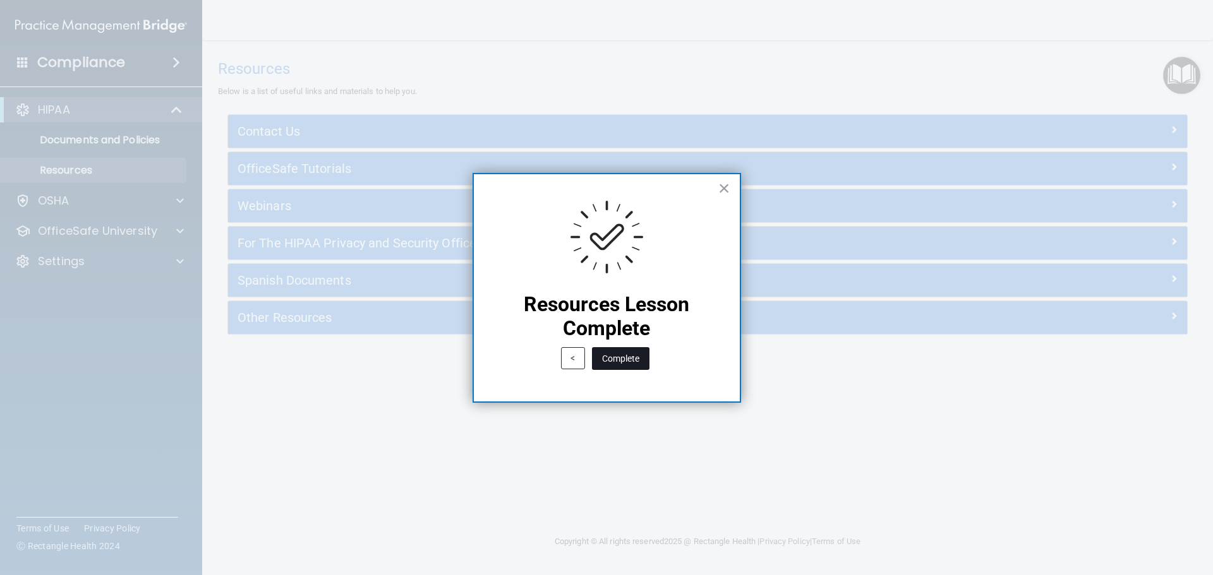
click at [602, 356] on button "Complete" at bounding box center [620, 358] width 57 height 23
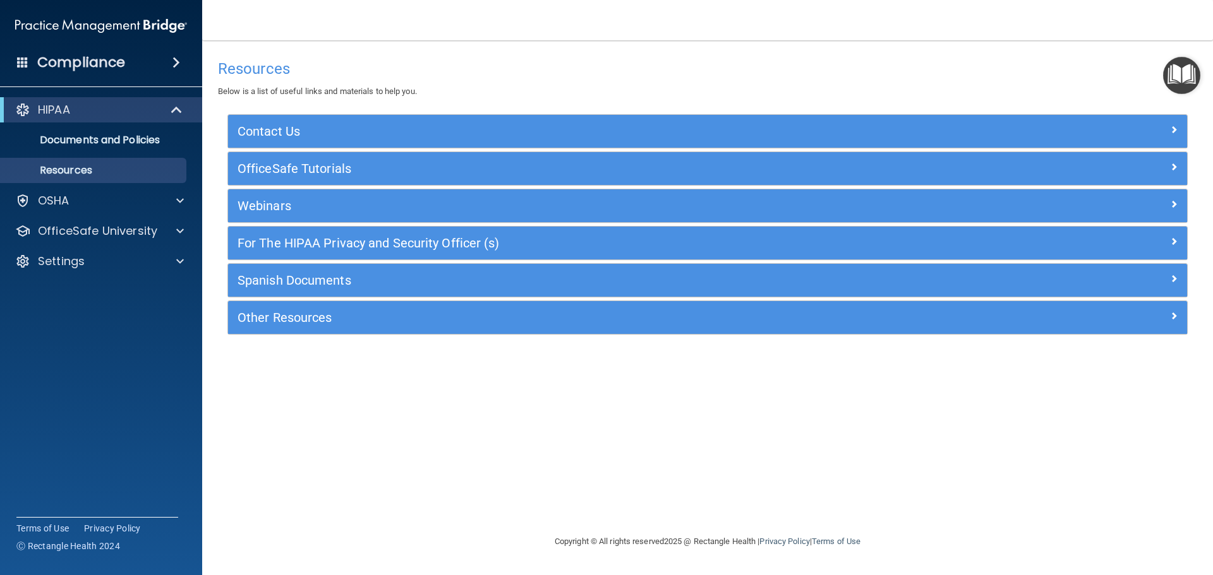
click at [1193, 69] on img "Open Resource Center" at bounding box center [1181, 75] width 37 height 37
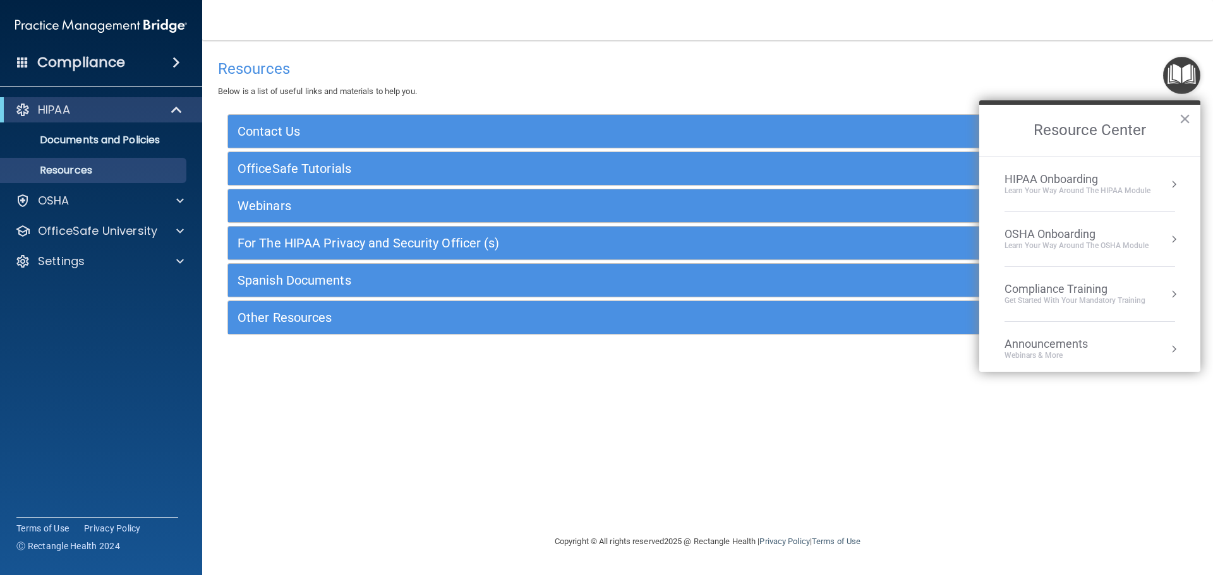
click at [1086, 174] on div "HIPAA Onboarding" at bounding box center [1077, 179] width 146 height 14
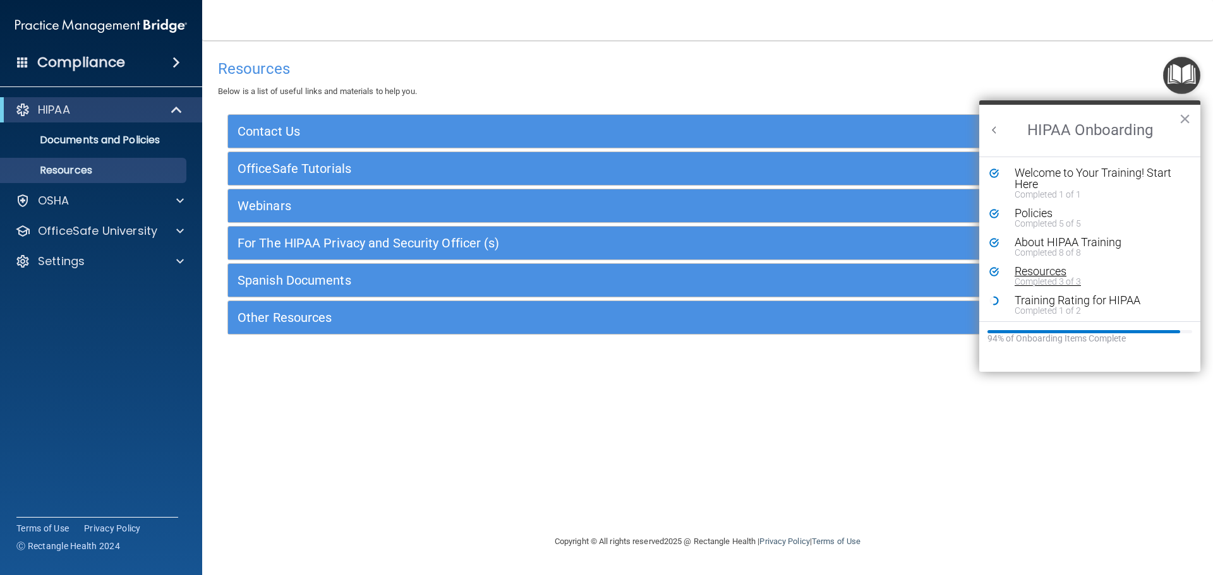
click at [1038, 272] on div "Resources" at bounding box center [1094, 271] width 160 height 11
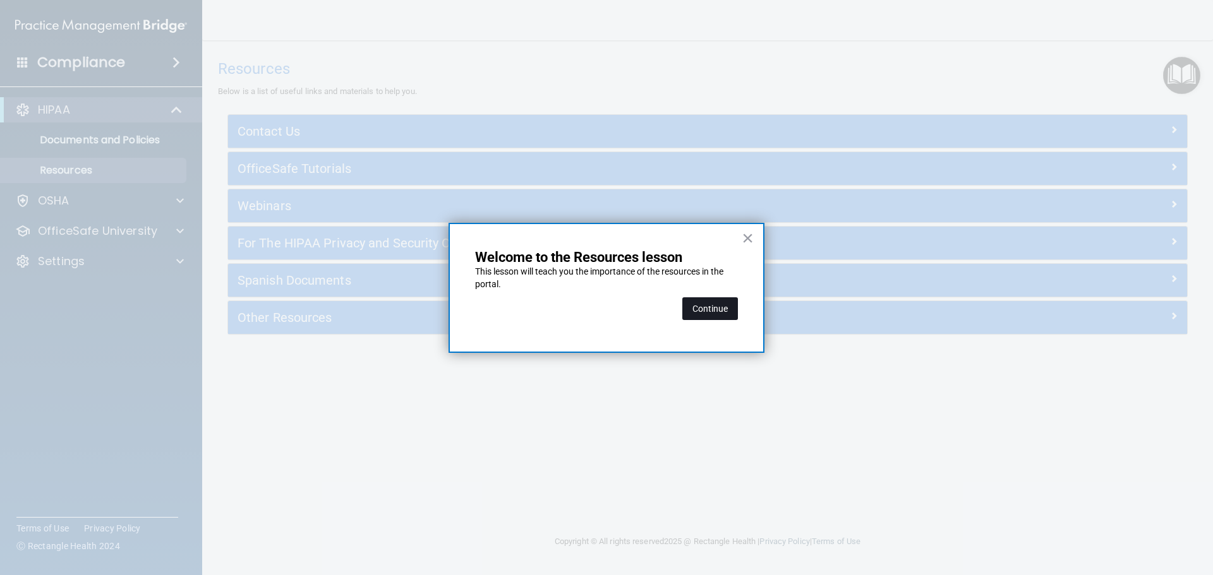
click at [728, 306] on button "Continue" at bounding box center [710, 308] width 56 height 23
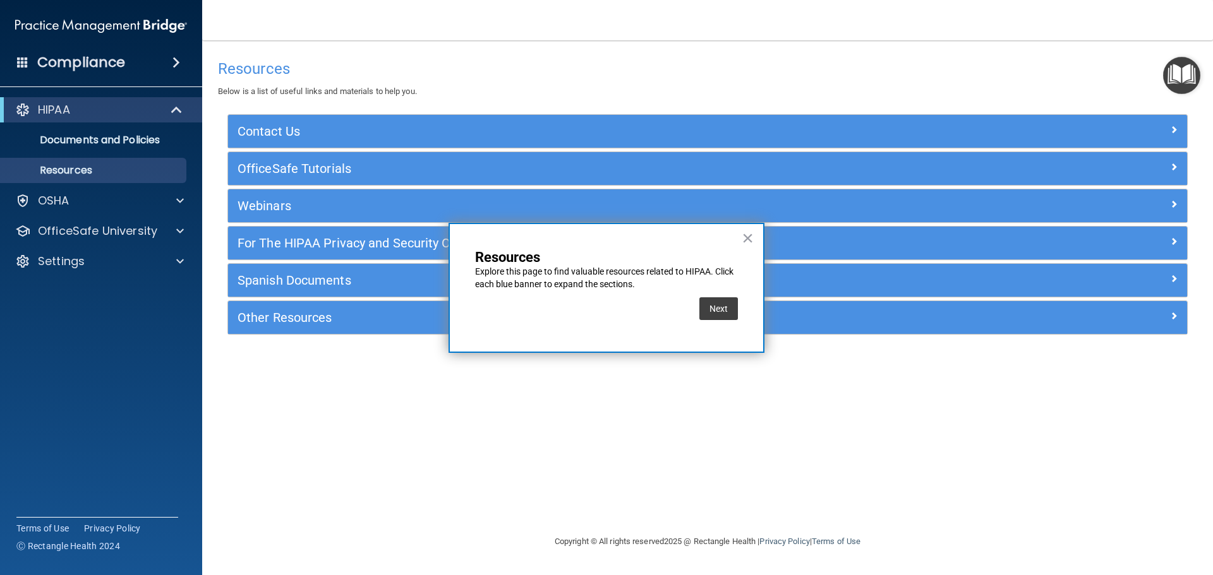
click at [728, 306] on button "Next" at bounding box center [718, 308] width 39 height 23
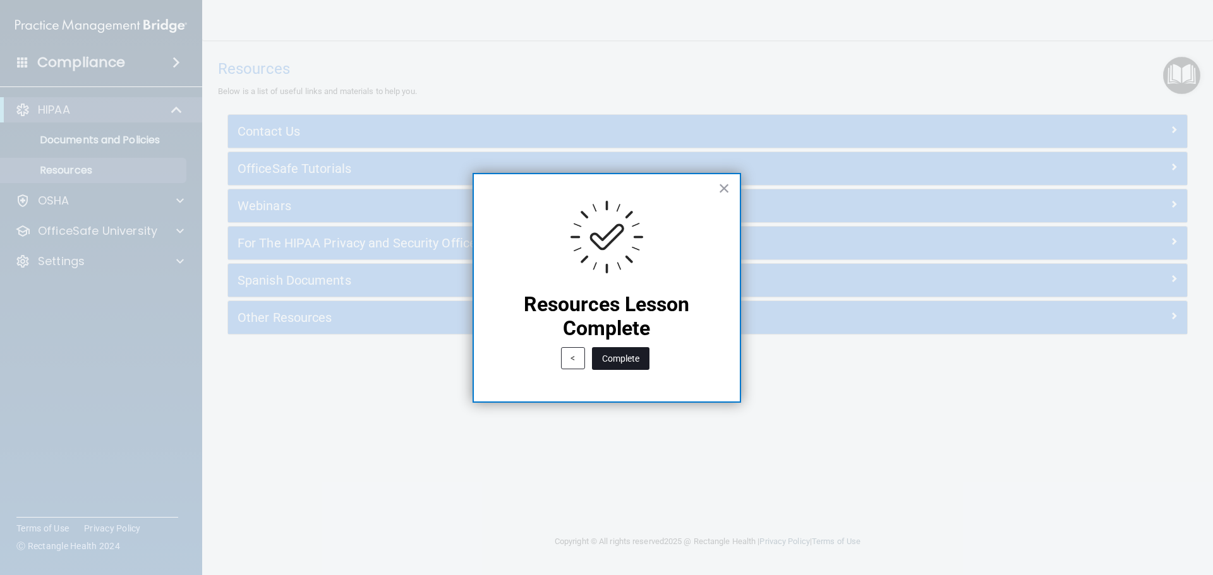
click at [628, 361] on button "Complete" at bounding box center [620, 358] width 57 height 23
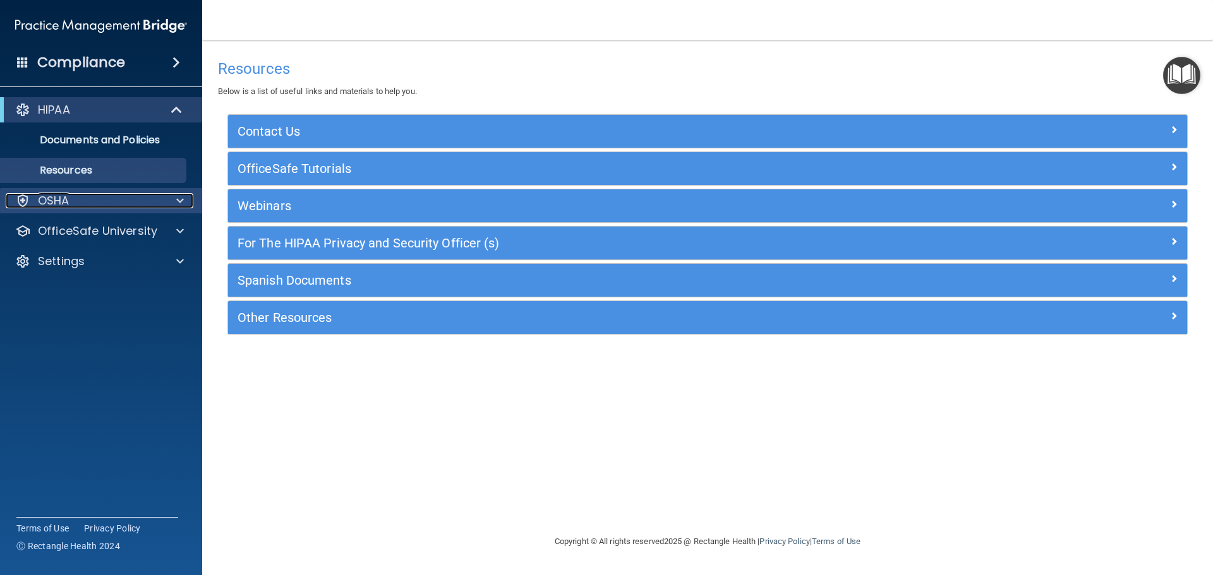
click at [117, 207] on div "OSHA" at bounding box center [84, 200] width 157 height 15
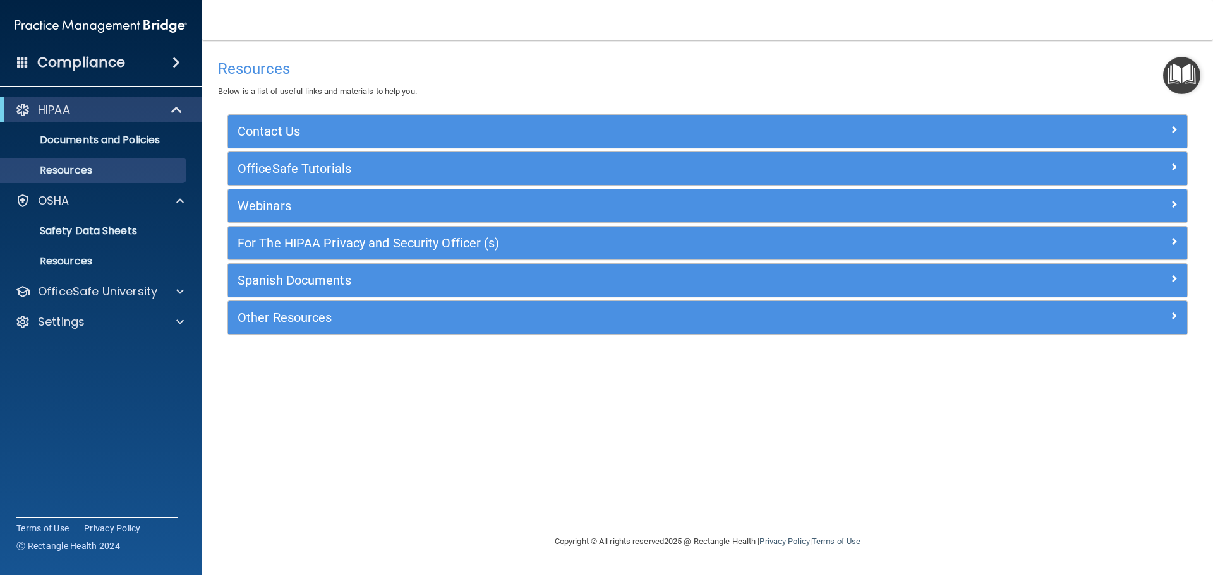
click at [1184, 73] on img "Open Resource Center" at bounding box center [1181, 75] width 37 height 37
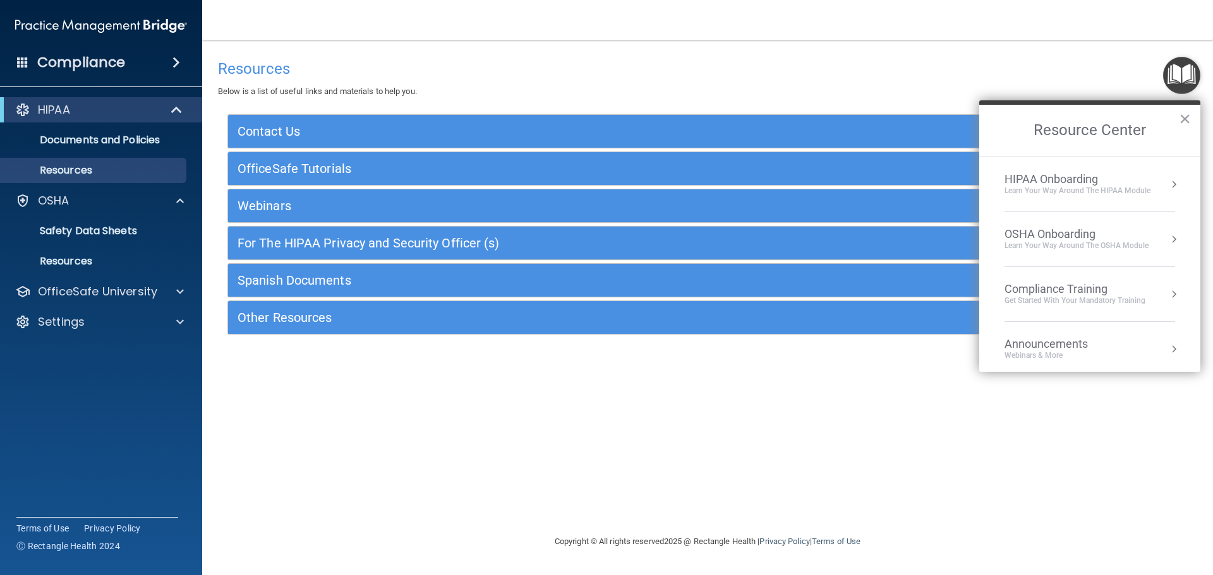
drag, startPoint x: 1174, startPoint y: 243, endPoint x: 1160, endPoint y: 240, distance: 14.1
click at [1172, 243] on ol "HIPAA Onboarding Learn Your Way around the HIPAA module OSHA Onboarding Learn y…" at bounding box center [1089, 264] width 221 height 215
click at [1167, 240] on button "Resource Center" at bounding box center [1173, 239] width 13 height 13
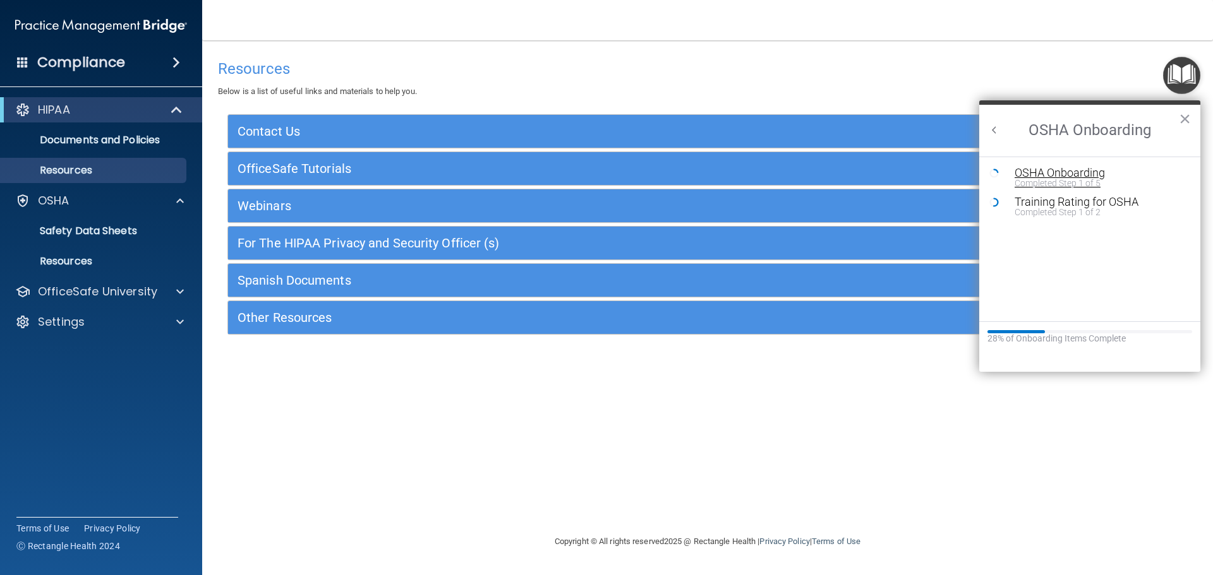
click at [1095, 174] on div "OSHA Onboarding" at bounding box center [1098, 172] width 169 height 11
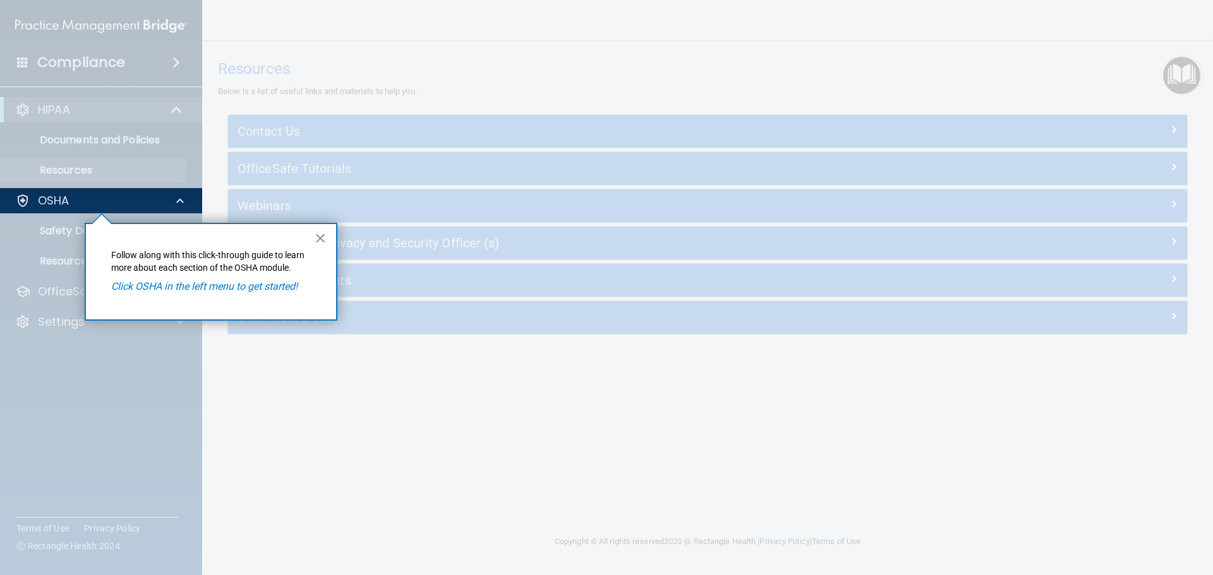
click at [316, 236] on button "×" at bounding box center [321, 238] width 12 height 20
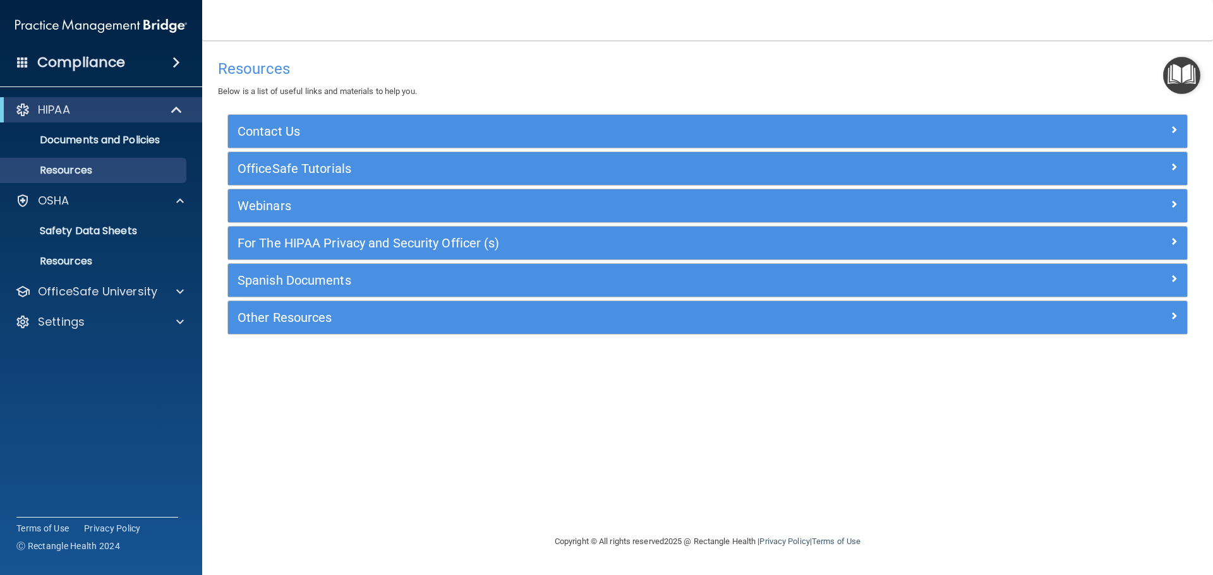
click at [1187, 76] on img "Open Resource Center" at bounding box center [1181, 75] width 37 height 37
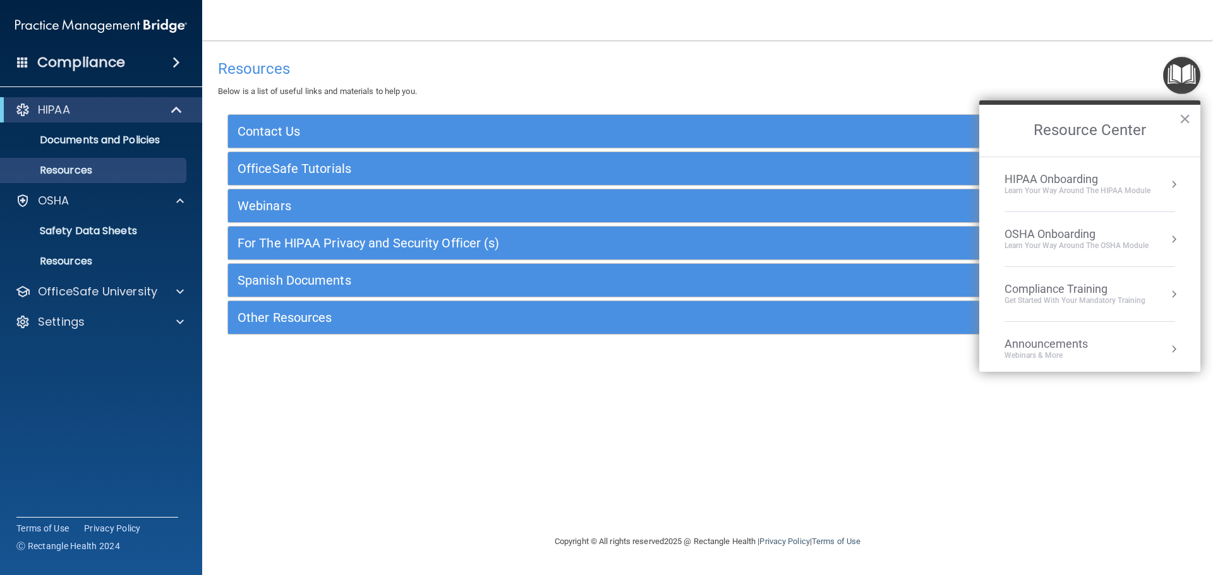
click at [1129, 237] on div "OSHA Onboarding" at bounding box center [1076, 234] width 144 height 14
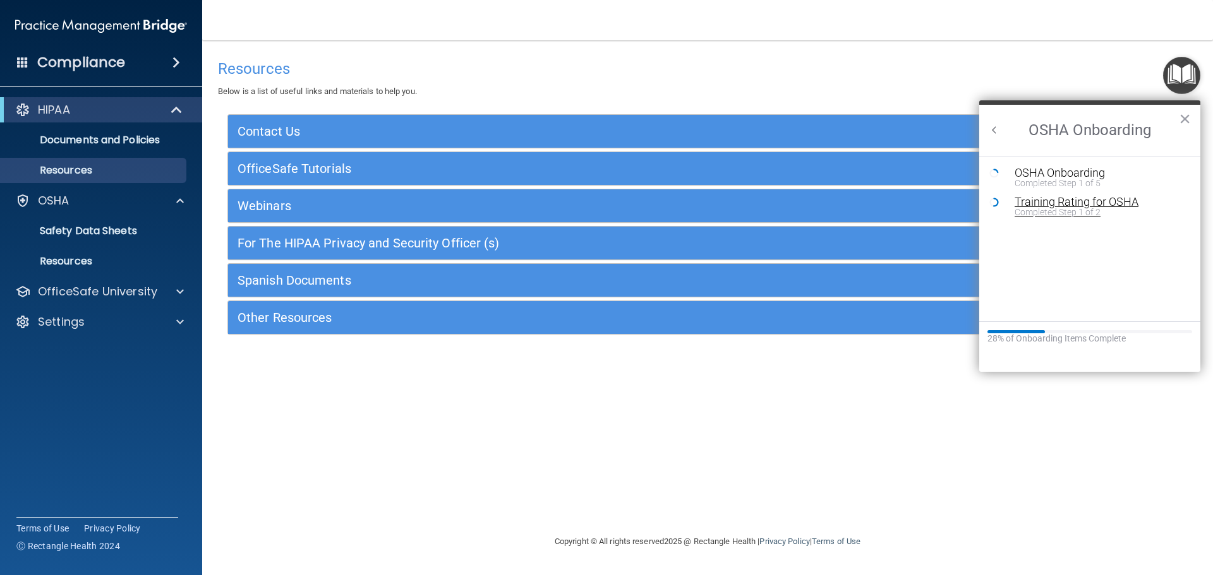
click at [1112, 211] on div "Completed Step 1 of 2" at bounding box center [1098, 212] width 169 height 9
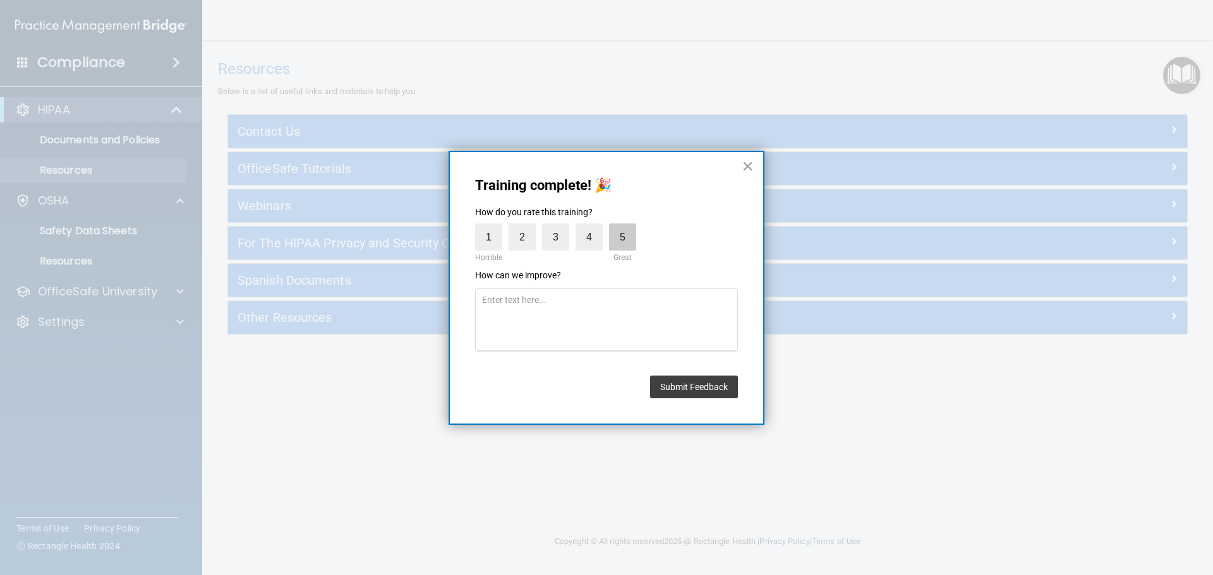
click at [623, 233] on label "5" at bounding box center [622, 237] width 27 height 27
click at [593, 227] on input "5" at bounding box center [593, 227] width 0 height 0
click at [695, 387] on button "Submit Feedback" at bounding box center [694, 387] width 88 height 23
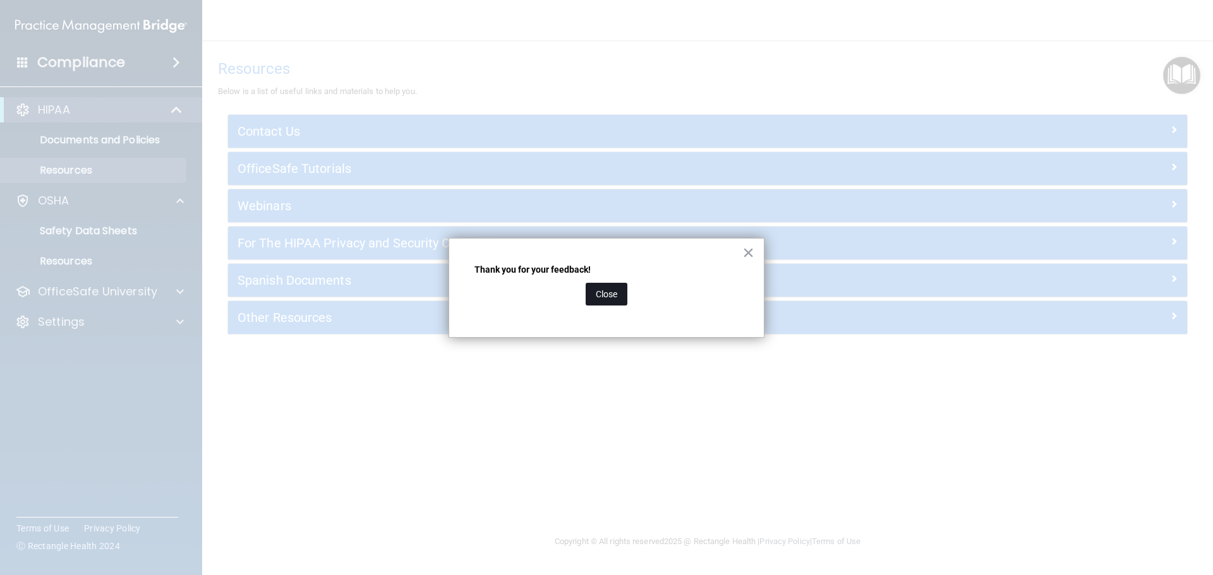
click at [595, 291] on button "Close" at bounding box center [607, 294] width 42 height 23
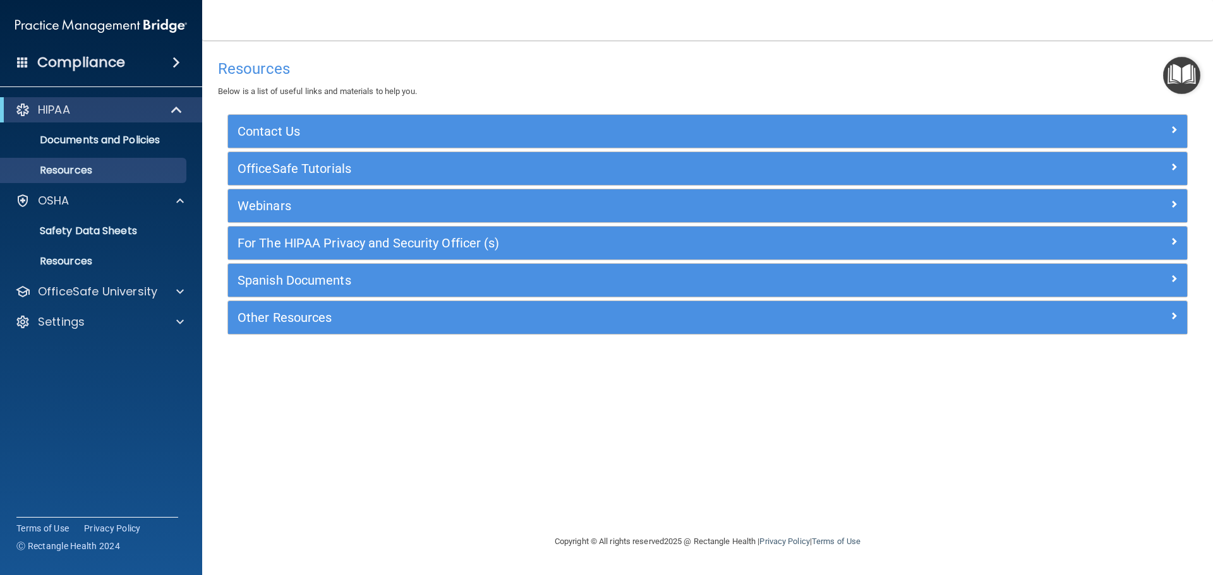
click at [1175, 68] on img "Open Resource Center" at bounding box center [1181, 75] width 37 height 37
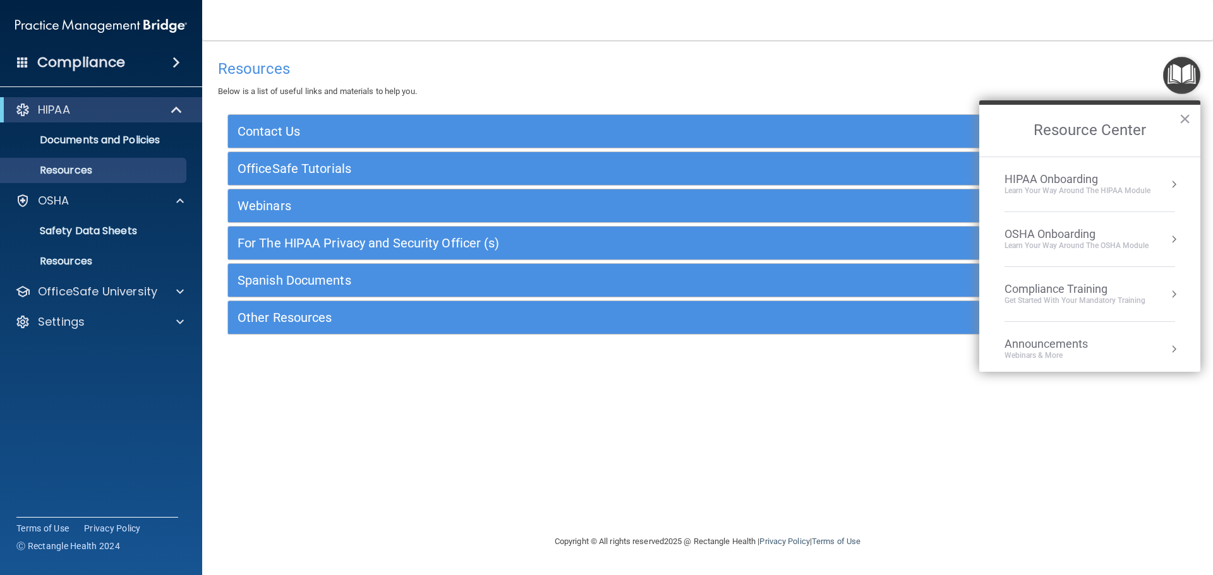
click at [1090, 181] on div "HIPAA Onboarding" at bounding box center [1077, 179] width 146 height 14
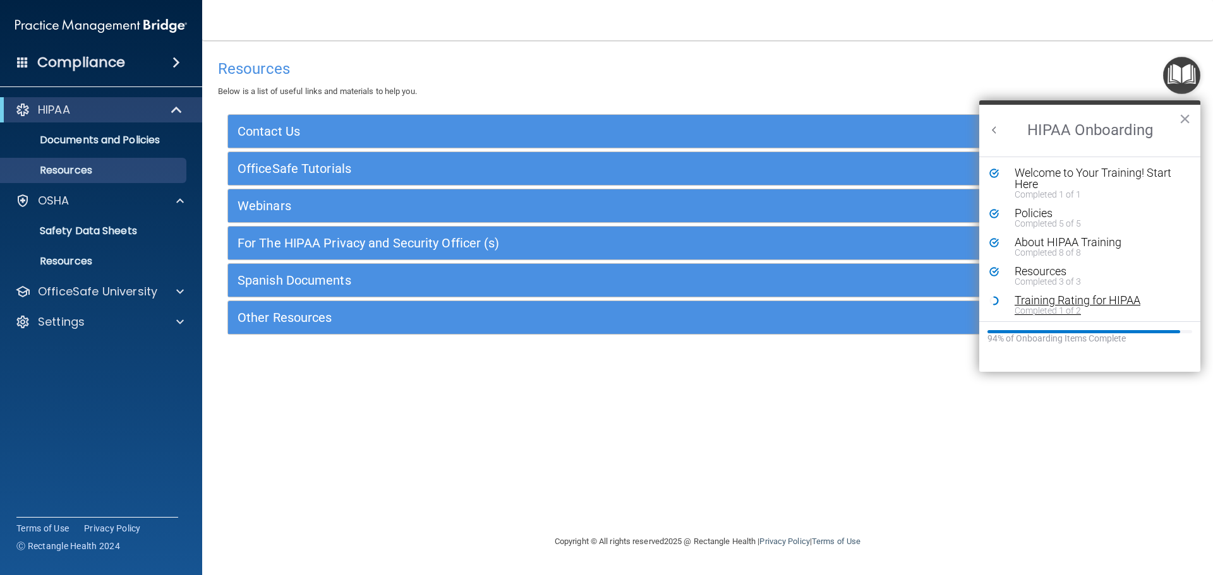
click at [1081, 299] on div "Training Rating for HIPAA" at bounding box center [1094, 300] width 160 height 11
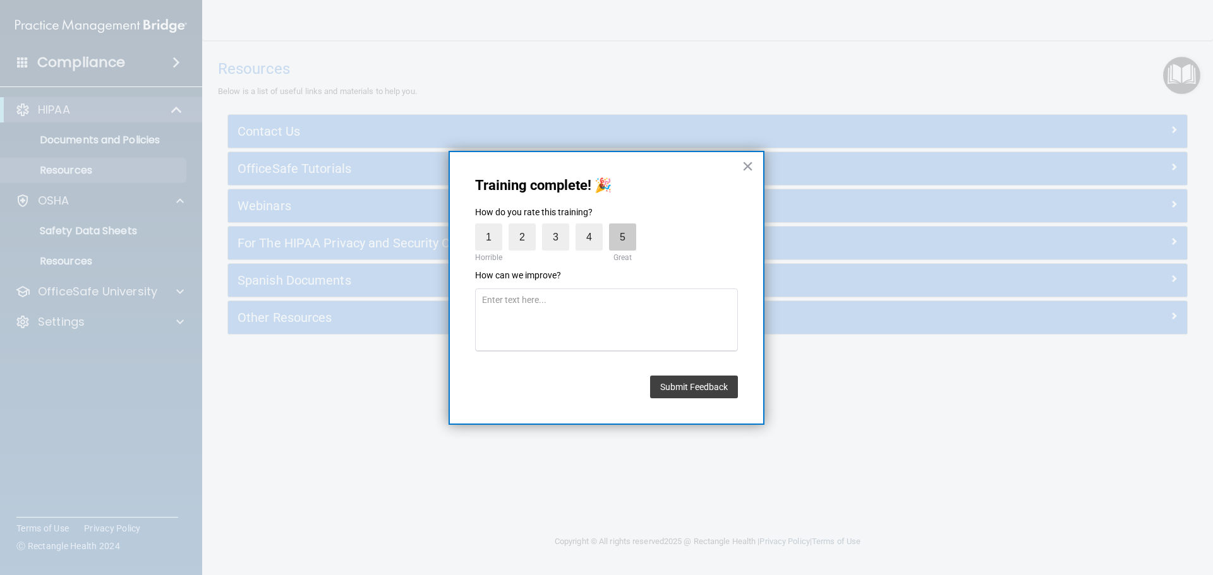
click at [634, 240] on label "5" at bounding box center [622, 237] width 27 height 27
click at [593, 227] on input "5" at bounding box center [593, 227] width 0 height 0
click at [697, 387] on button "Submit Feedback" at bounding box center [694, 387] width 88 height 23
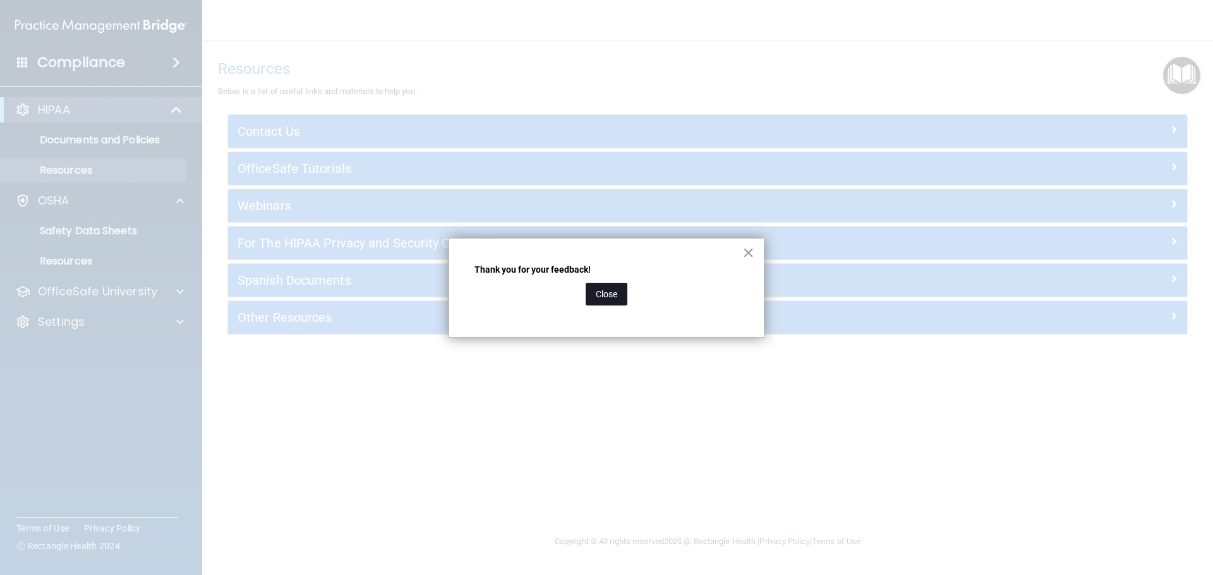
click at [607, 297] on button "Close" at bounding box center [607, 294] width 42 height 23
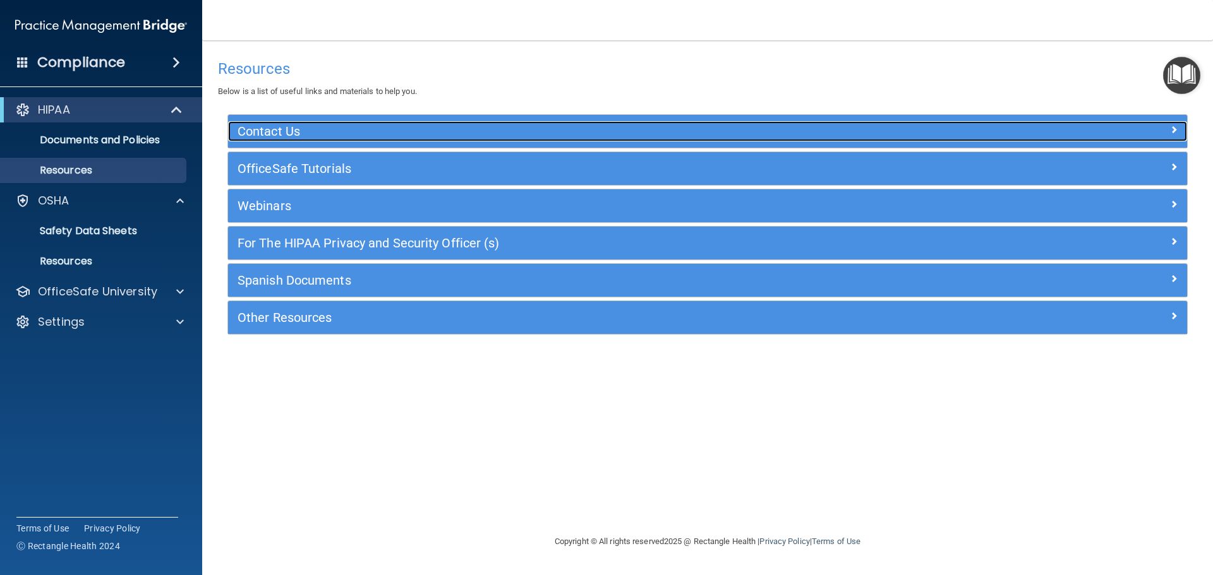
click at [1144, 126] on div at bounding box center [1067, 128] width 240 height 15
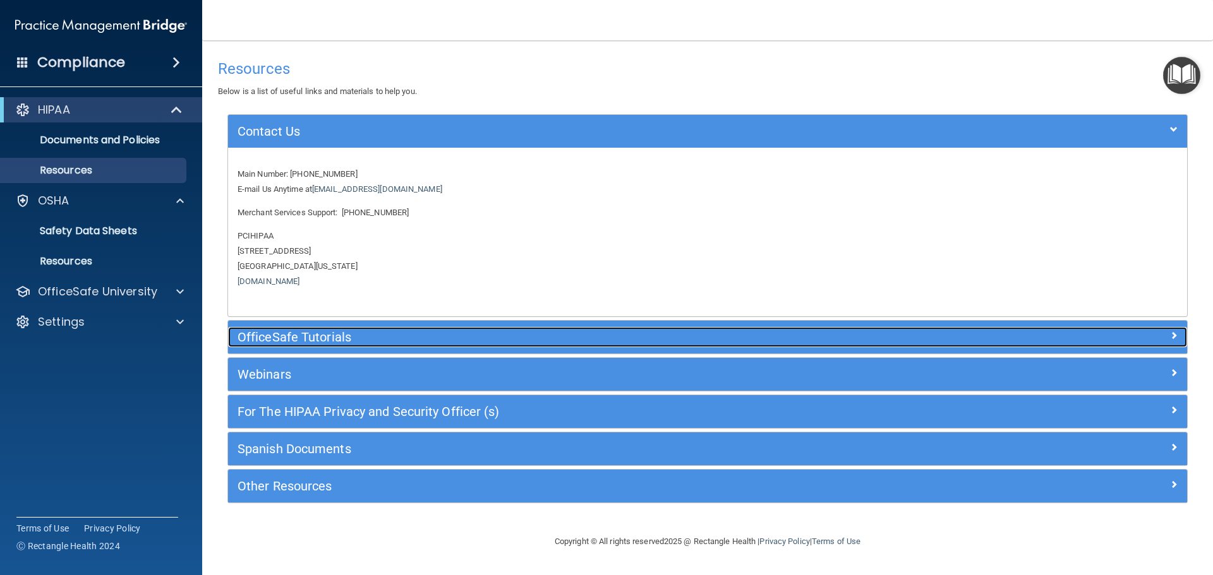
click at [421, 332] on h5 "OfficeSafe Tutorials" at bounding box center [587, 337] width 700 height 14
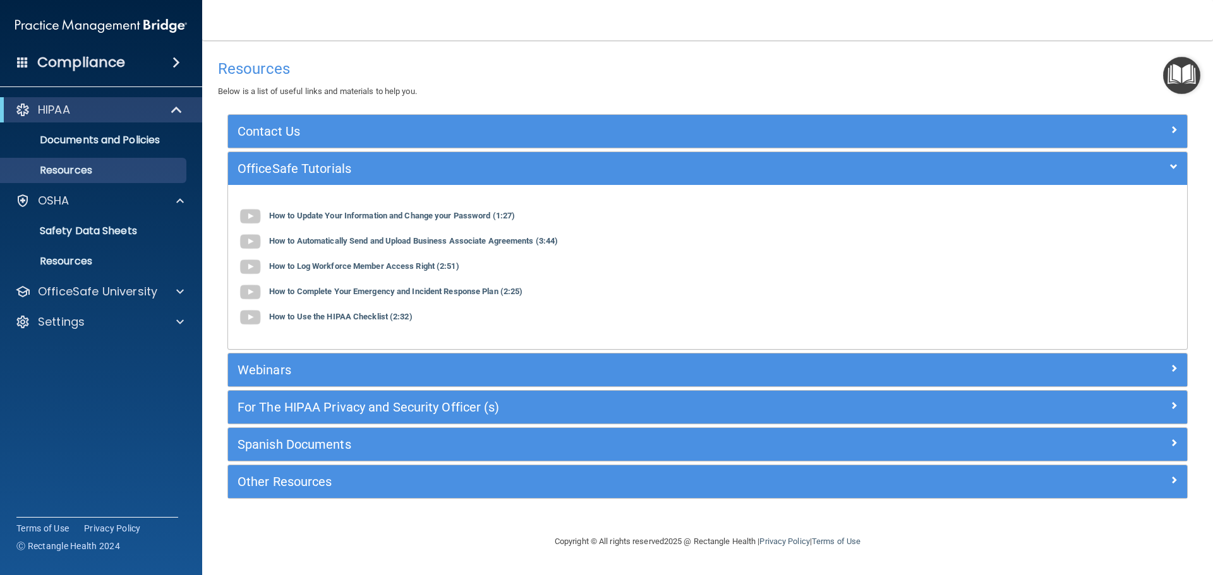
click at [1176, 70] on img "Open Resource Center" at bounding box center [1181, 75] width 37 height 37
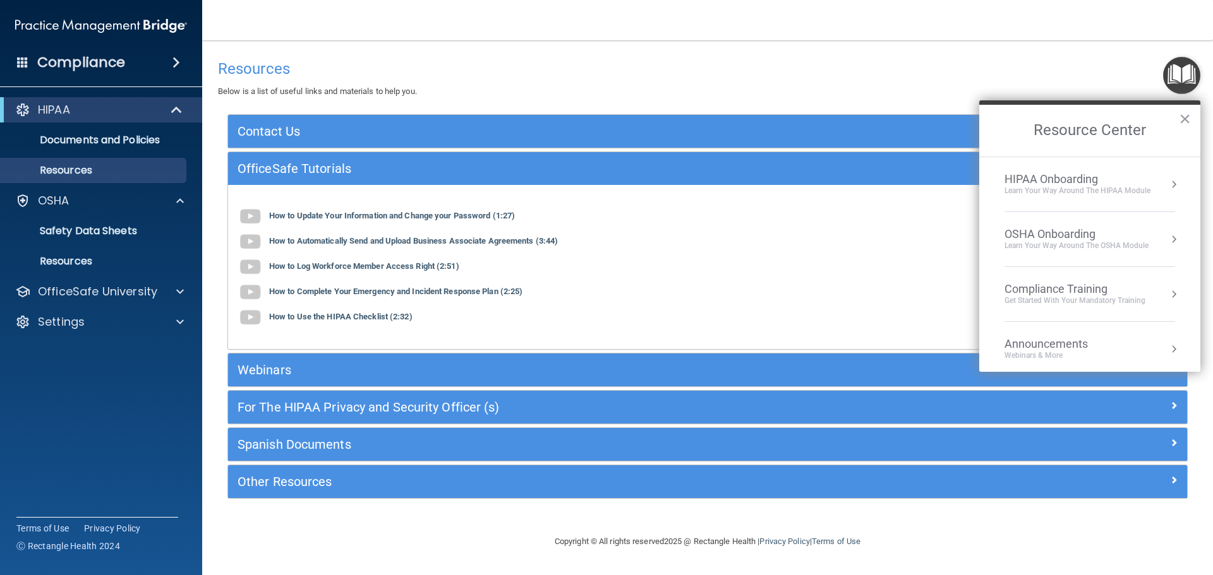
click at [1096, 287] on div "Compliance Training" at bounding box center [1074, 289] width 141 height 14
click at [1089, 176] on div "HIPAA Training for Members" at bounding box center [1059, 177] width 141 height 11
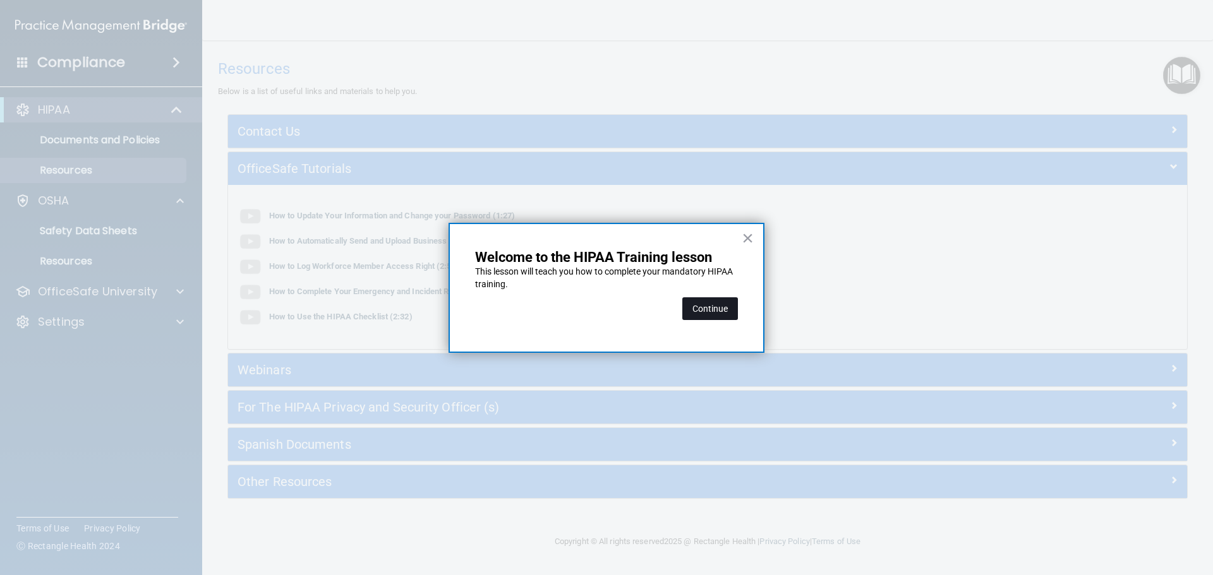
click at [719, 313] on button "Continue" at bounding box center [710, 308] width 56 height 23
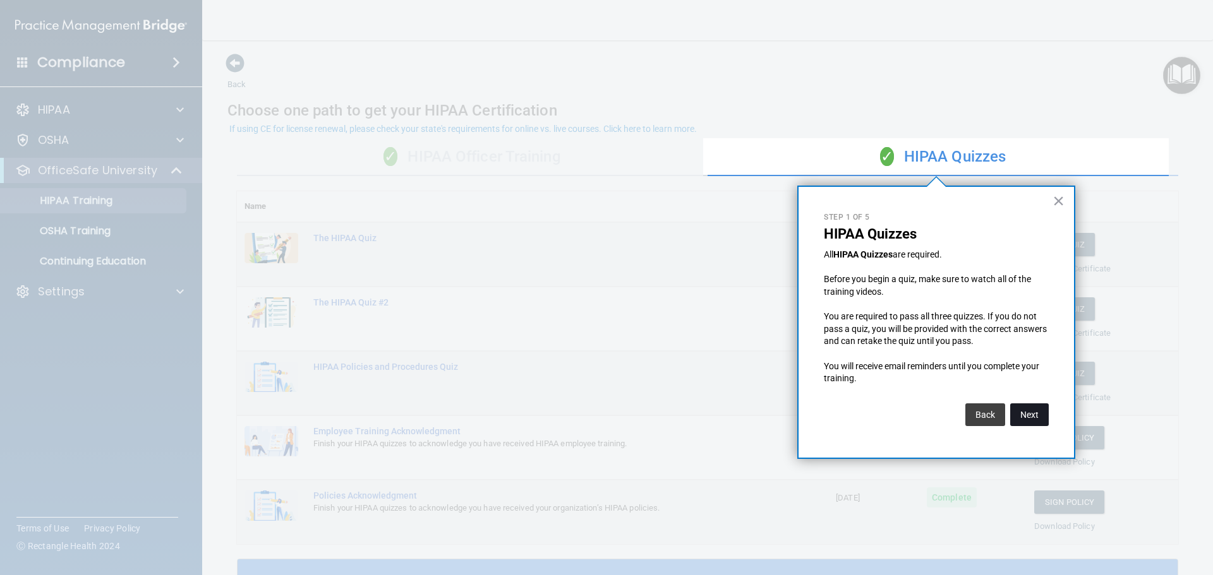
click at [1026, 416] on button "Next" at bounding box center [1029, 415] width 39 height 23
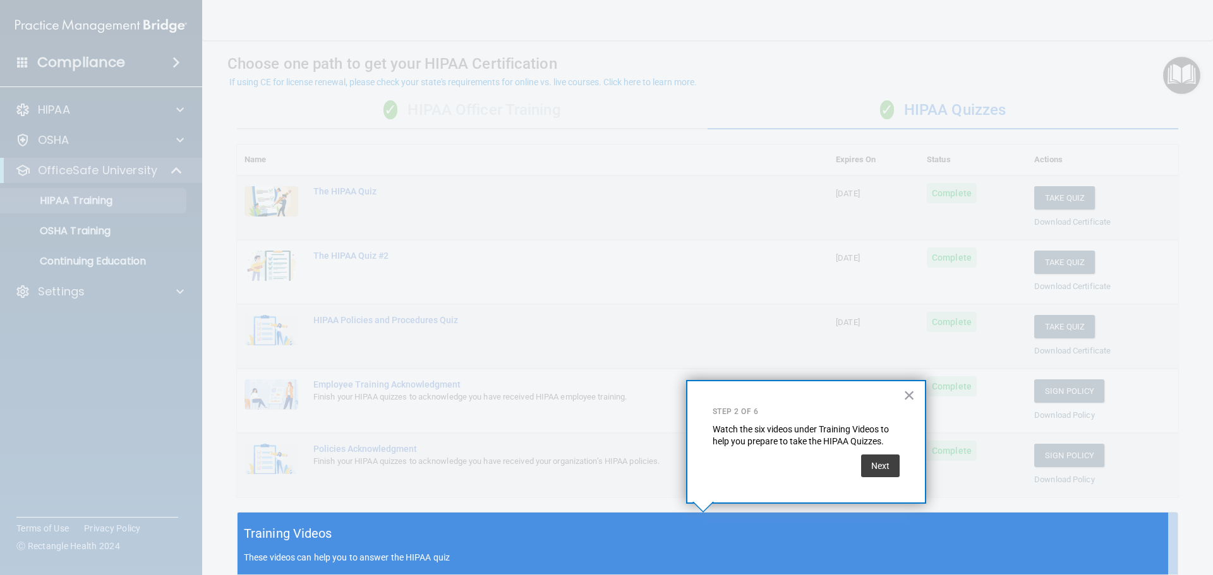
click at [1026, 416] on div at bounding box center [702, 256] width 930 height 513
click at [880, 466] on button "Next" at bounding box center [880, 466] width 39 height 23
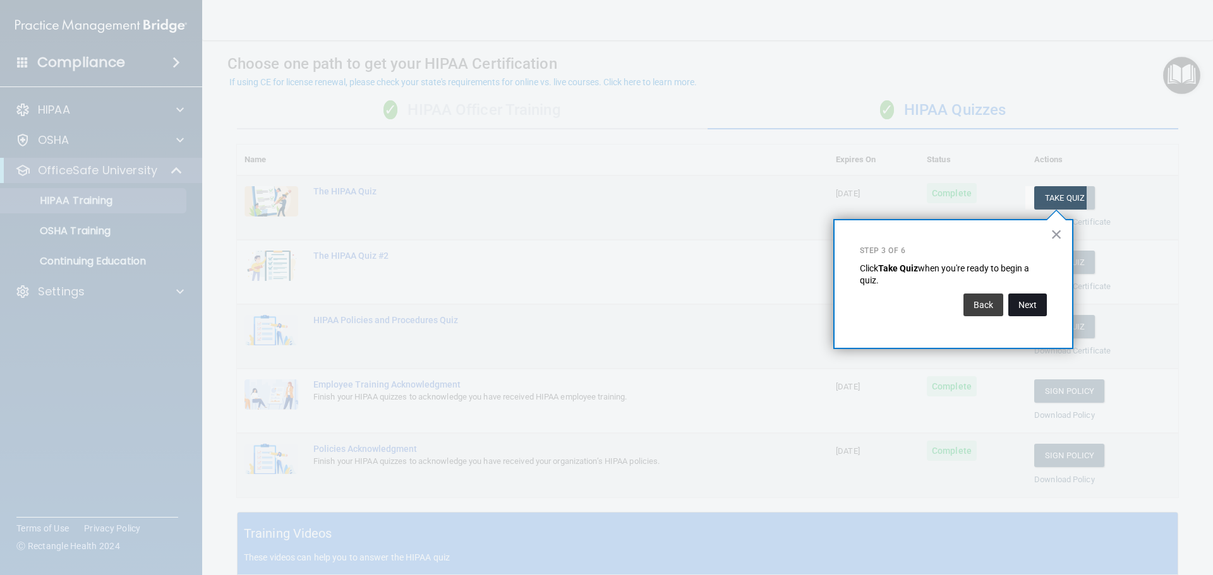
click at [1024, 313] on button "Next" at bounding box center [1027, 305] width 39 height 23
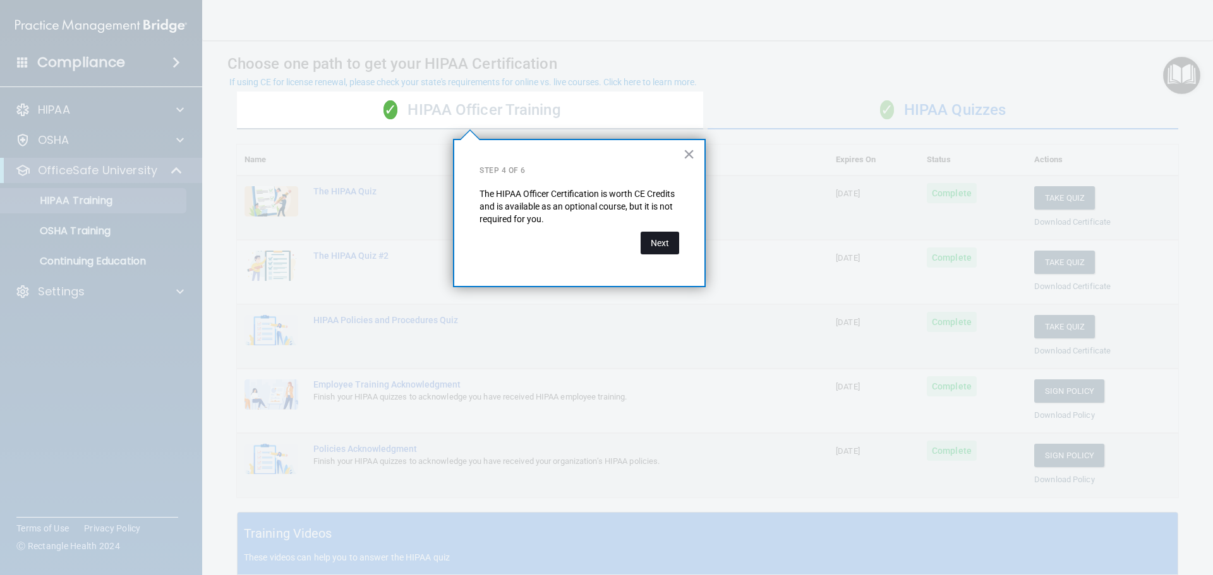
click at [661, 246] on button "Next" at bounding box center [659, 243] width 39 height 23
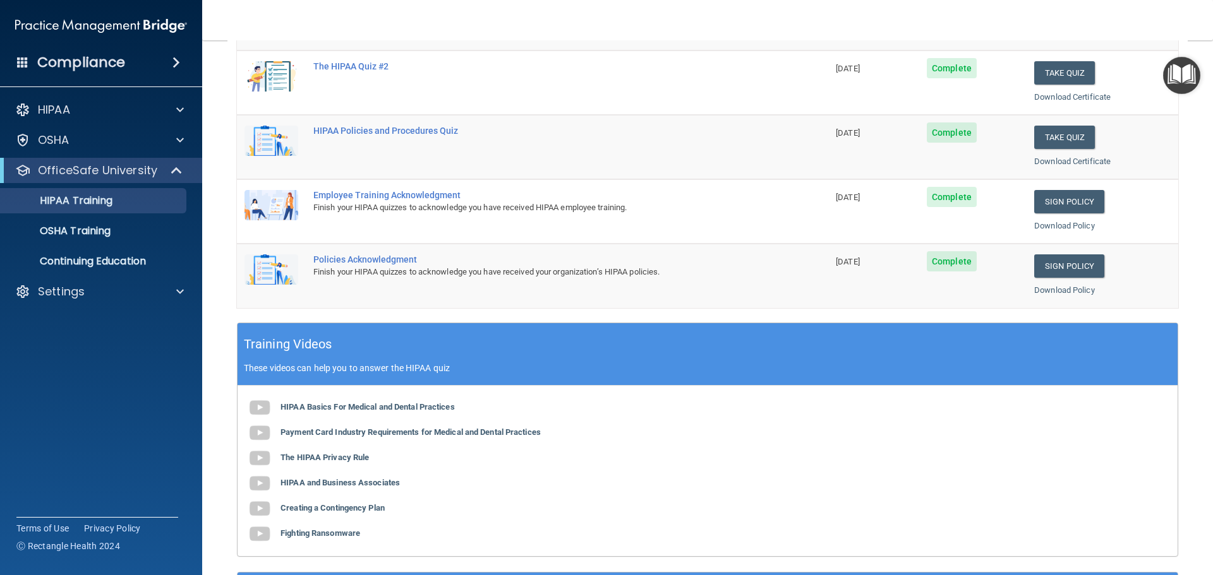
scroll to position [0, 0]
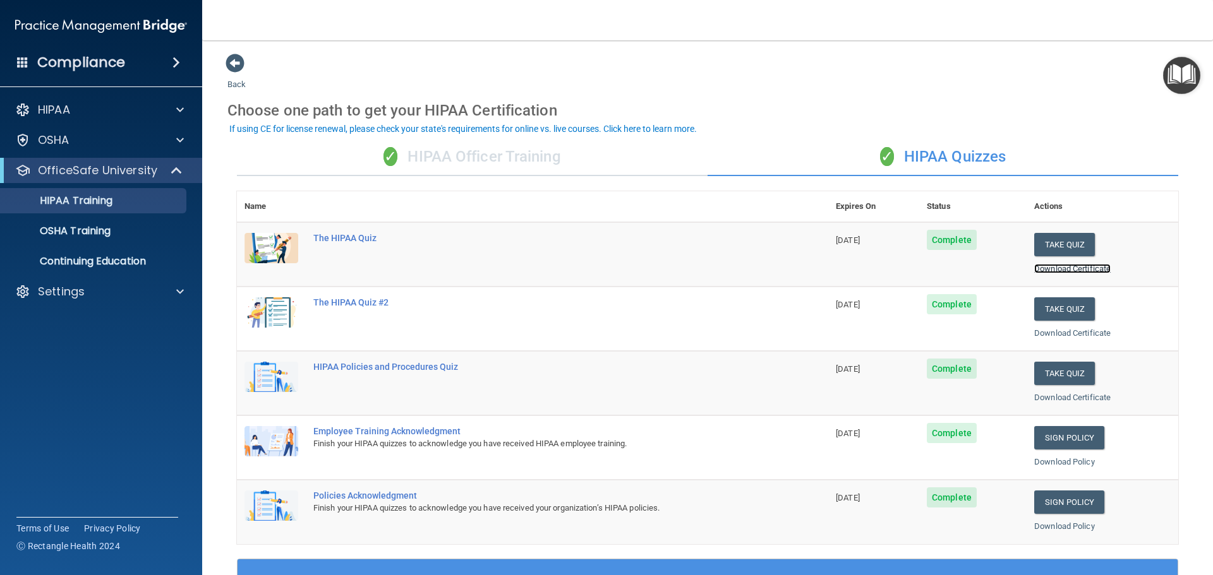
click at [1064, 268] on link "Download Certificate" at bounding box center [1072, 268] width 76 height 9
click at [1072, 330] on link "Download Certificate" at bounding box center [1072, 332] width 76 height 9
click at [1055, 396] on link "Download Certificate" at bounding box center [1072, 397] width 76 height 9
click at [1040, 462] on link "Download Policy" at bounding box center [1064, 461] width 61 height 9
click at [1036, 524] on link "Download Policy" at bounding box center [1064, 526] width 61 height 9
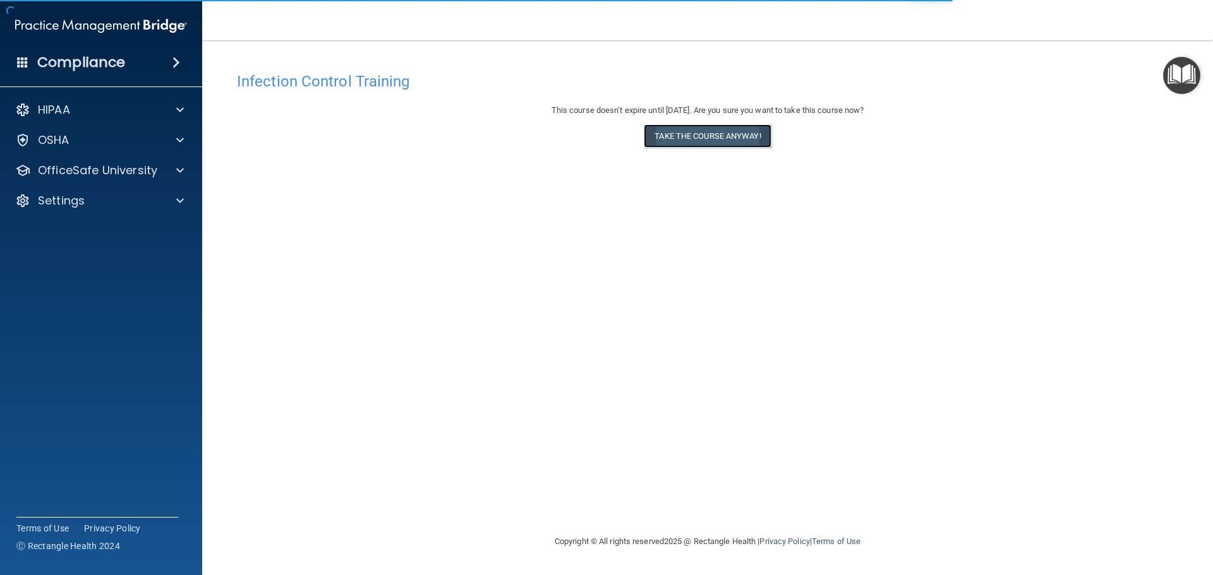
click at [739, 135] on button "Take the course anyway!" at bounding box center [707, 135] width 127 height 23
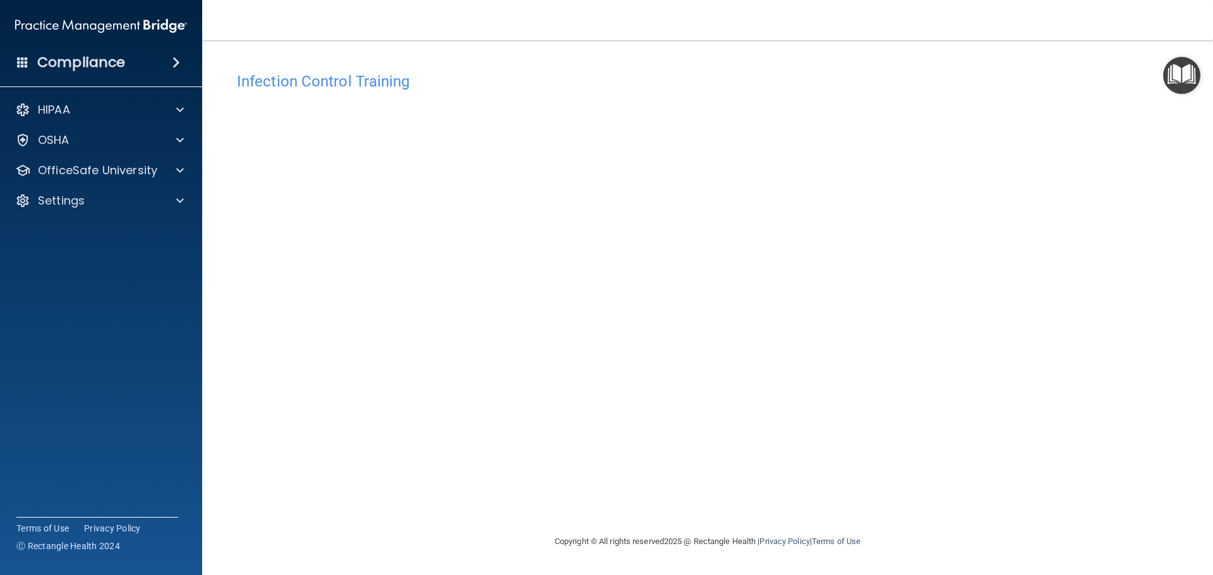
click at [1194, 76] on img "Open Resource Center" at bounding box center [1181, 75] width 37 height 37
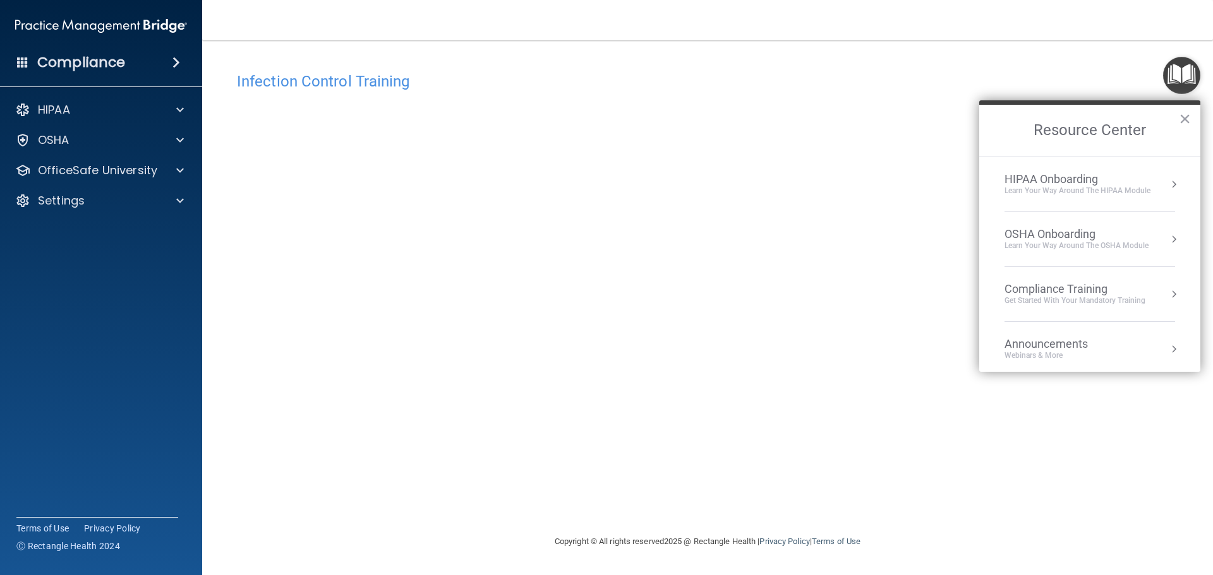
click at [1103, 237] on div "OSHA Onboarding" at bounding box center [1076, 234] width 144 height 14
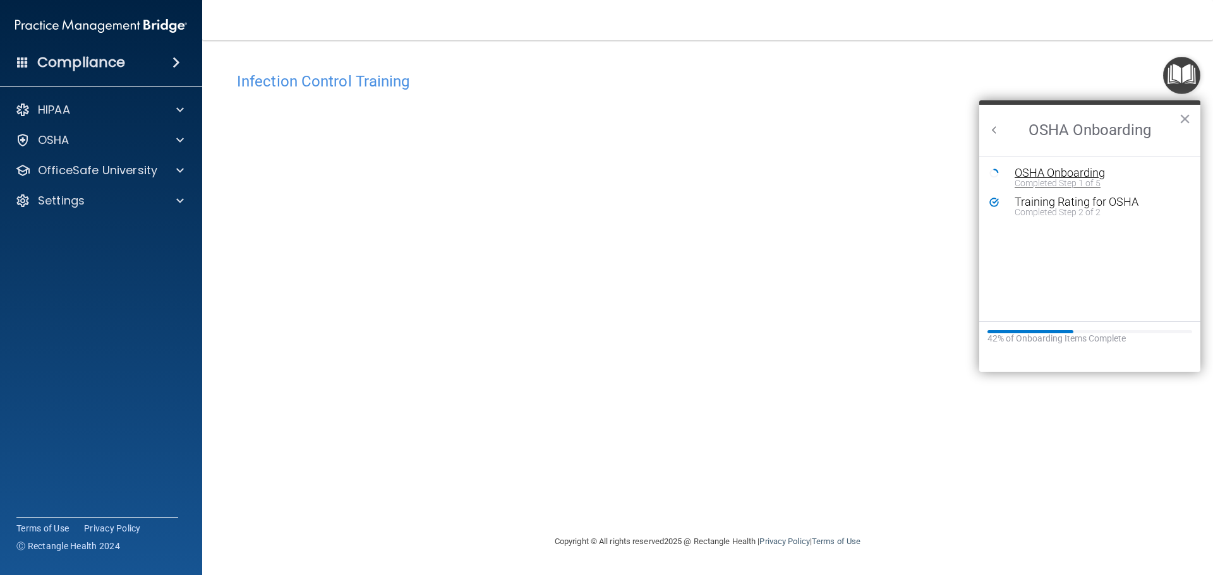
click at [1086, 179] on div "Completed Step 1 of 5" at bounding box center [1098, 183] width 169 height 9
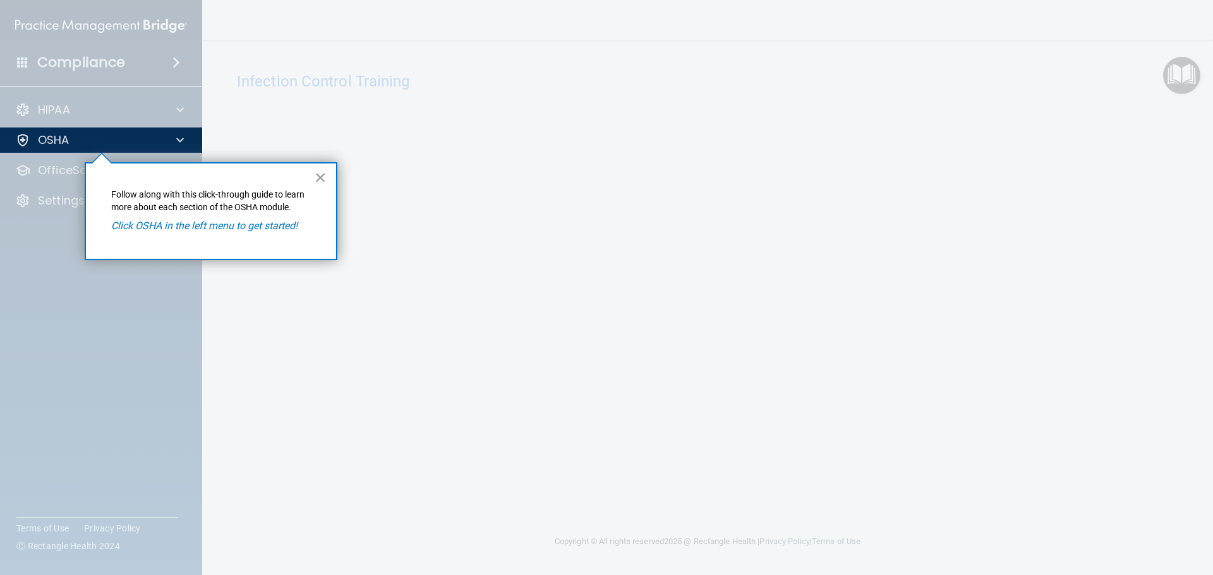
click at [321, 177] on button "×" at bounding box center [321, 177] width 12 height 20
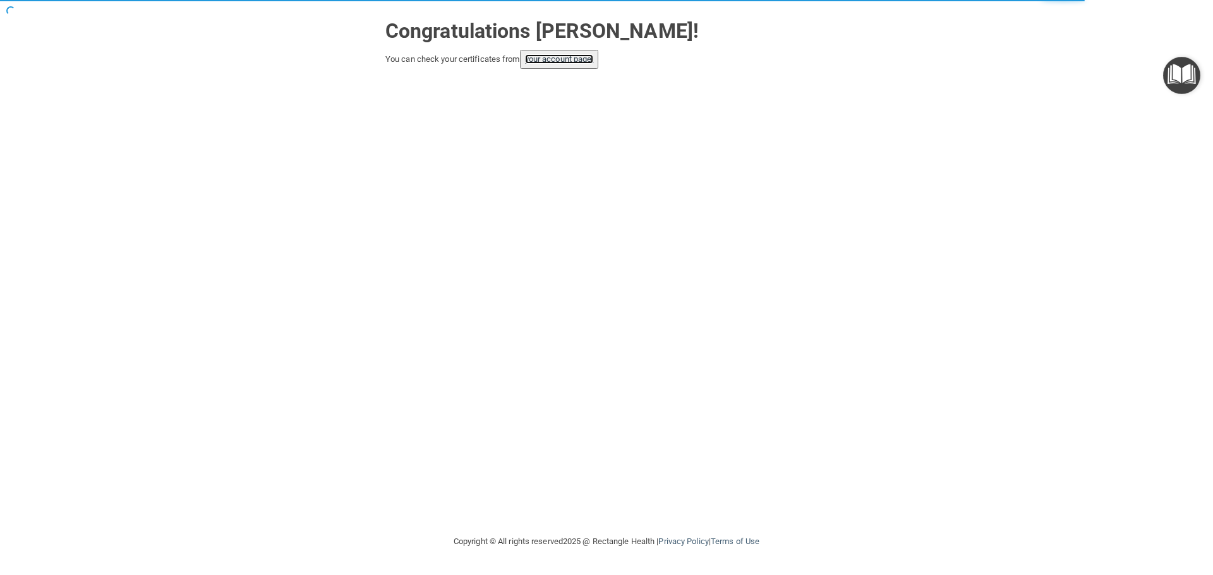
click at [575, 55] on link "your account page!" at bounding box center [559, 58] width 69 height 9
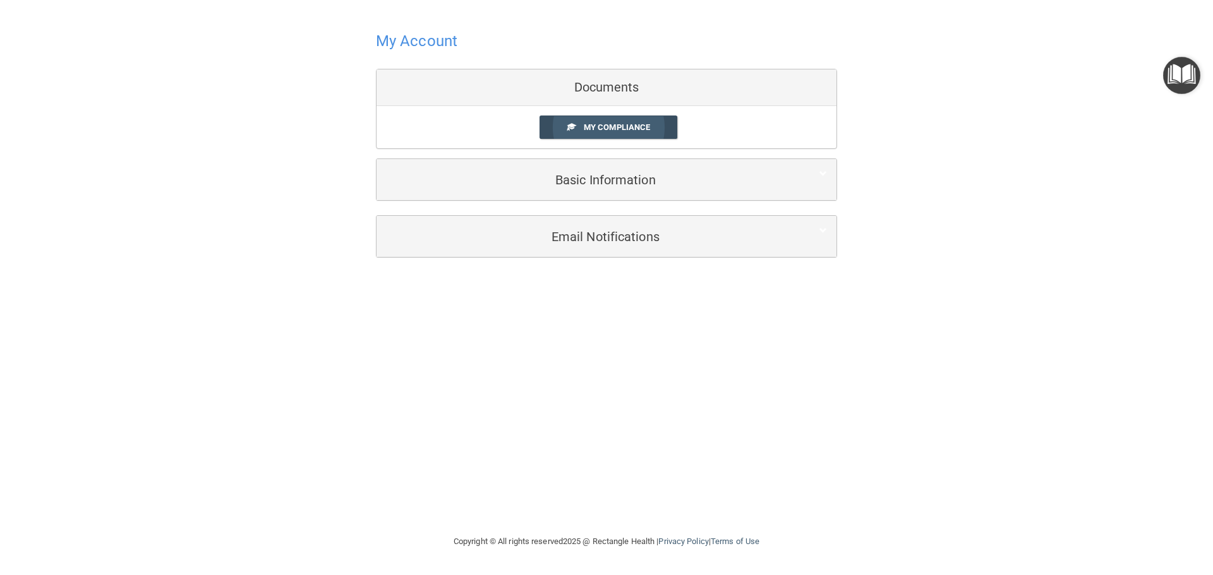
click at [622, 126] on span "My Compliance" at bounding box center [617, 127] width 66 height 9
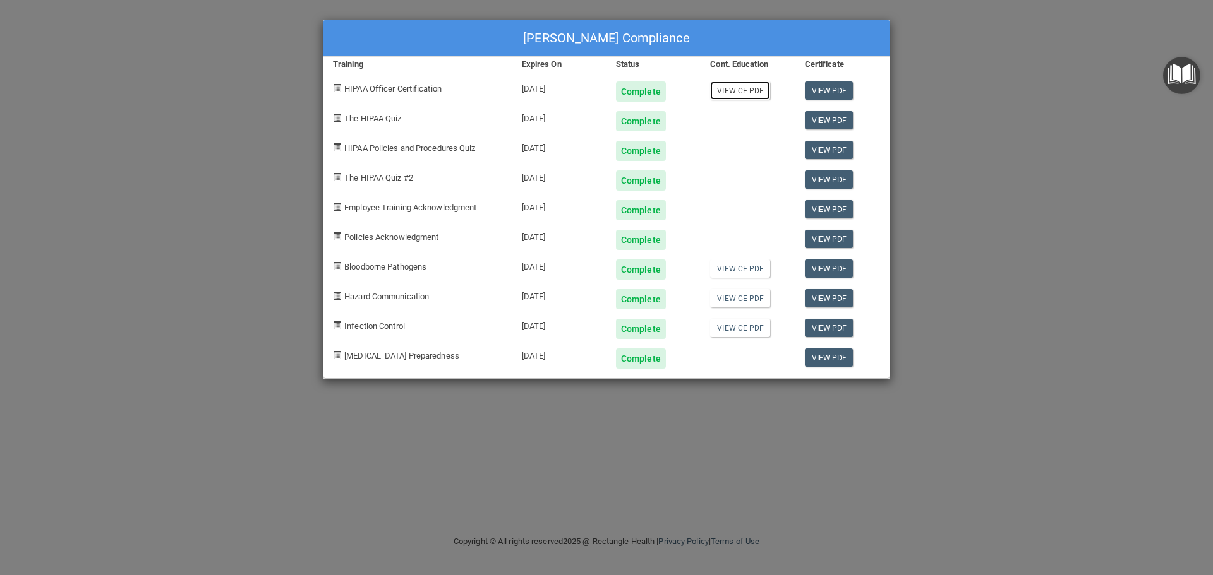
click at [743, 92] on link "View CE PDF" at bounding box center [740, 90] width 60 height 18
click at [748, 272] on link "View CE PDF" at bounding box center [740, 269] width 60 height 18
click at [737, 298] on link "View CE PDF" at bounding box center [740, 298] width 60 height 18
click at [751, 328] on link "View CE PDF" at bounding box center [740, 328] width 60 height 18
click at [827, 121] on link "View PDF" at bounding box center [829, 120] width 49 height 18
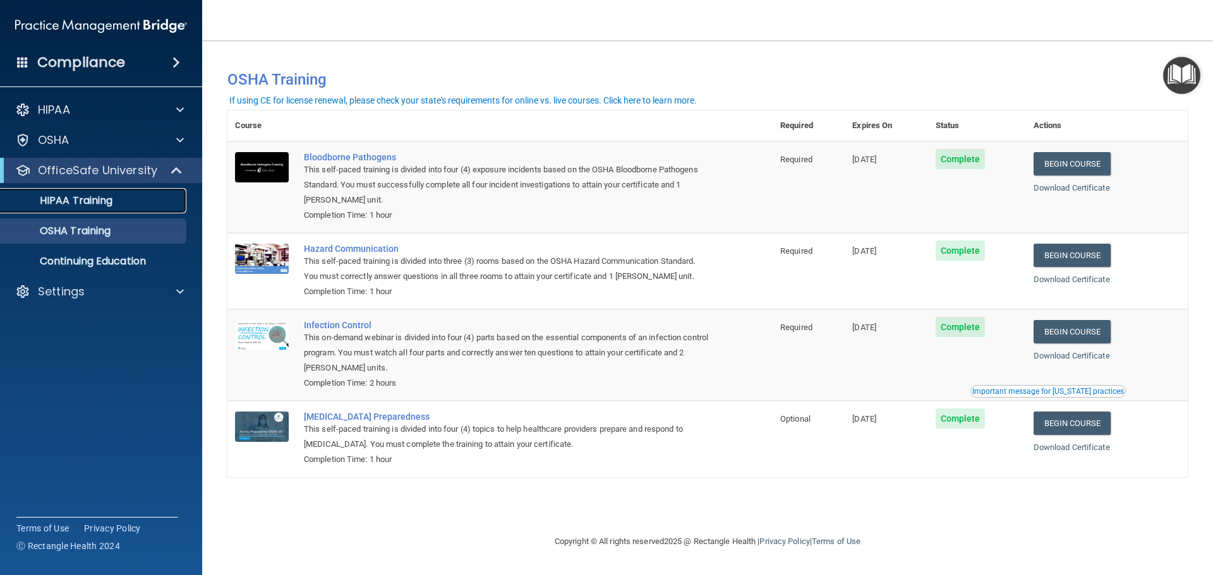
click at [87, 201] on p "HIPAA Training" at bounding box center [60, 201] width 104 height 13
